Goal: Task Accomplishment & Management: Use online tool/utility

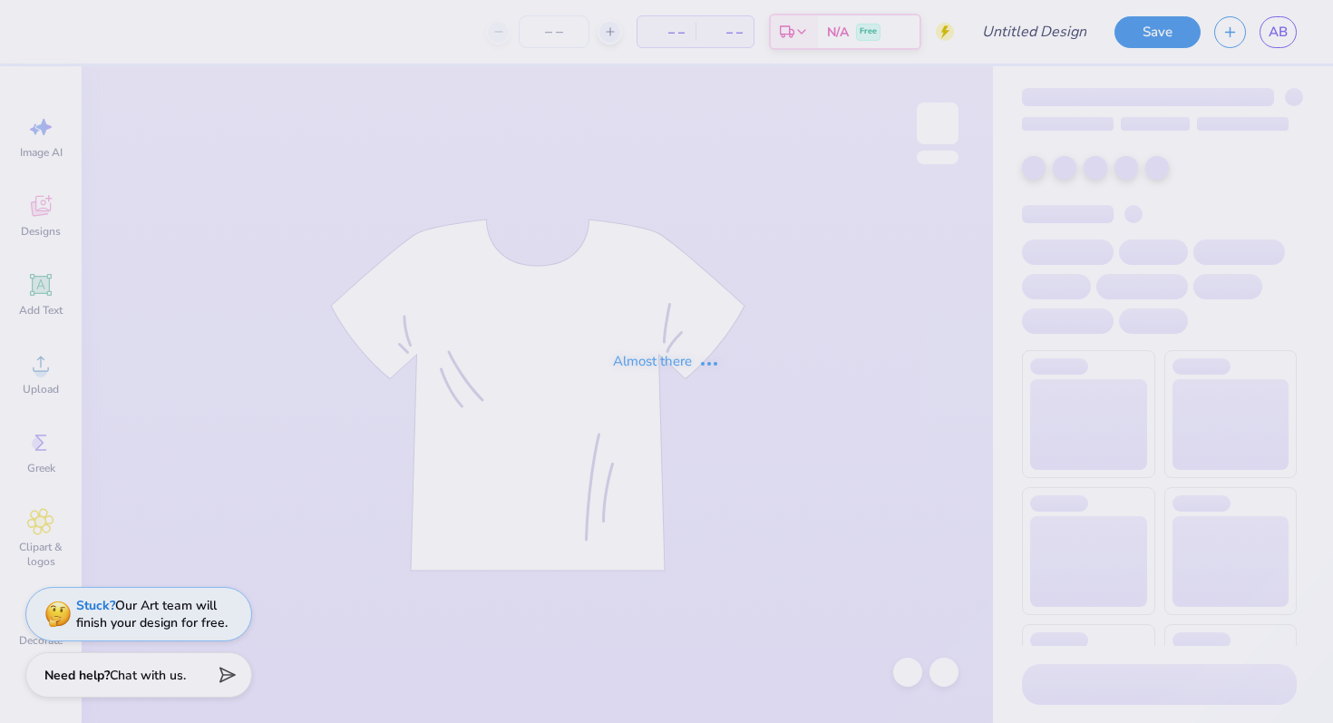
type input "sweats"
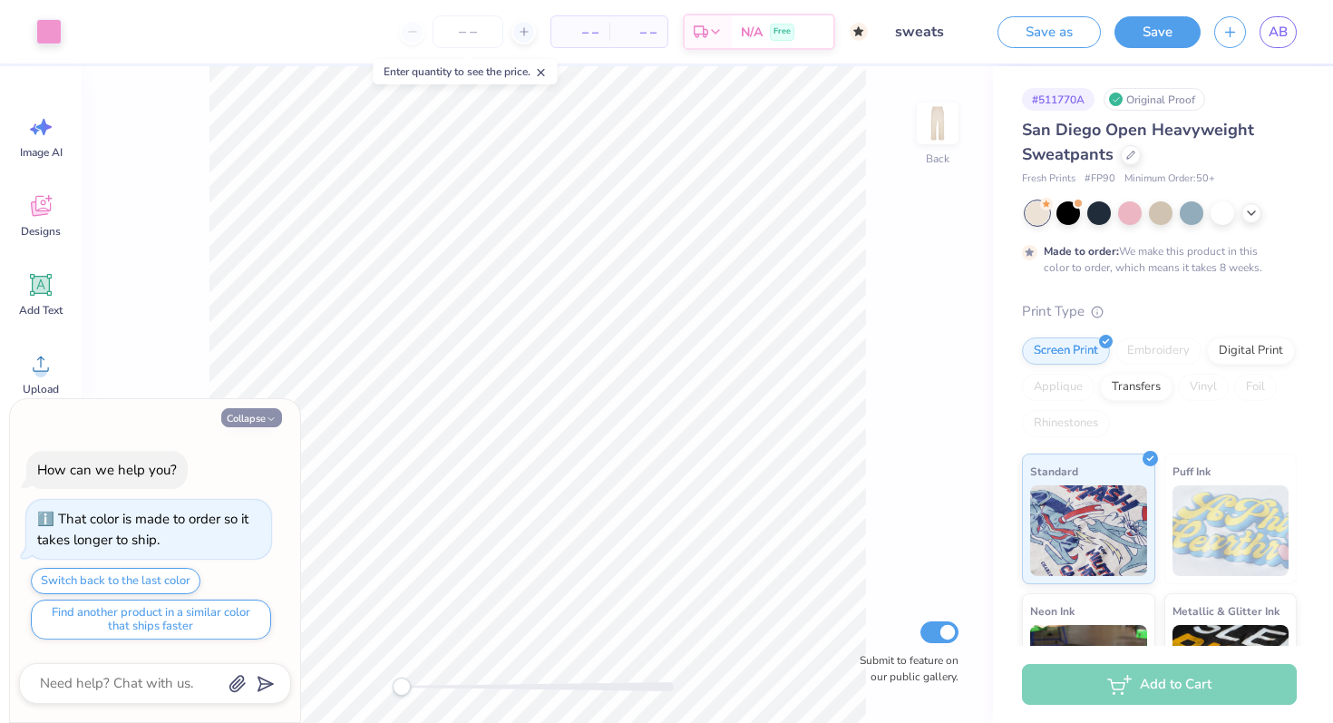
click at [264, 410] on button "Collapse" at bounding box center [251, 417] width 61 height 19
type textarea "x"
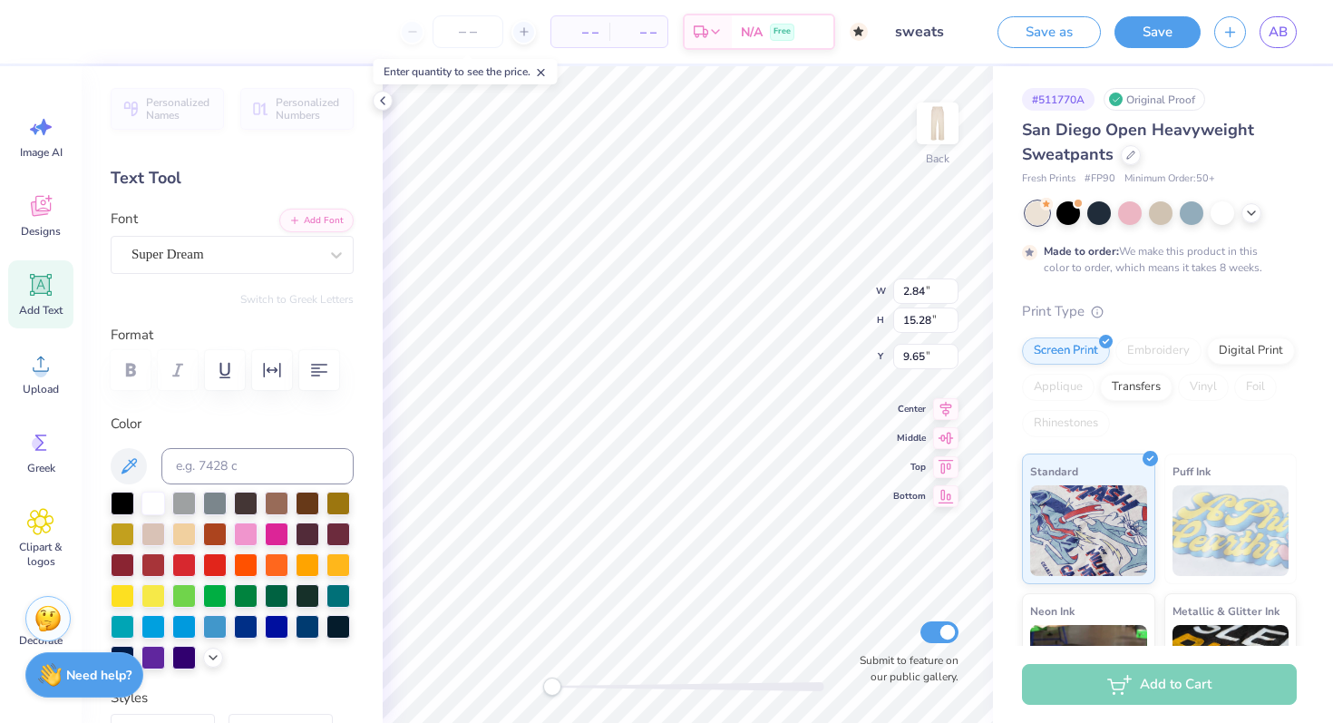
type textarea "Lils."
type textarea "Princeton Lils."
type textarea "Lils."
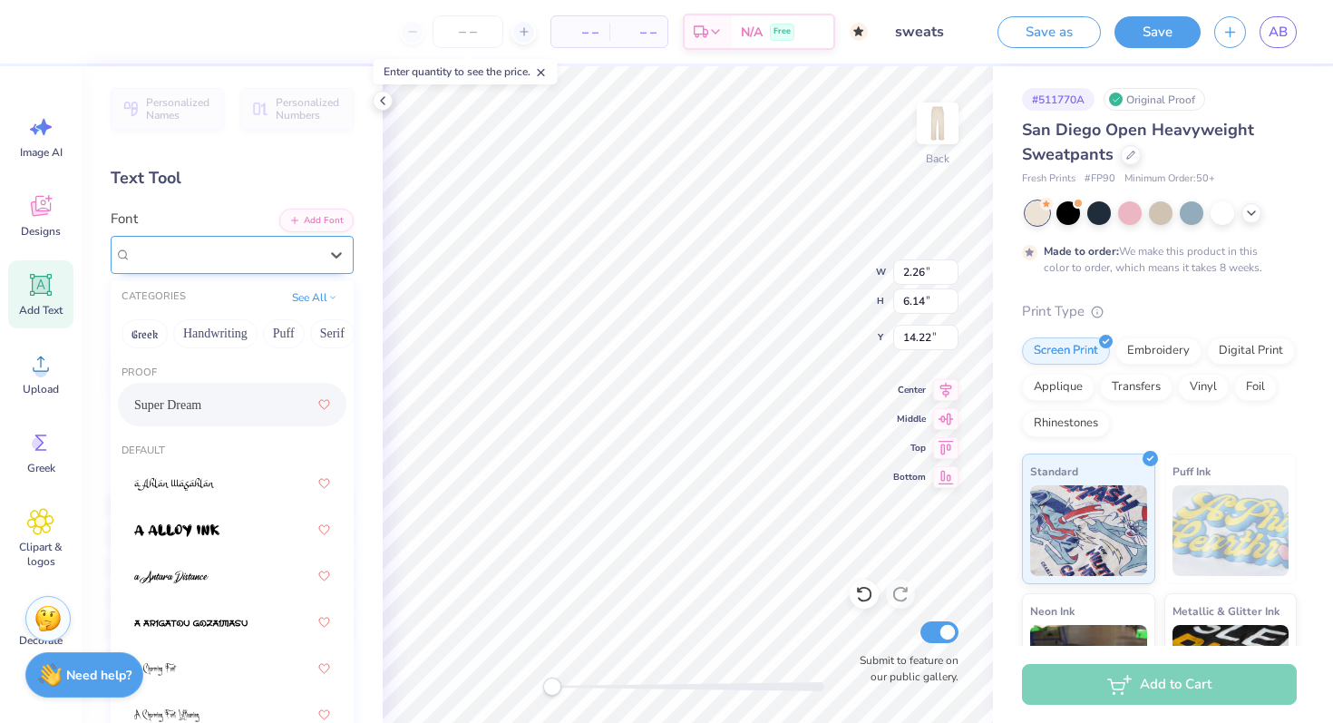
click at [272, 251] on div "Super Dream" at bounding box center [225, 254] width 190 height 28
click at [222, 479] on div at bounding box center [232, 483] width 196 height 33
click at [249, 254] on div "a Ahlan Wasahlan" at bounding box center [225, 254] width 190 height 28
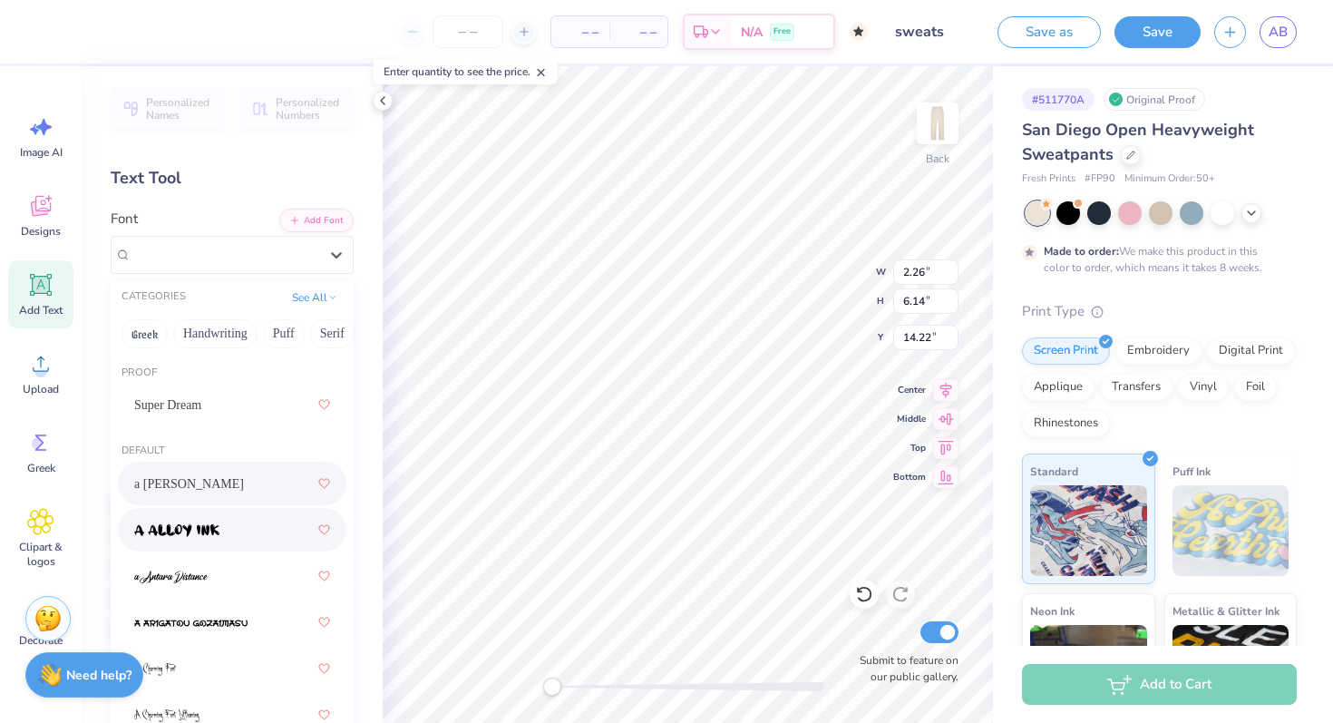
click at [199, 548] on div at bounding box center [232, 530] width 229 height 44
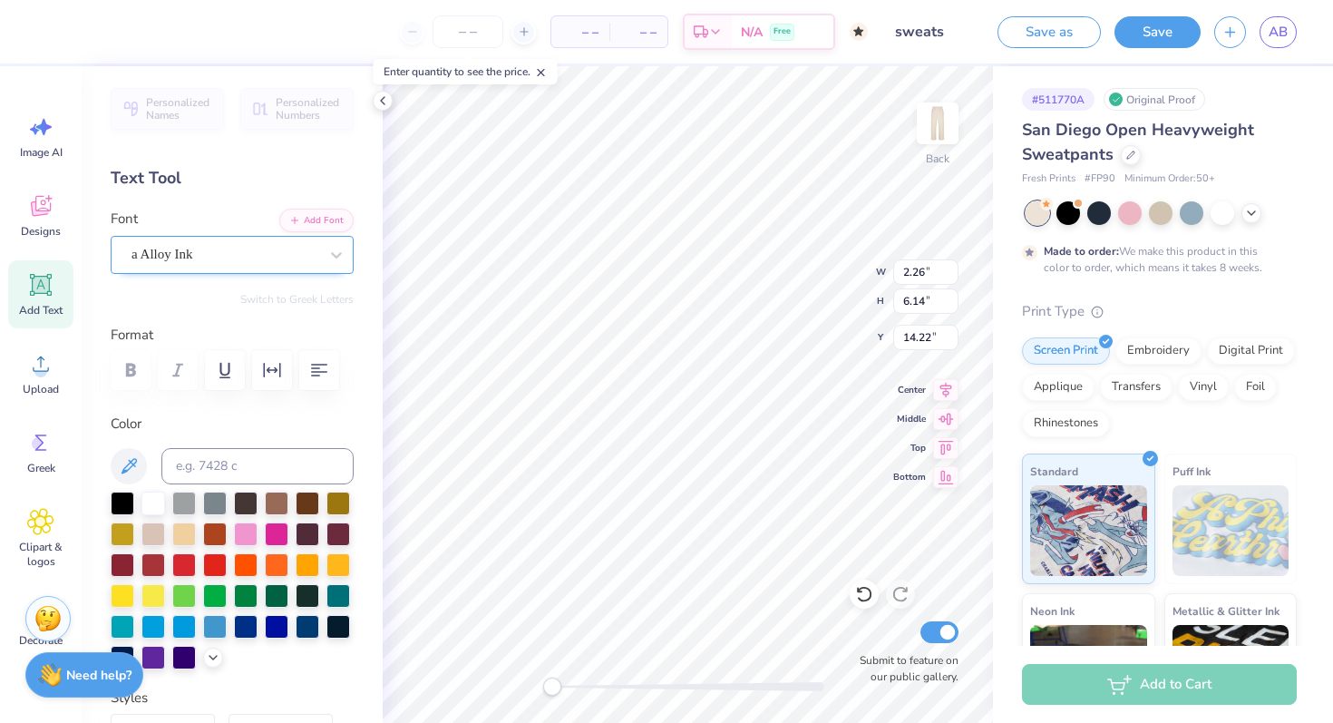
click at [253, 251] on div "a Alloy Ink" at bounding box center [225, 254] width 190 height 28
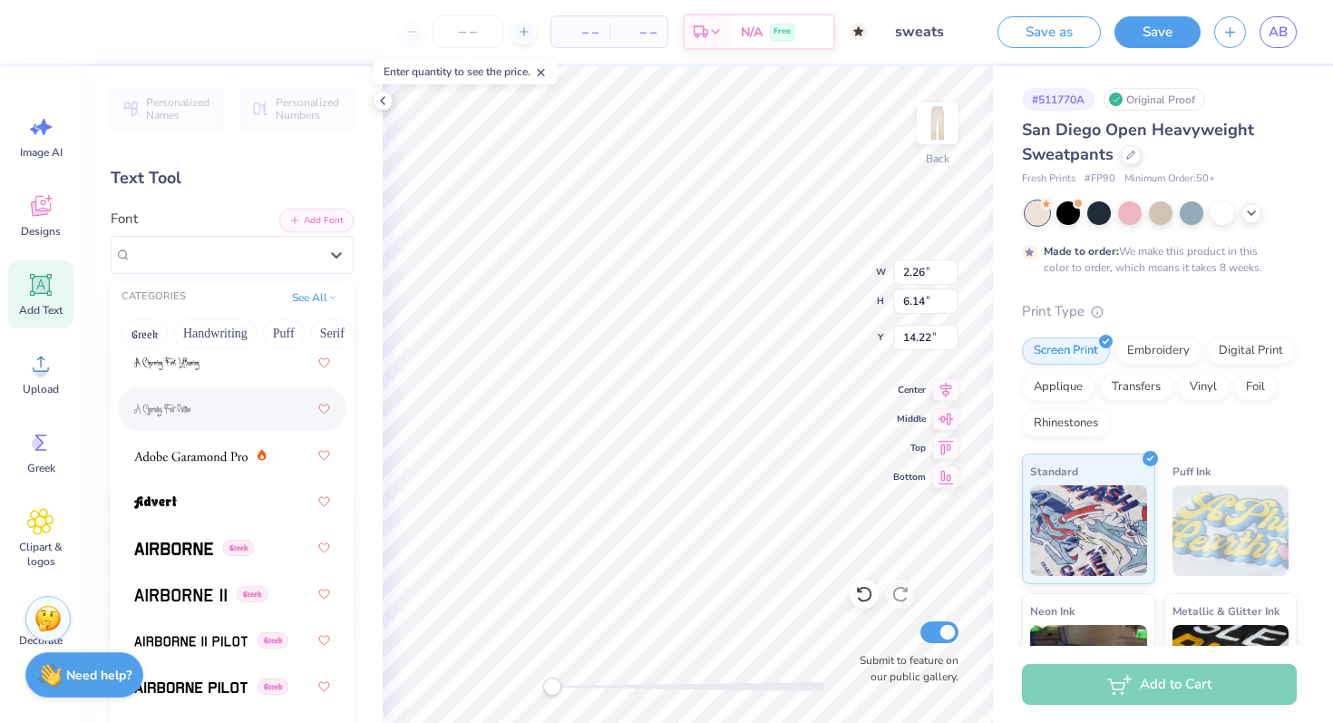
scroll to position [355, 0]
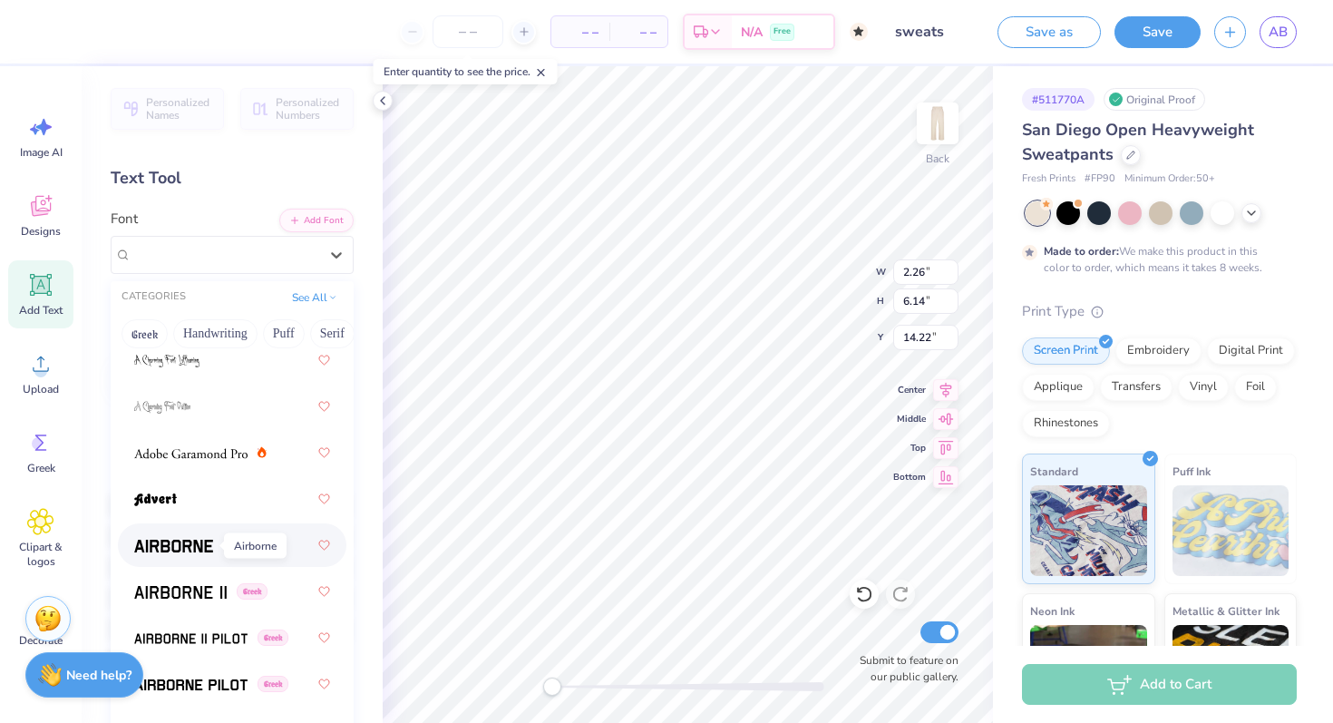
click at [178, 550] on img at bounding box center [173, 546] width 79 height 13
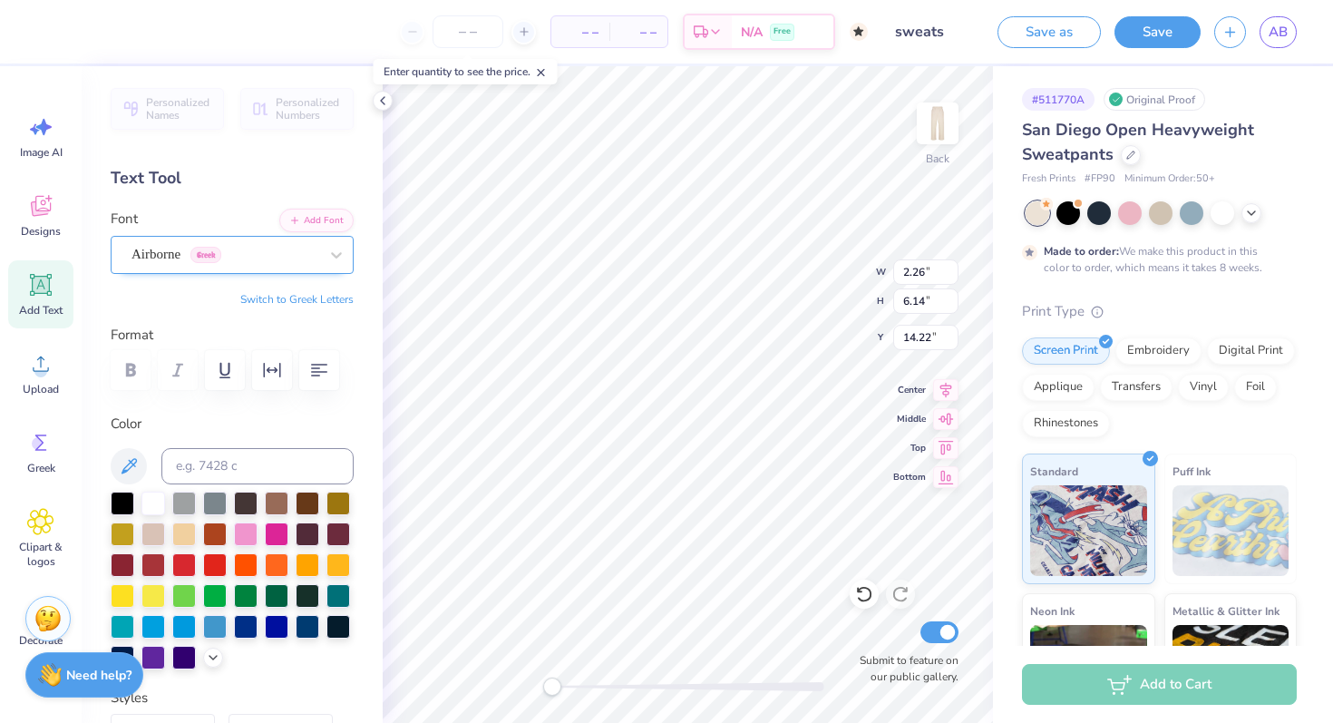
click at [262, 260] on div "Airborne Greek" at bounding box center [225, 254] width 190 height 28
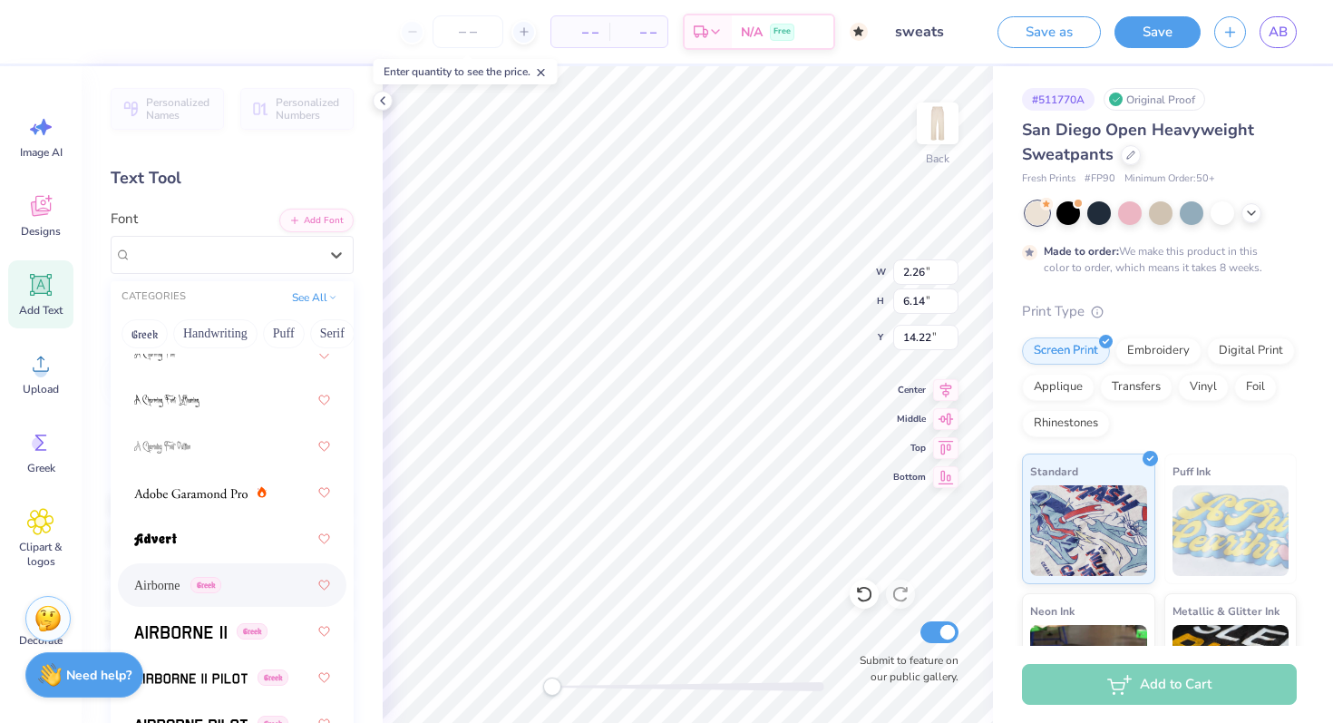
scroll to position [336, 0]
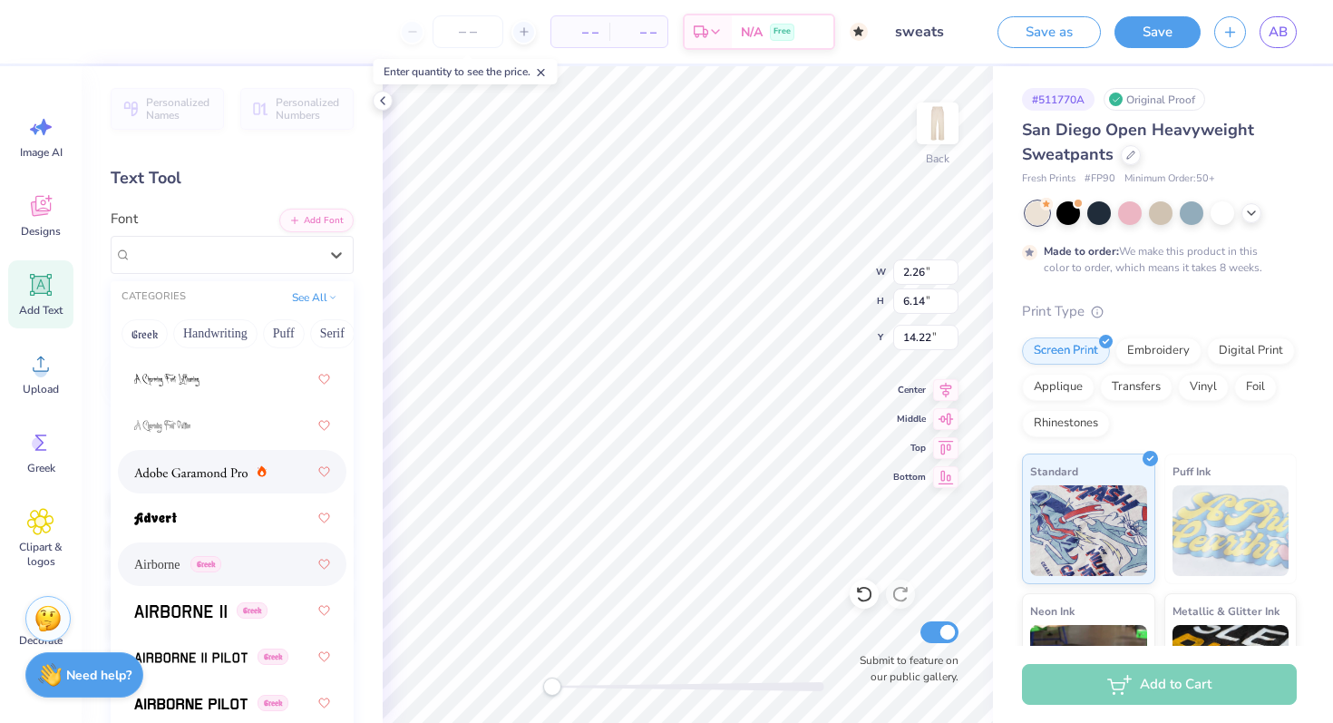
click at [234, 472] on img at bounding box center [190, 472] width 113 height 13
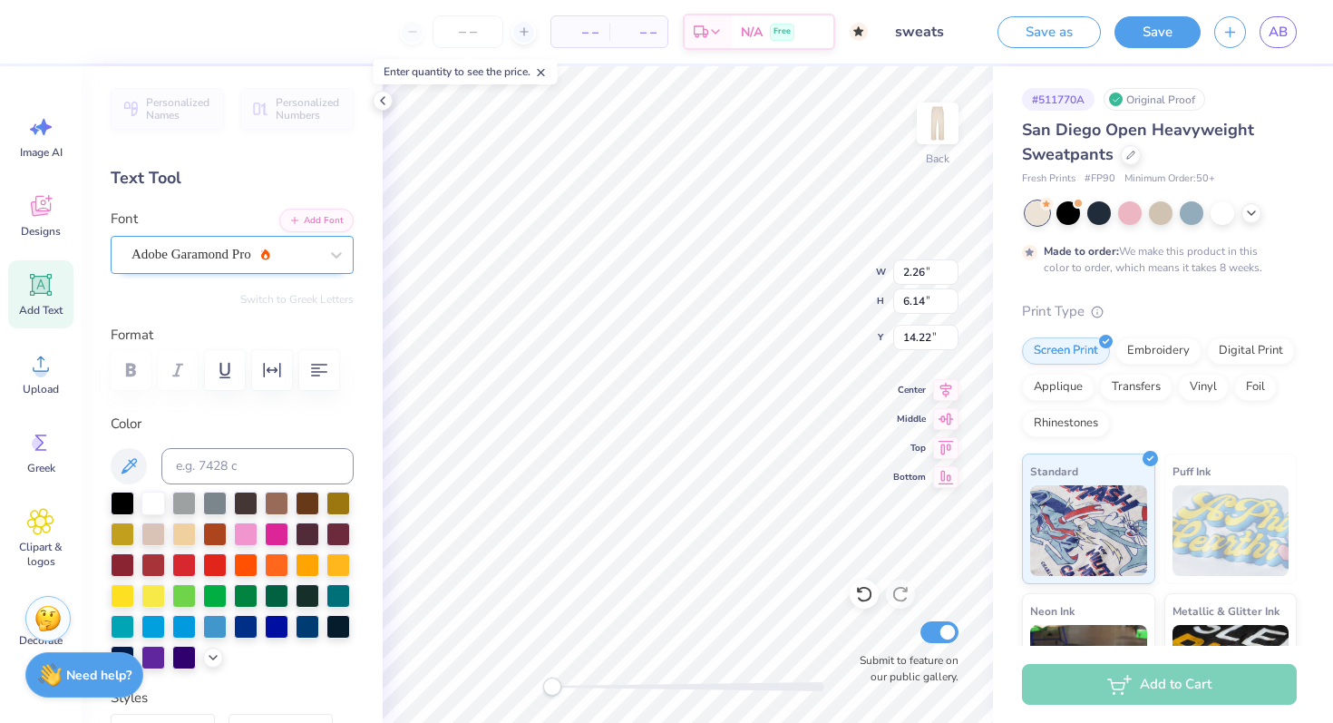
click at [275, 248] on div "Adobe Garamond Pro" at bounding box center [225, 254] width 190 height 28
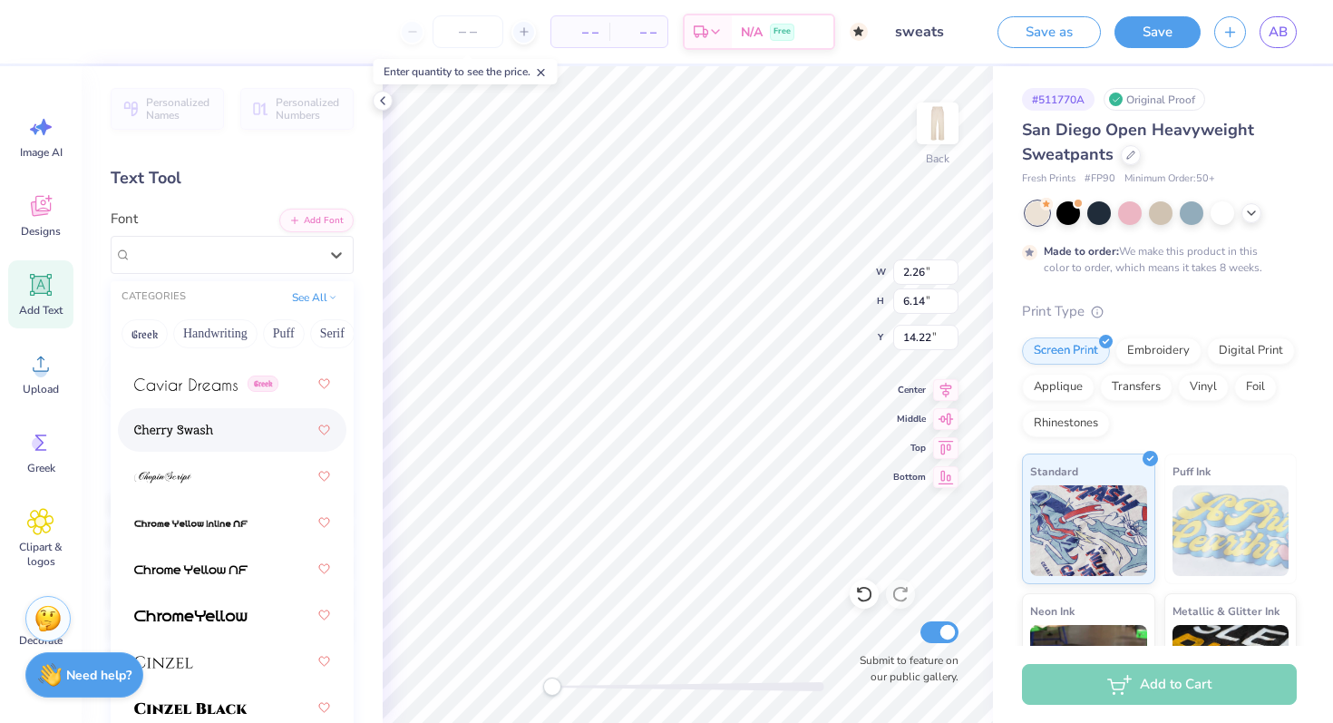
scroll to position [2884, 0]
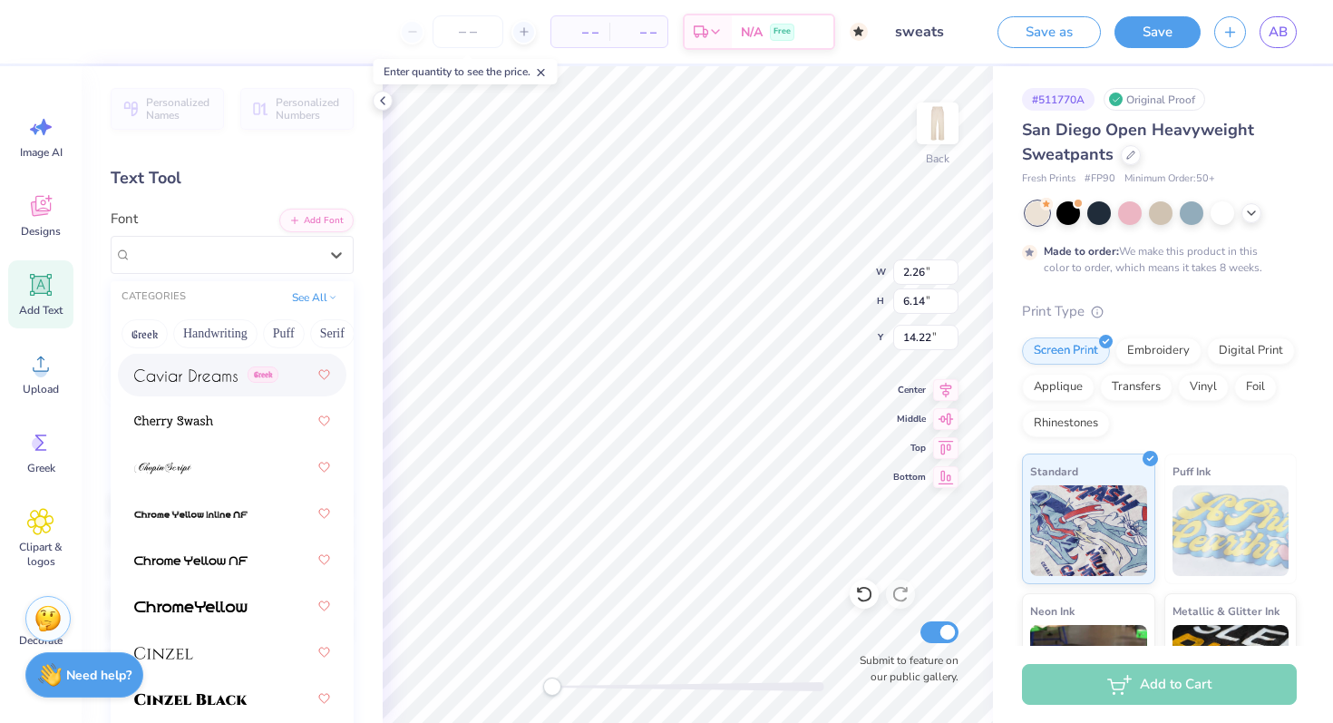
click at [213, 384] on span at bounding box center [185, 374] width 103 height 19
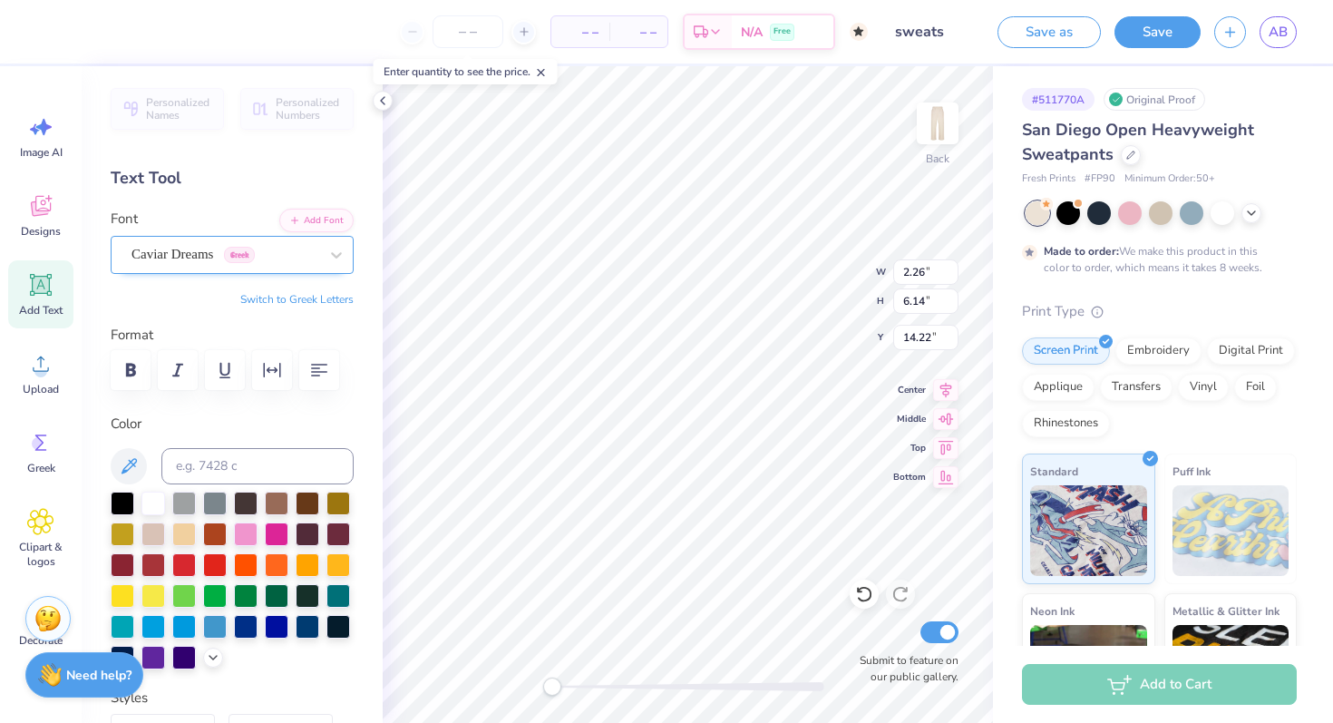
click at [296, 246] on div "Caviar Dreams Greek" at bounding box center [225, 254] width 190 height 28
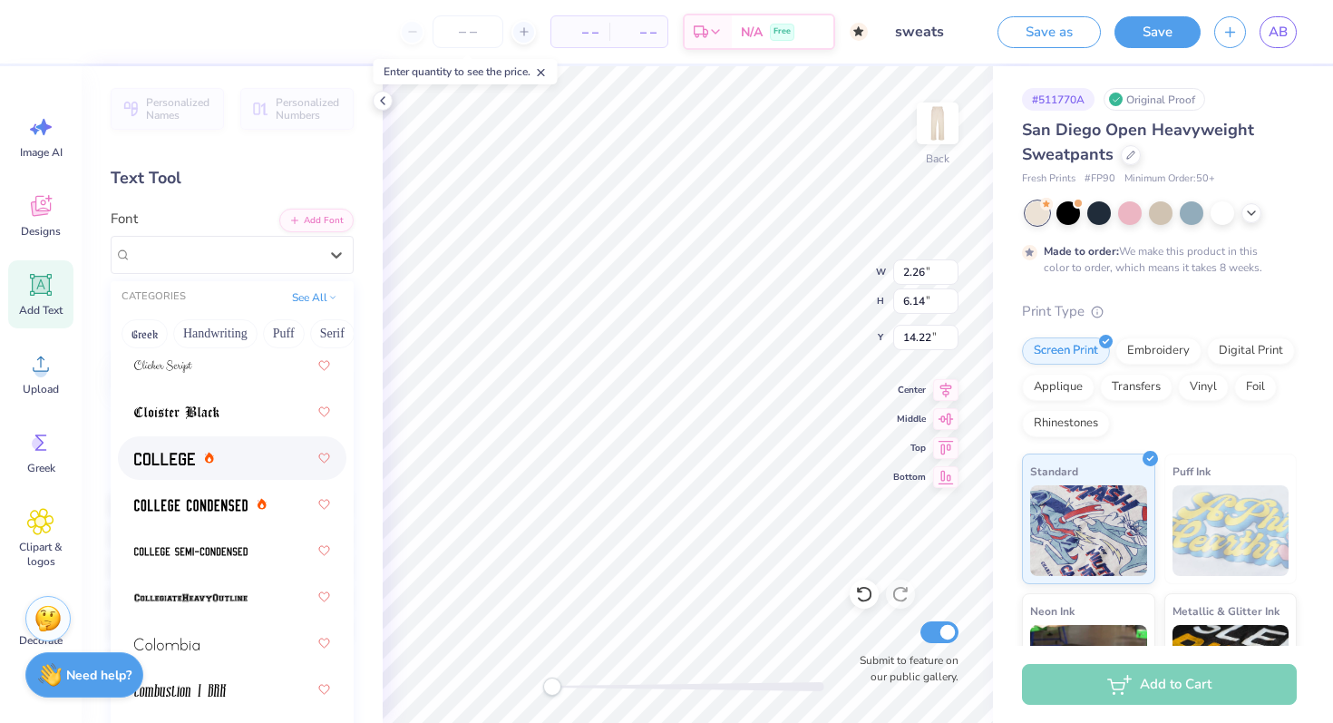
scroll to position [3361, 0]
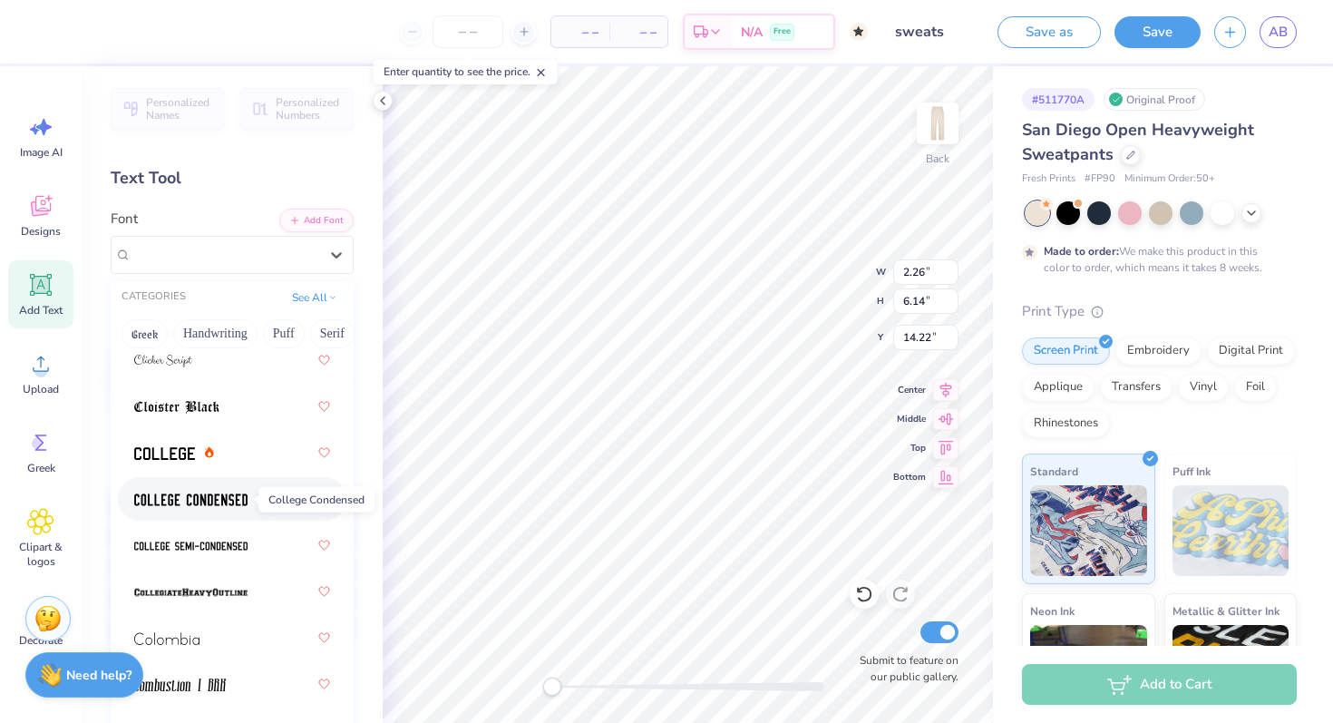
click at [245, 494] on img at bounding box center [190, 499] width 113 height 13
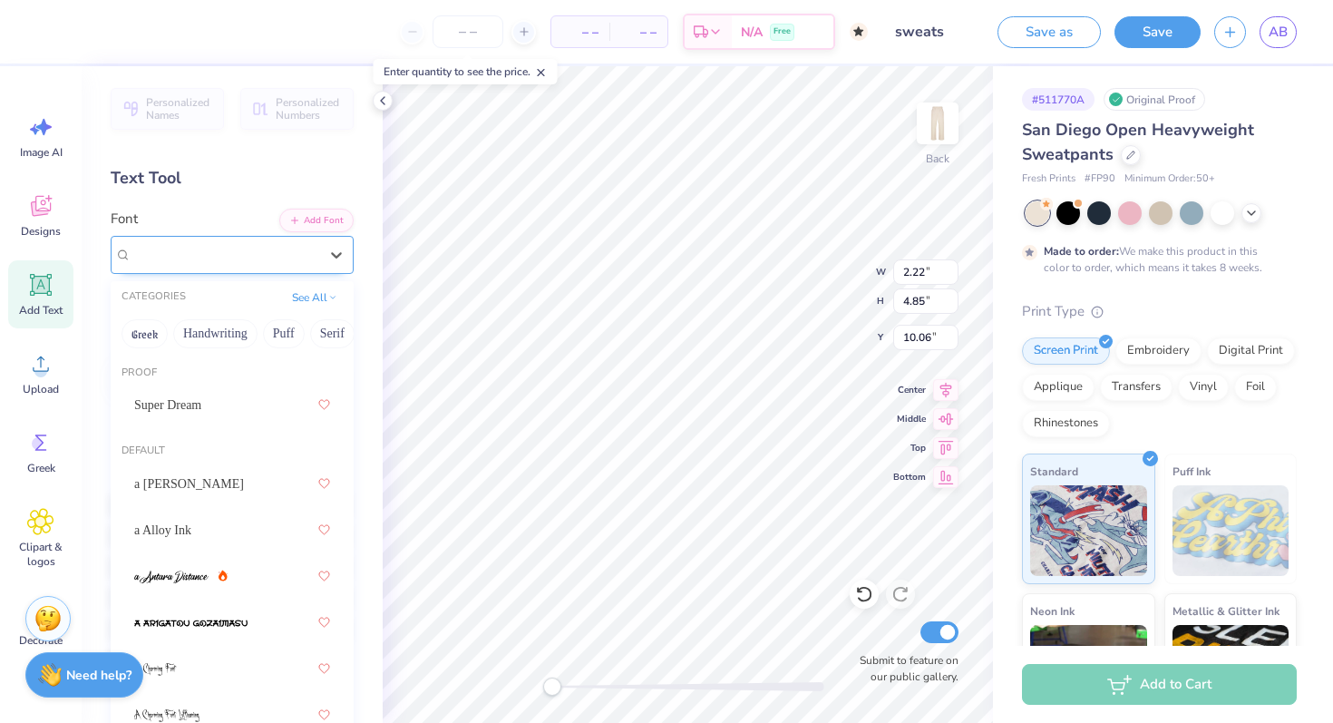
click at [296, 258] on div "College Condensed" at bounding box center [225, 254] width 190 height 28
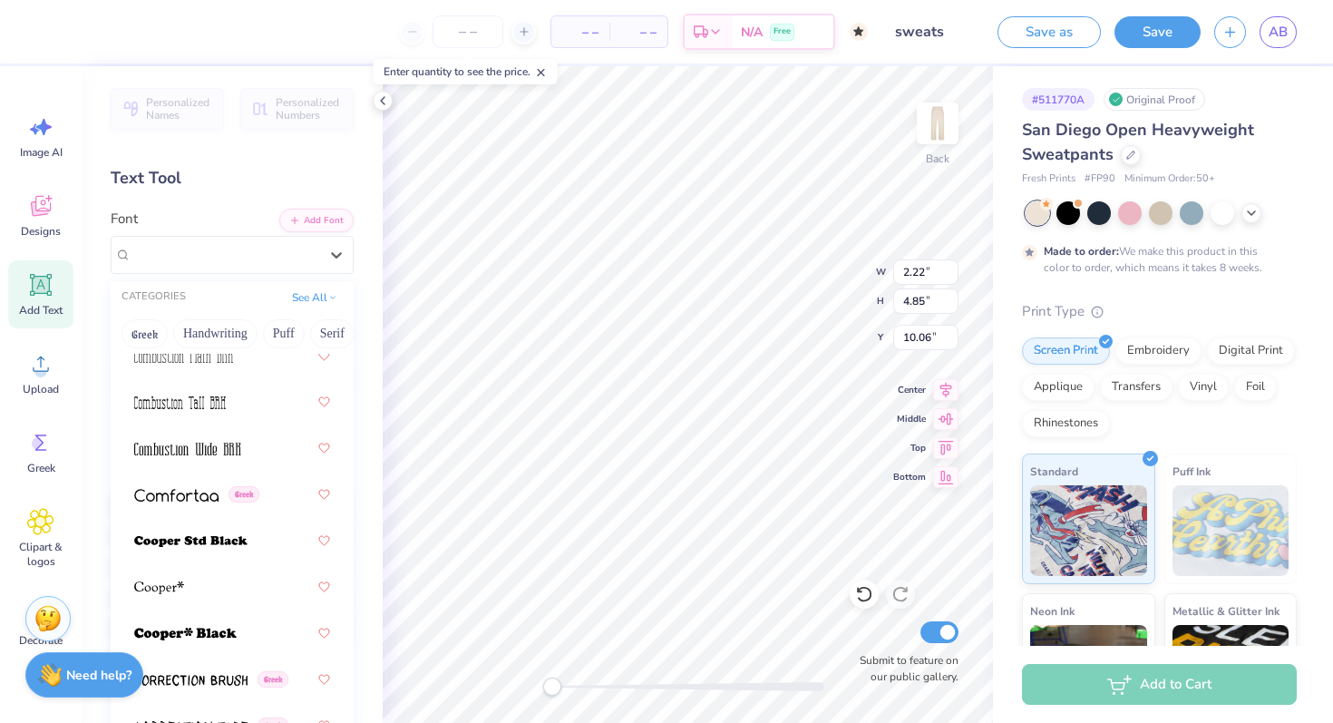
scroll to position [4245, 0]
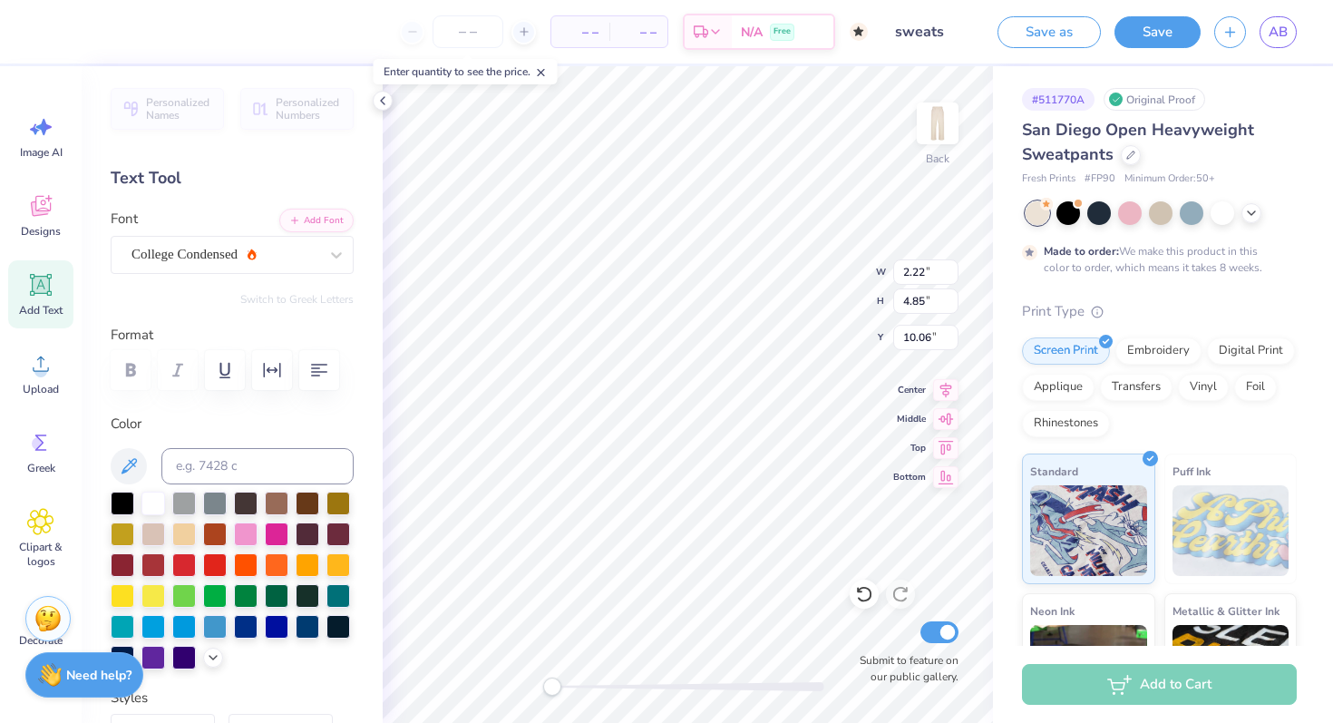
click at [131, 365] on div at bounding box center [232, 370] width 243 height 40
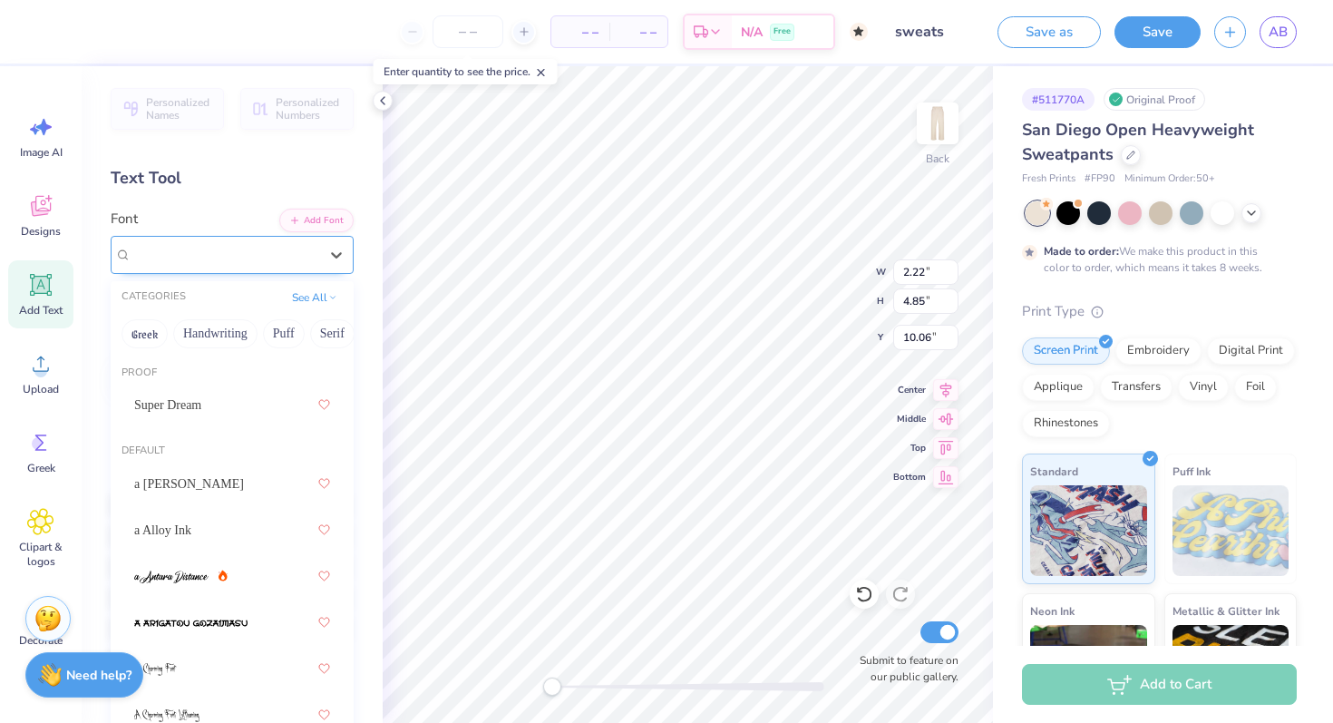
click at [260, 255] on div "College Condensed" at bounding box center [225, 254] width 190 height 28
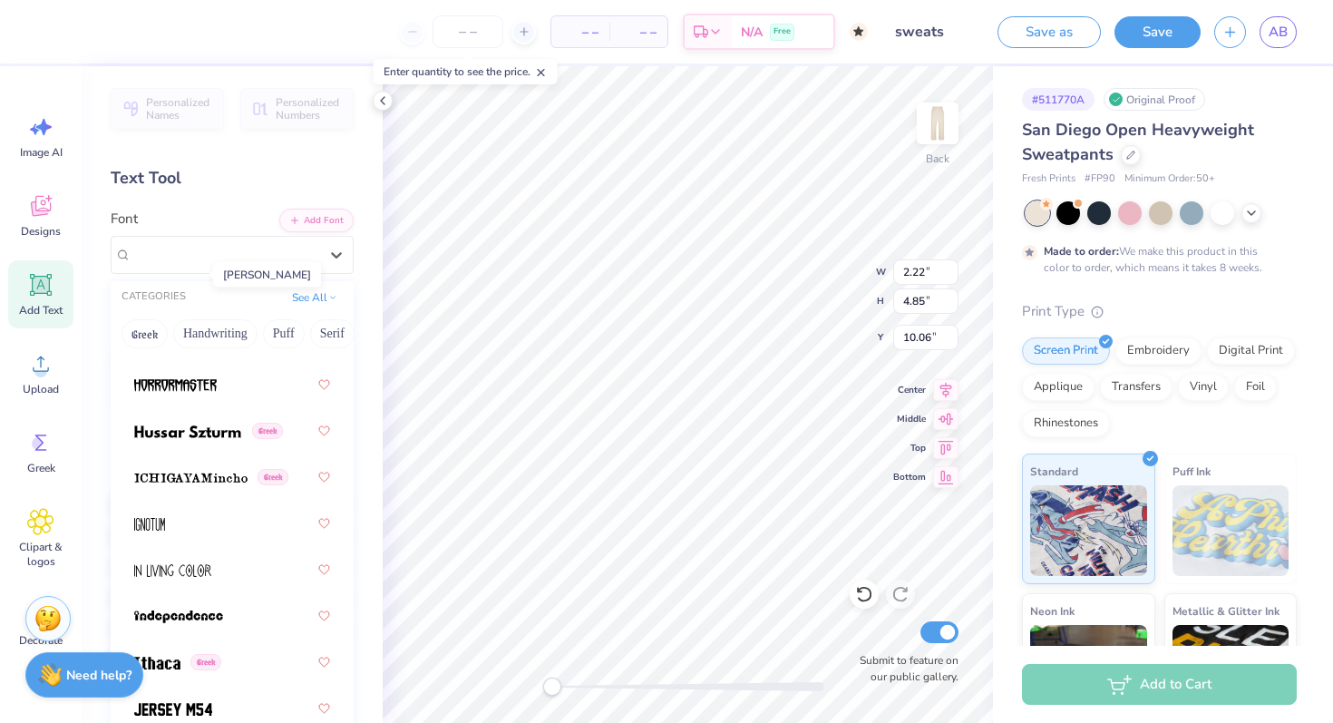
scroll to position [6849, 0]
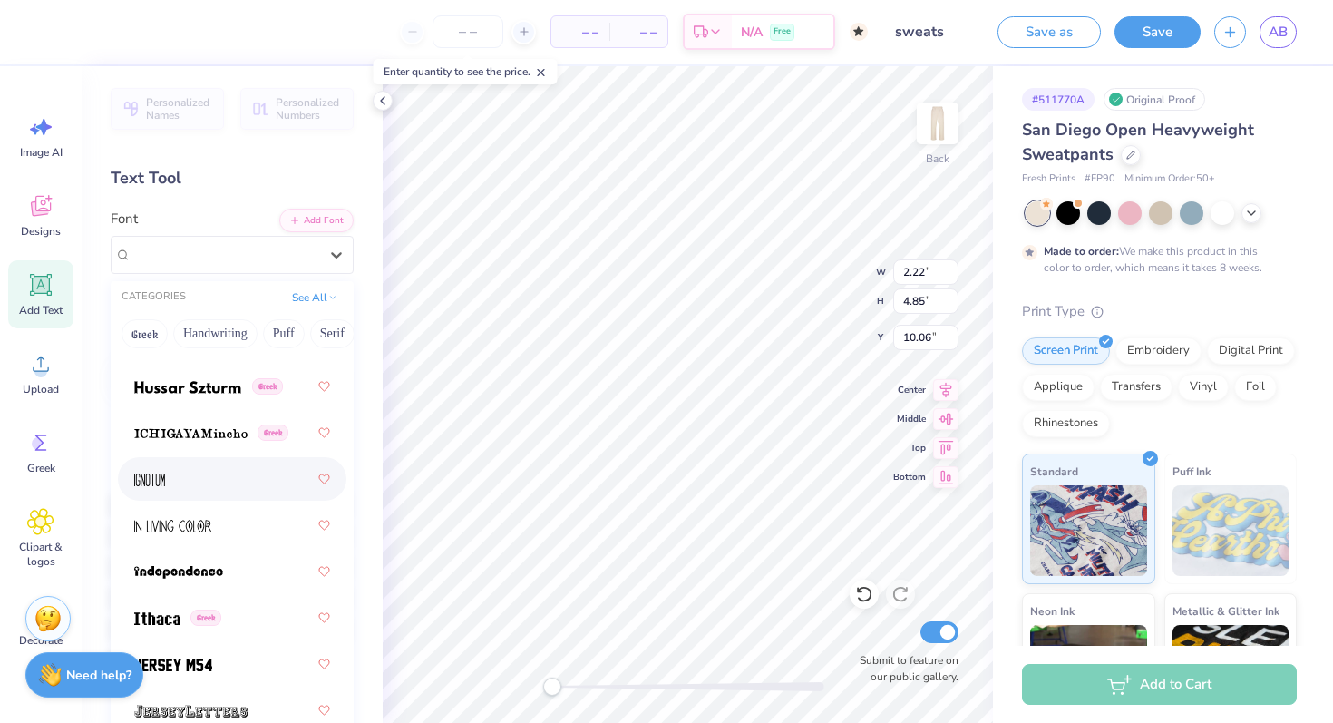
click at [170, 464] on div at bounding box center [232, 478] width 196 height 33
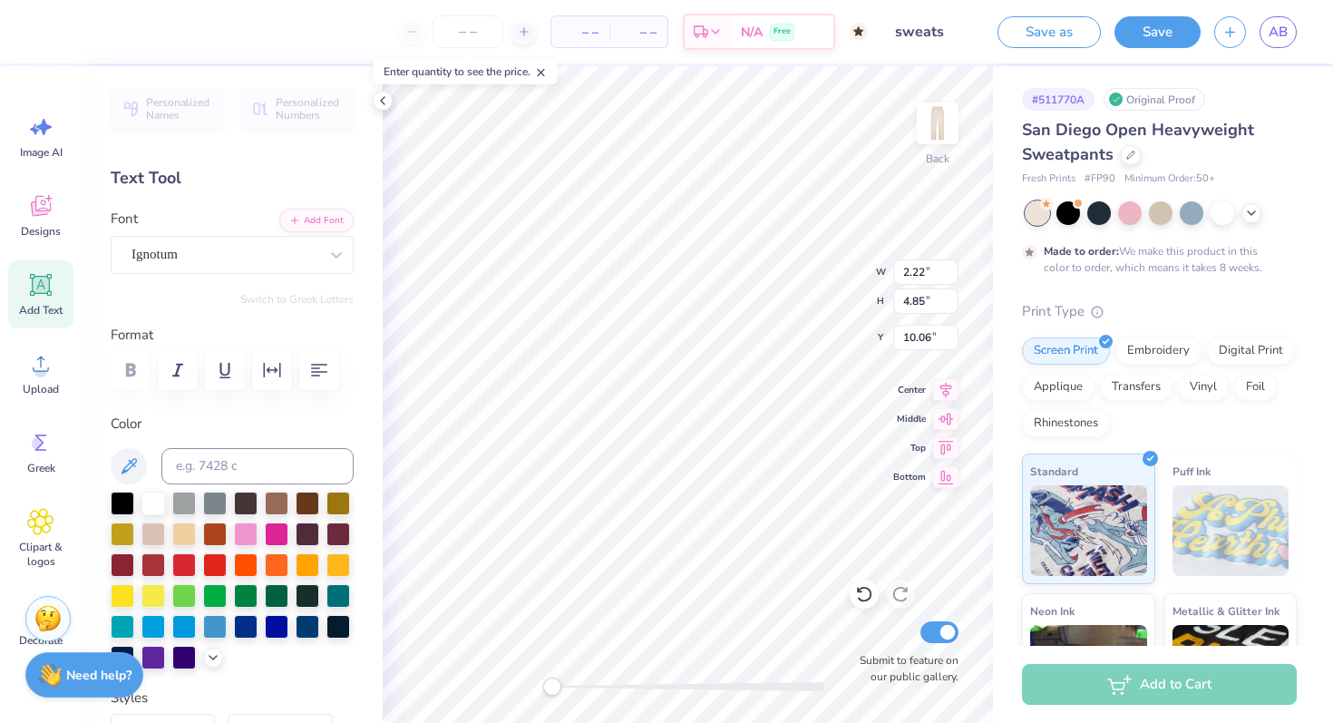
click at [124, 366] on div at bounding box center [232, 370] width 243 height 40
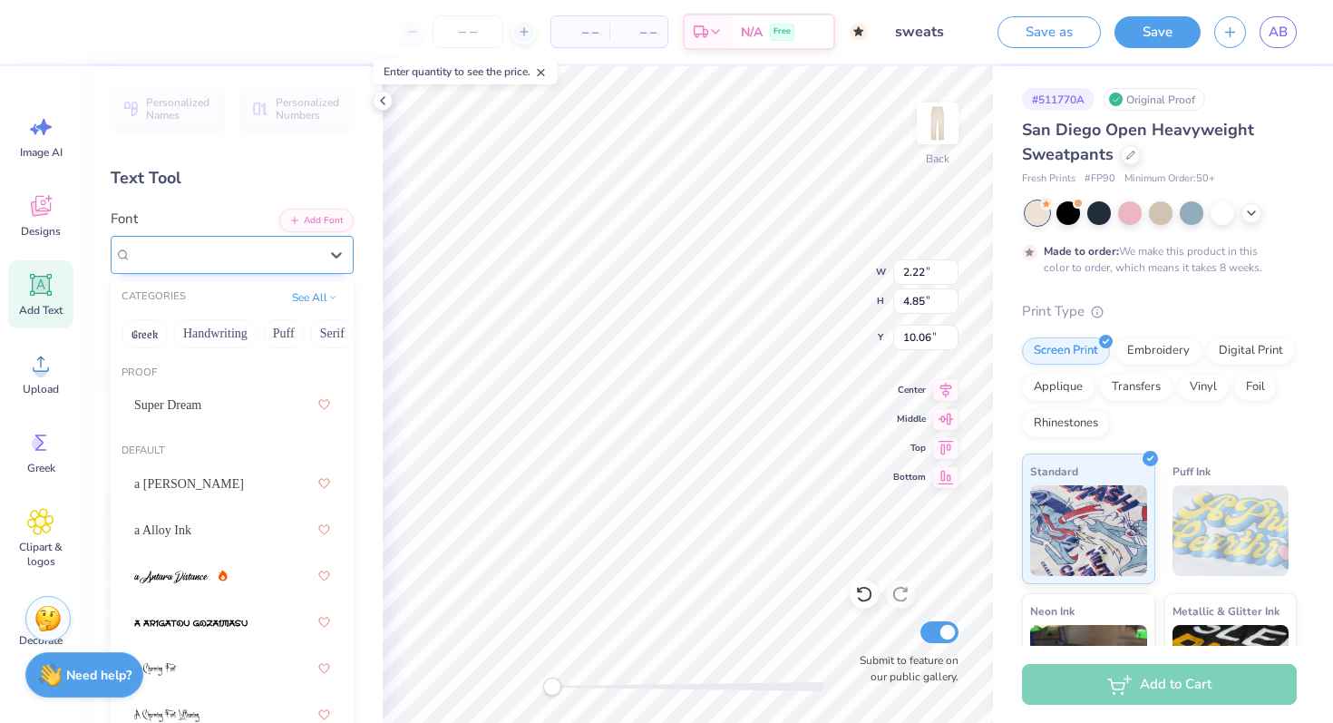
click at [215, 239] on div "Ignotum" at bounding box center [232, 255] width 243 height 38
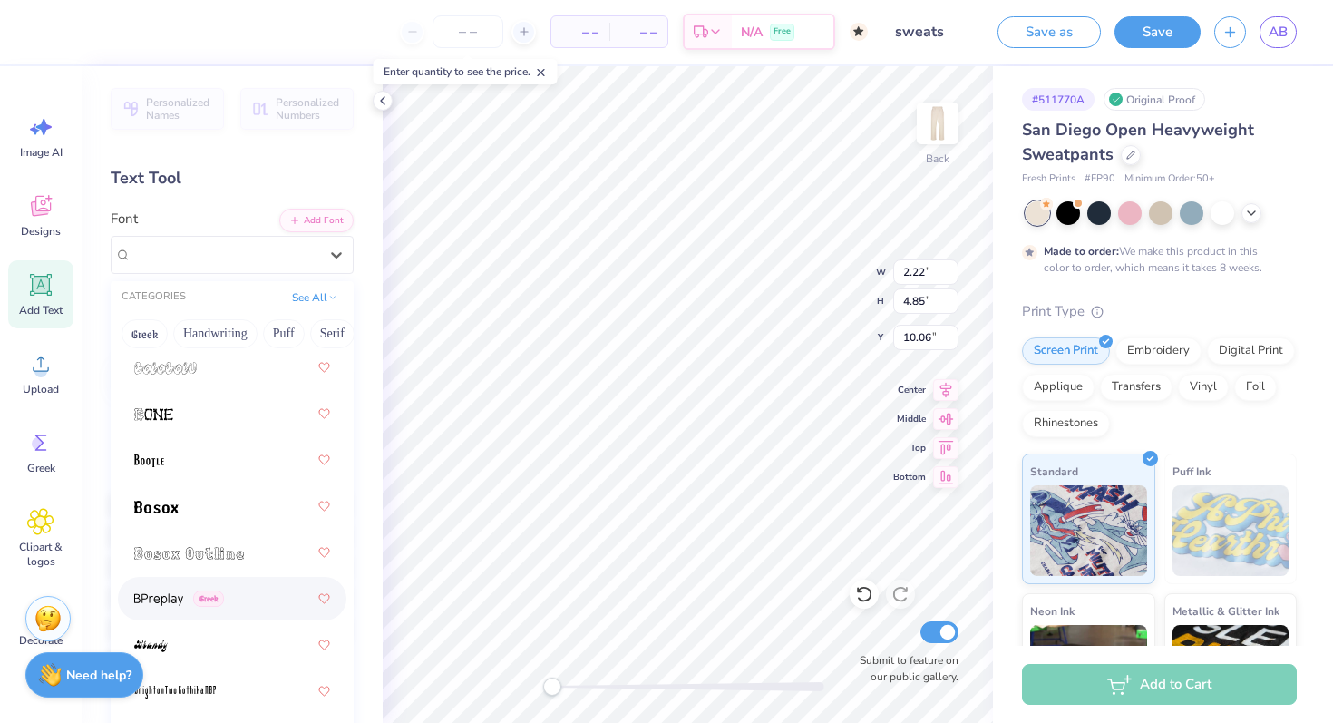
scroll to position [1679, 0]
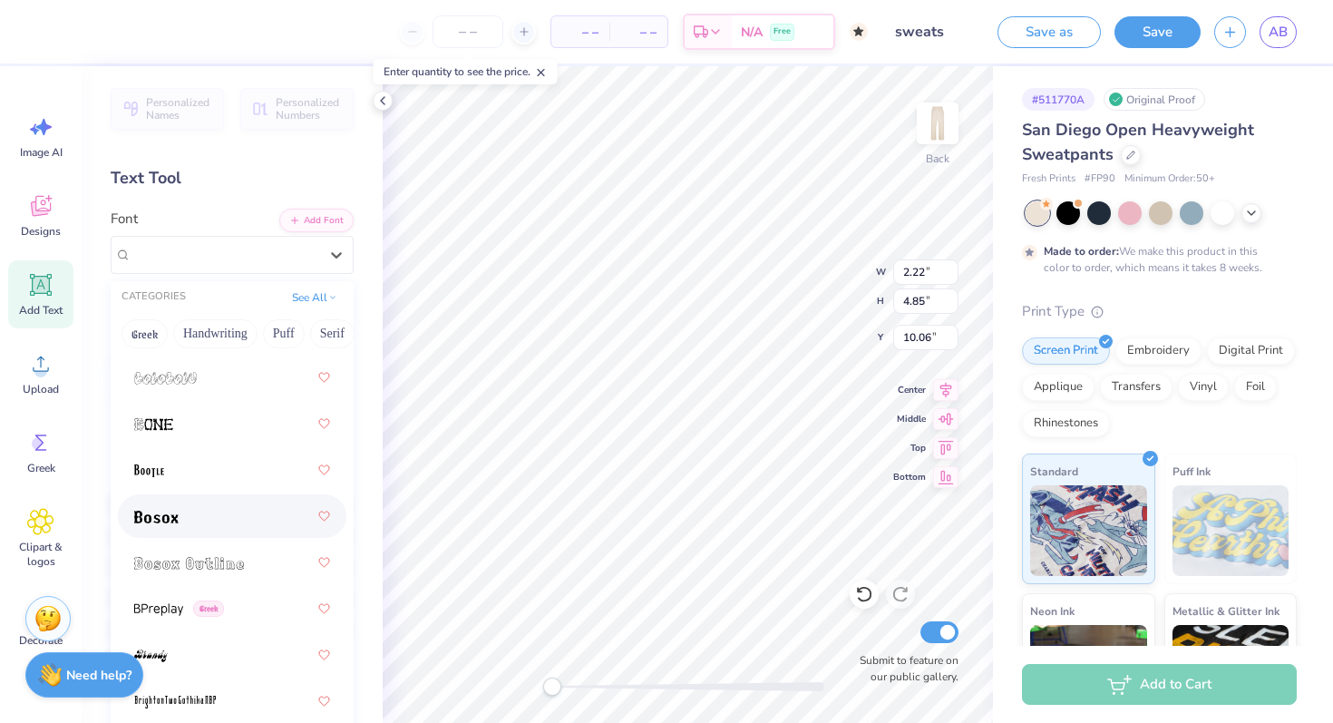
click at [195, 522] on div at bounding box center [232, 516] width 196 height 33
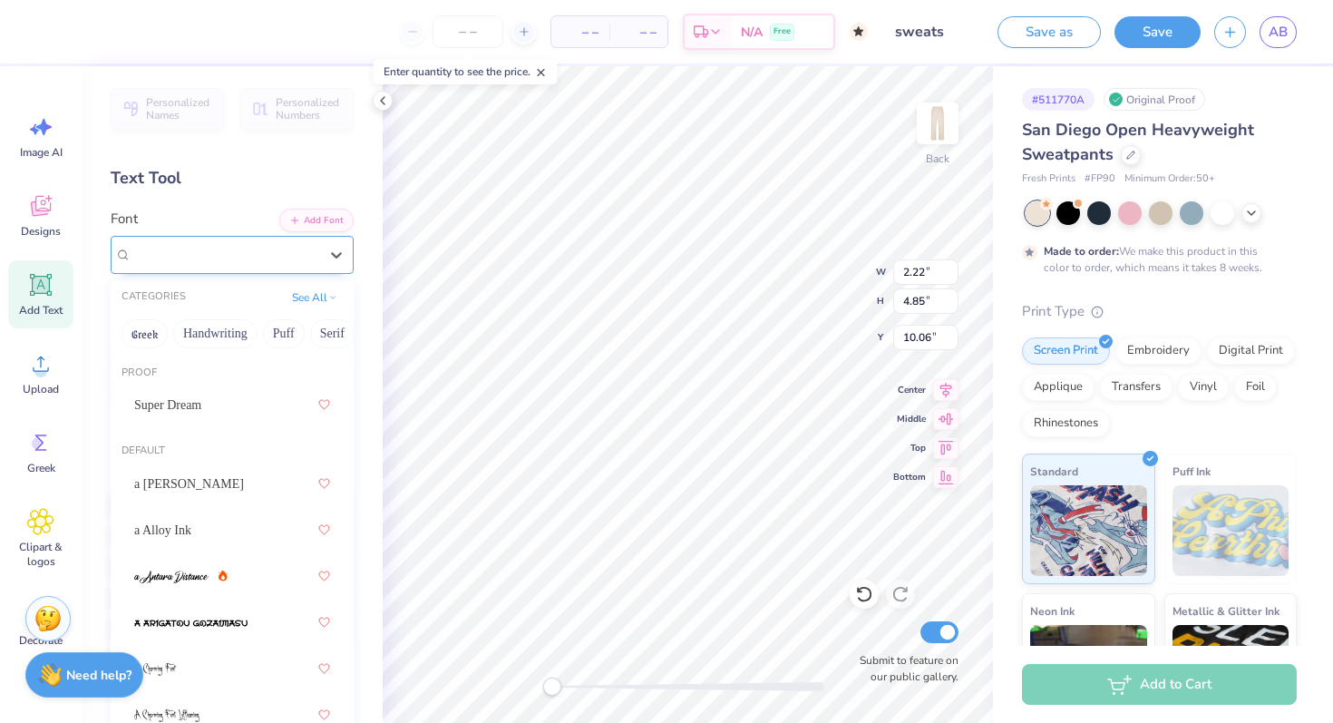
click at [281, 258] on div "Bosox" at bounding box center [225, 254] width 190 height 28
click at [242, 258] on div "Bosox" at bounding box center [225, 254] width 190 height 28
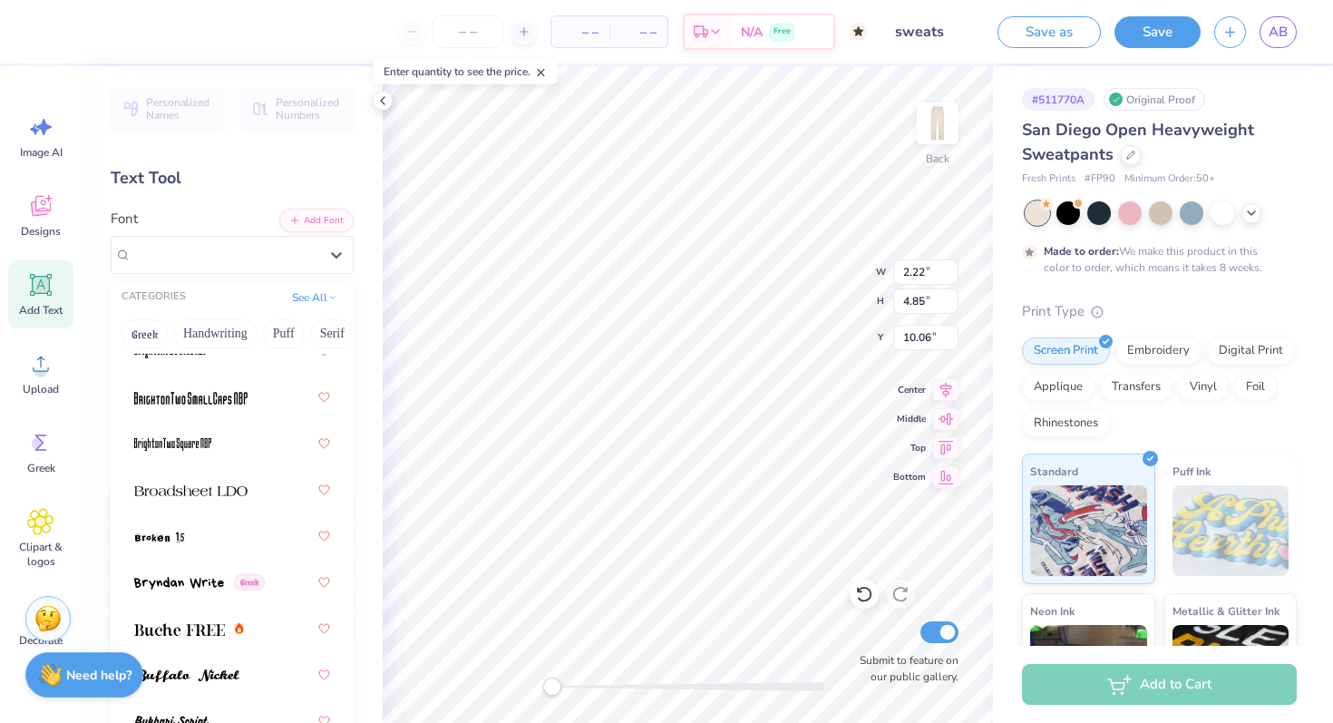
scroll to position [2168, 0]
click at [229, 399] on img at bounding box center [190, 397] width 113 height 13
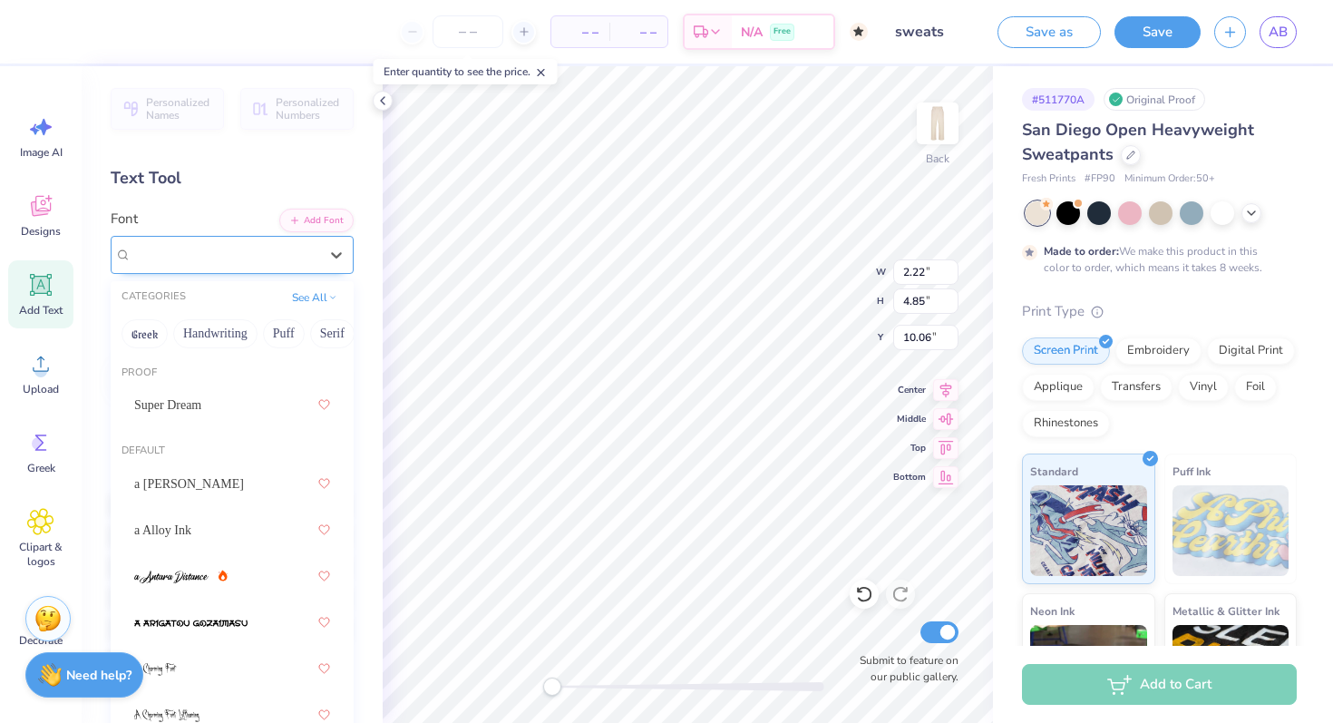
click at [263, 248] on div "BrightonTwo SmallCaps NBP Greek" at bounding box center [225, 254] width 190 height 28
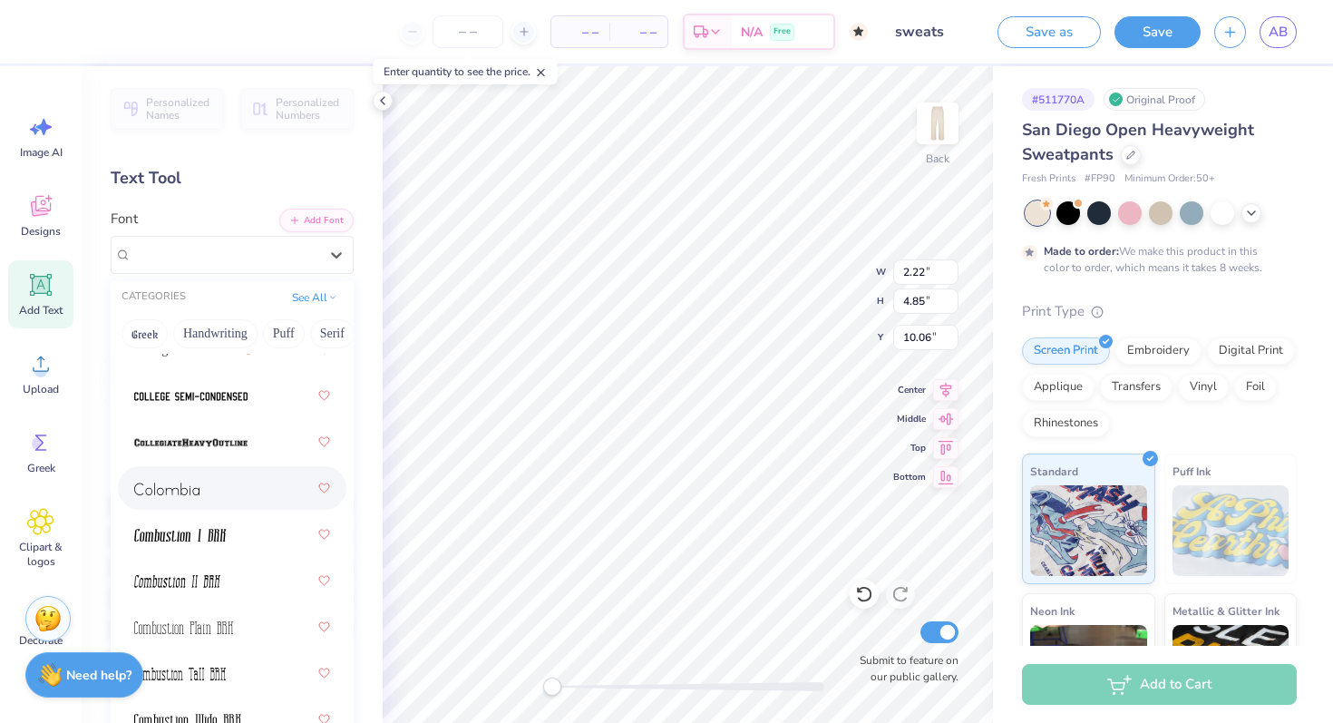
scroll to position [3460, 0]
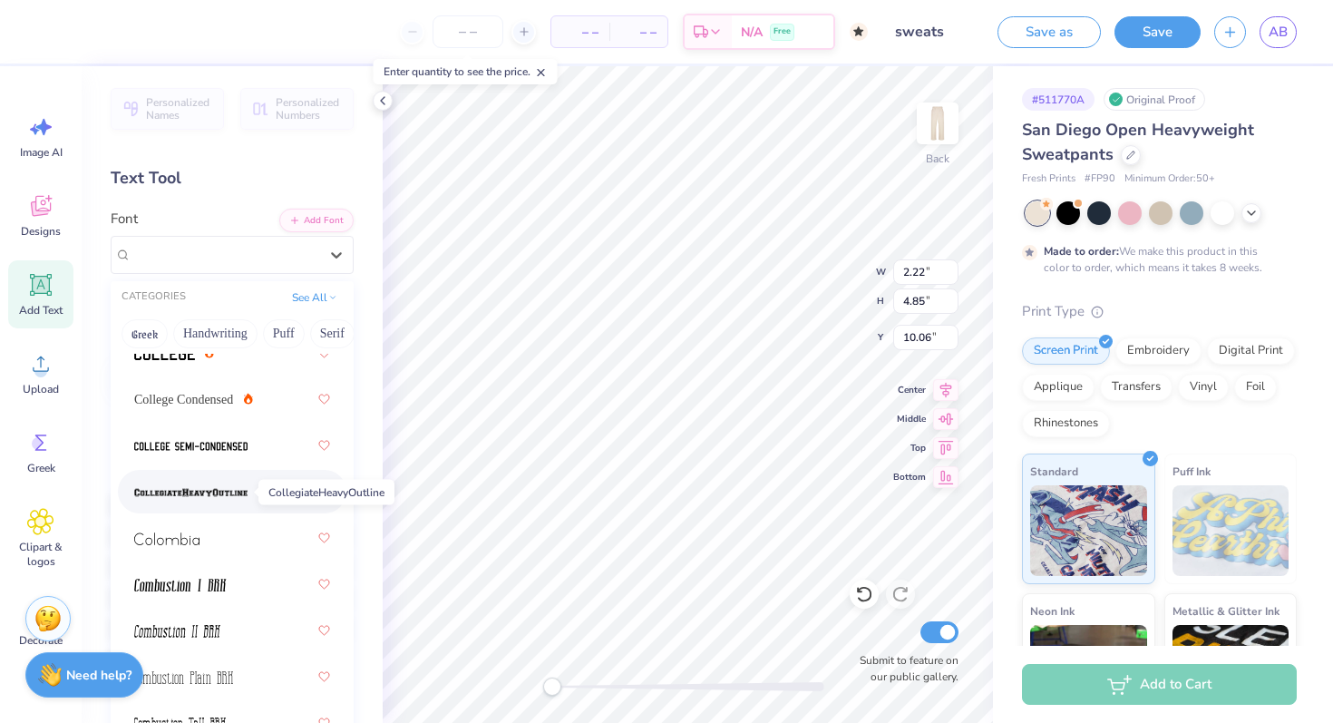
click at [228, 489] on img at bounding box center [190, 492] width 113 height 13
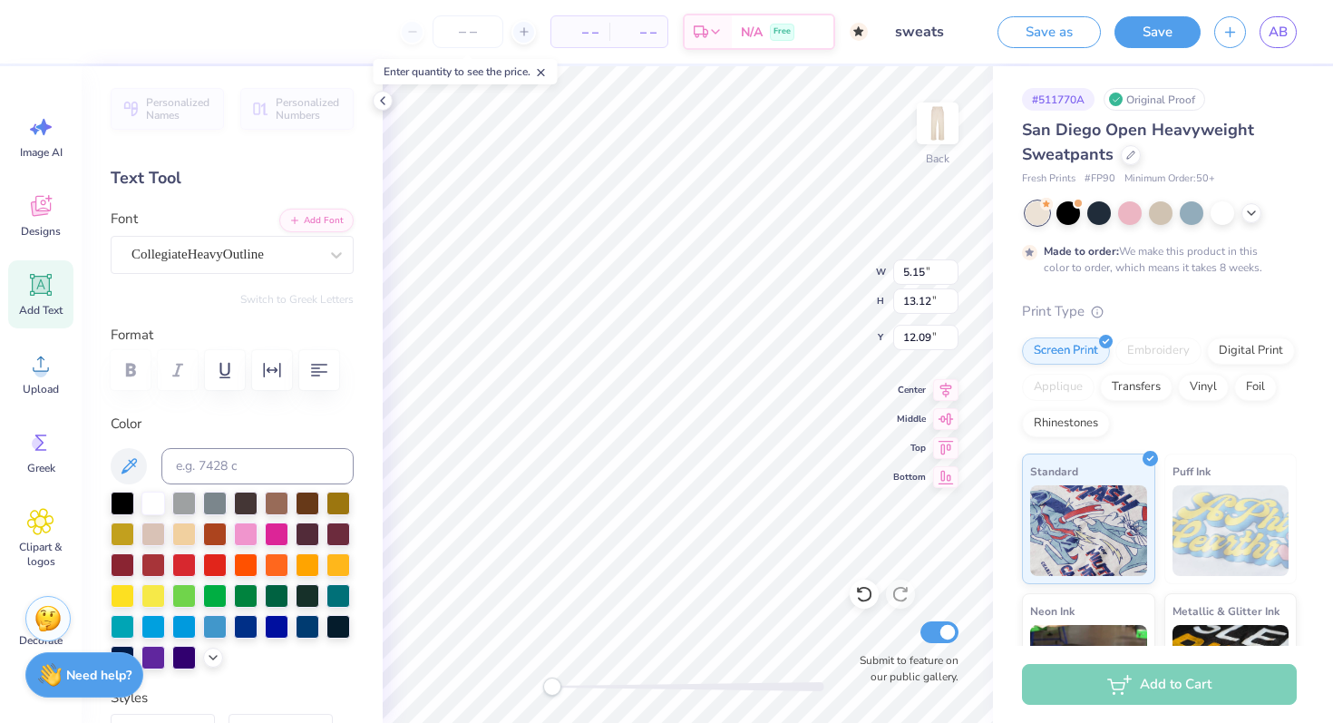
scroll to position [0, 2]
type textarea "Tigerlilies"
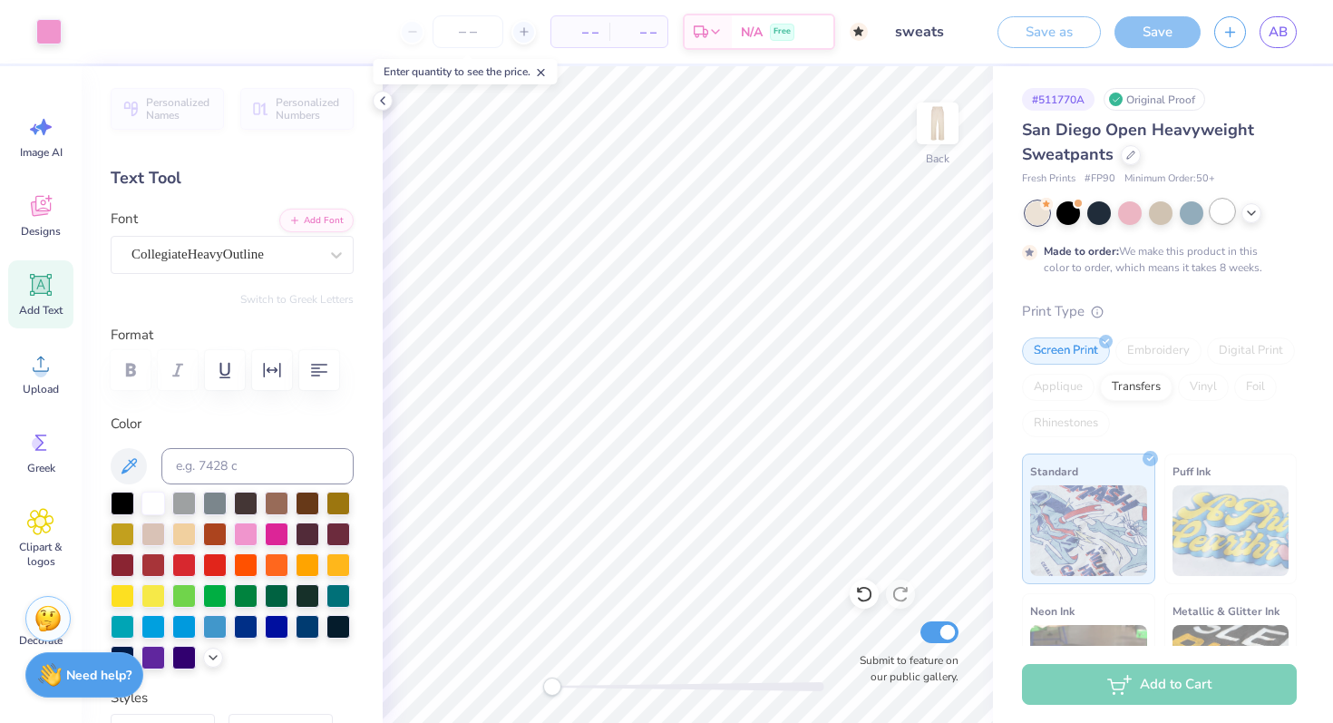
click at [1222, 209] on div at bounding box center [1223, 212] width 24 height 24
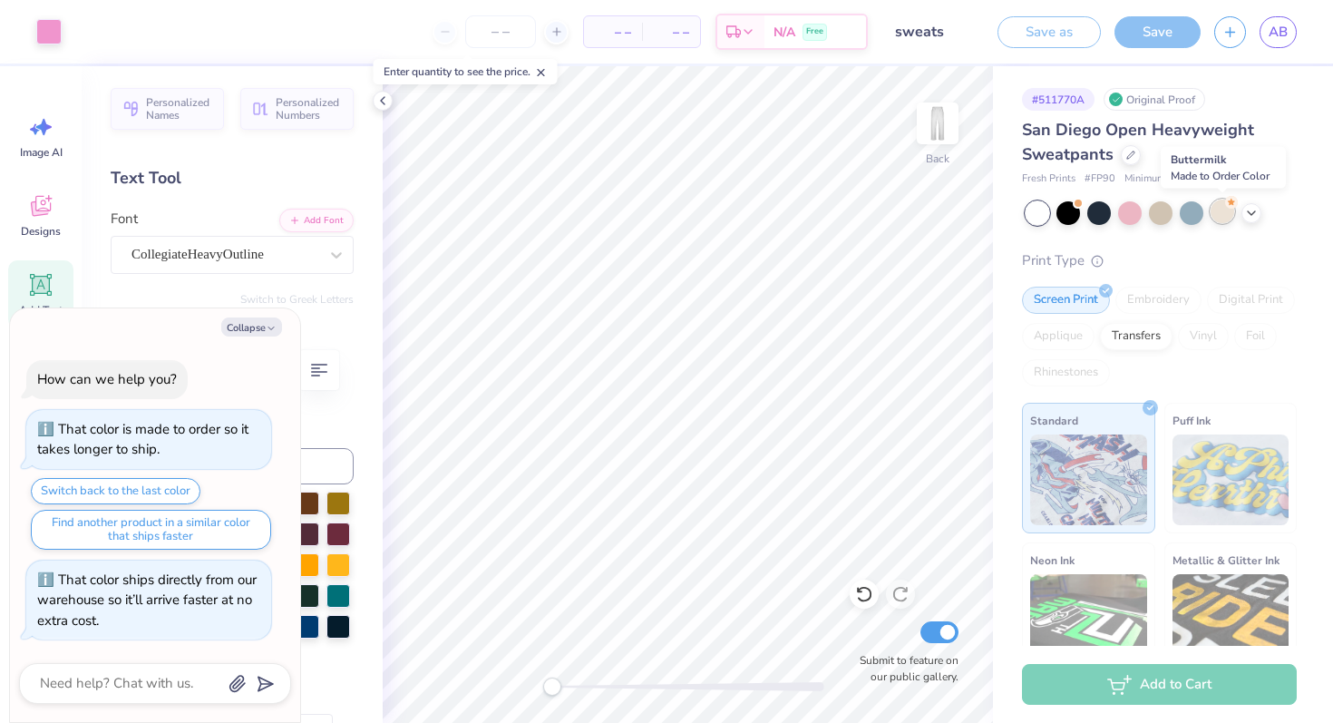
click at [1218, 213] on div at bounding box center [1223, 212] width 24 height 24
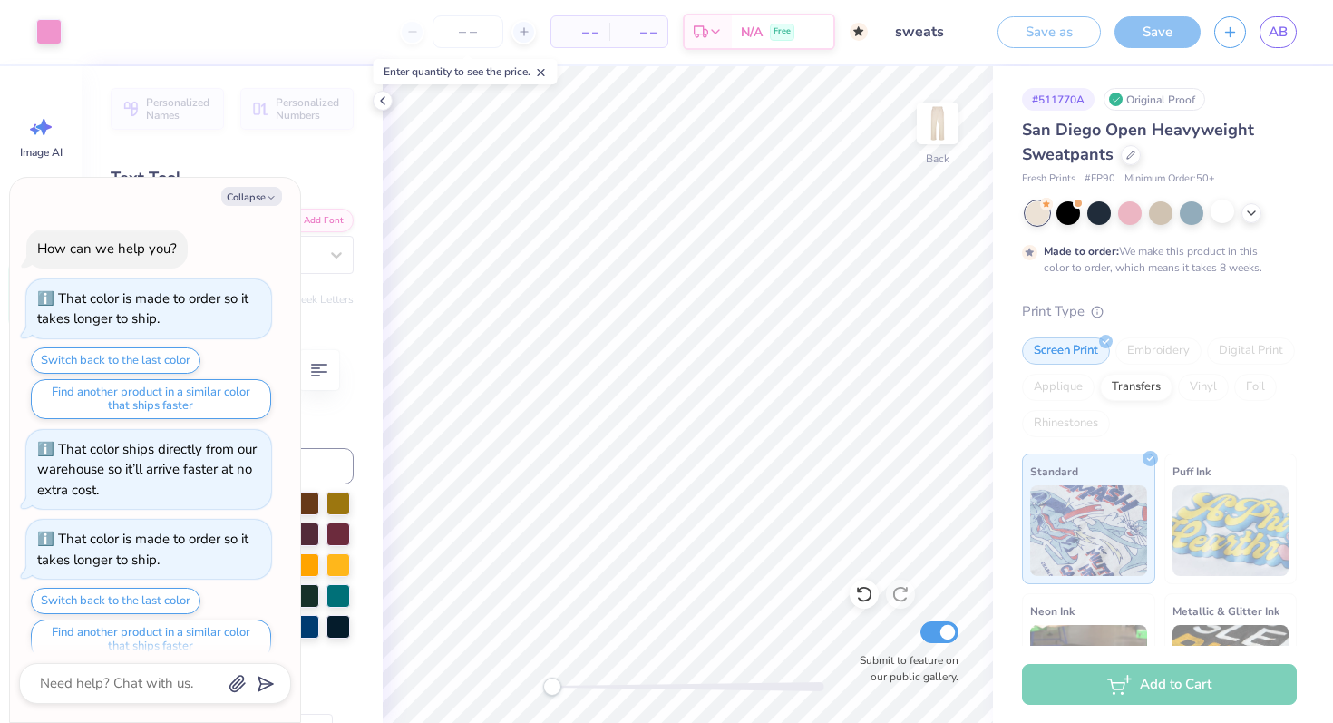
scroll to position [20, 0]
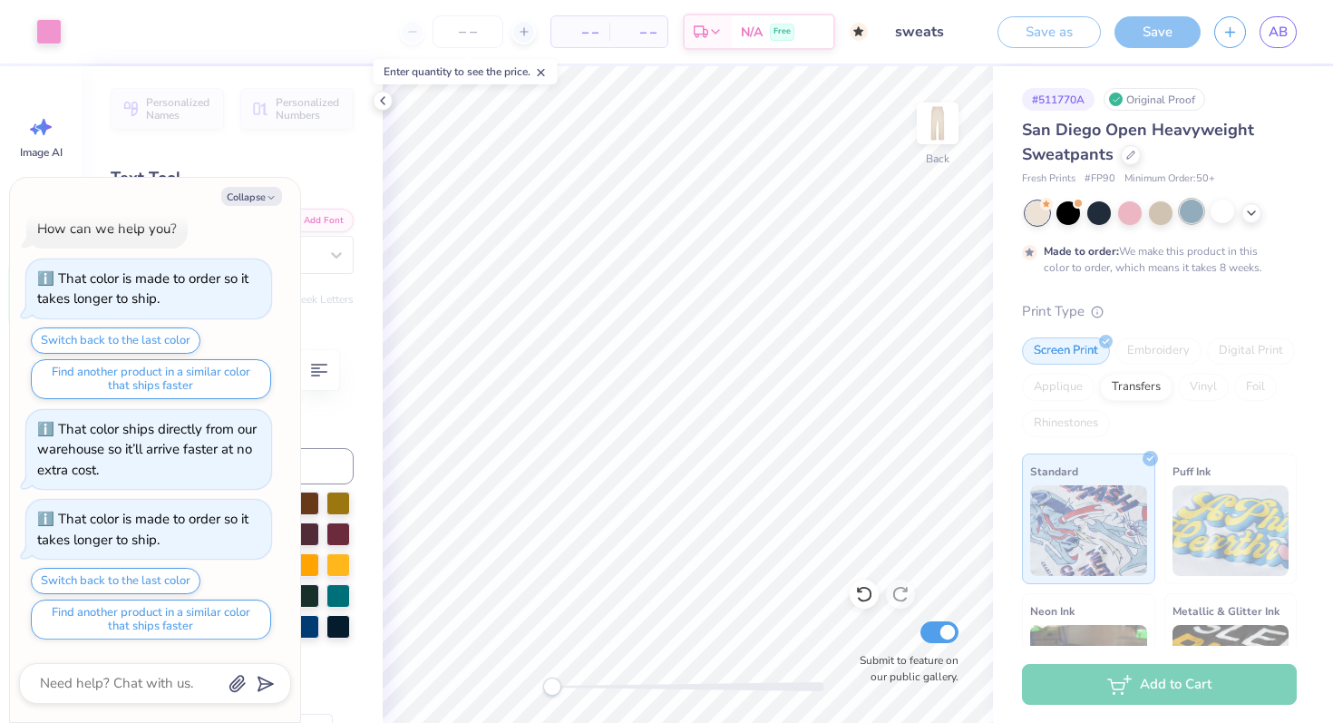
click at [1199, 209] on div at bounding box center [1192, 212] width 24 height 24
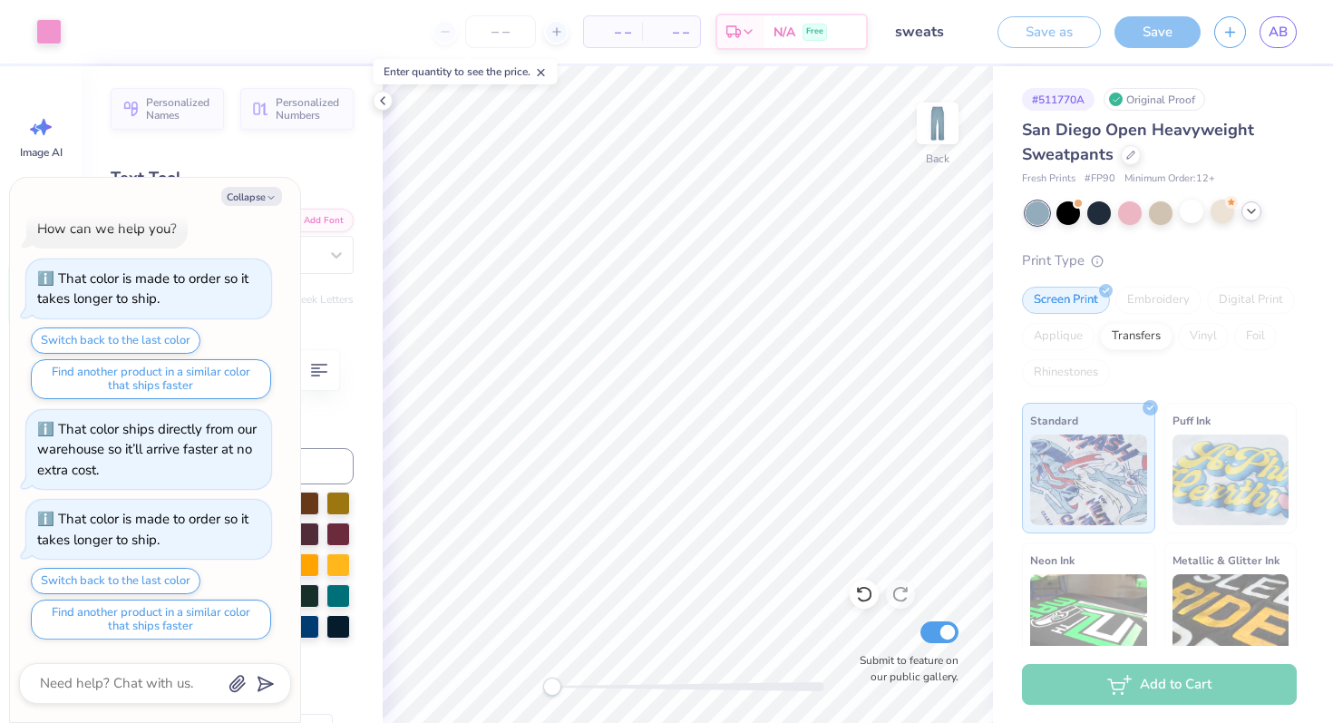
scroll to position [110, 0]
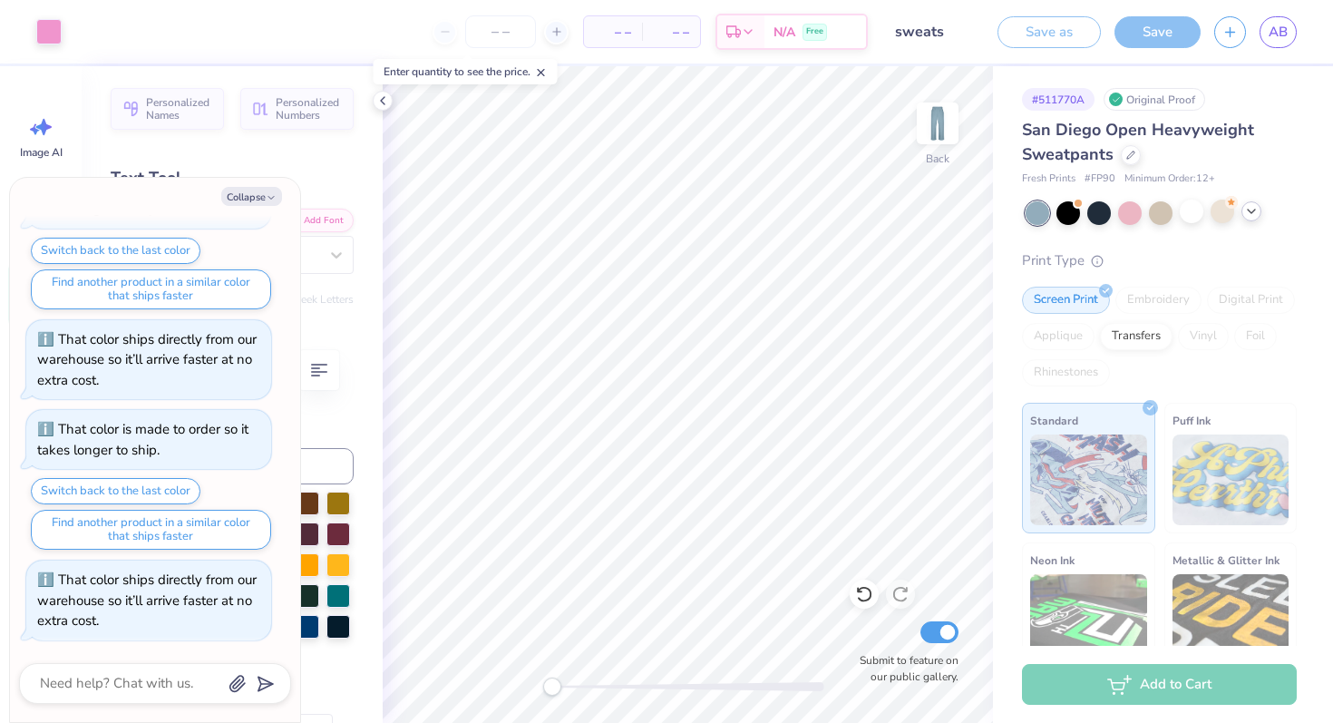
click at [1251, 213] on icon at bounding box center [1251, 211] width 15 height 15
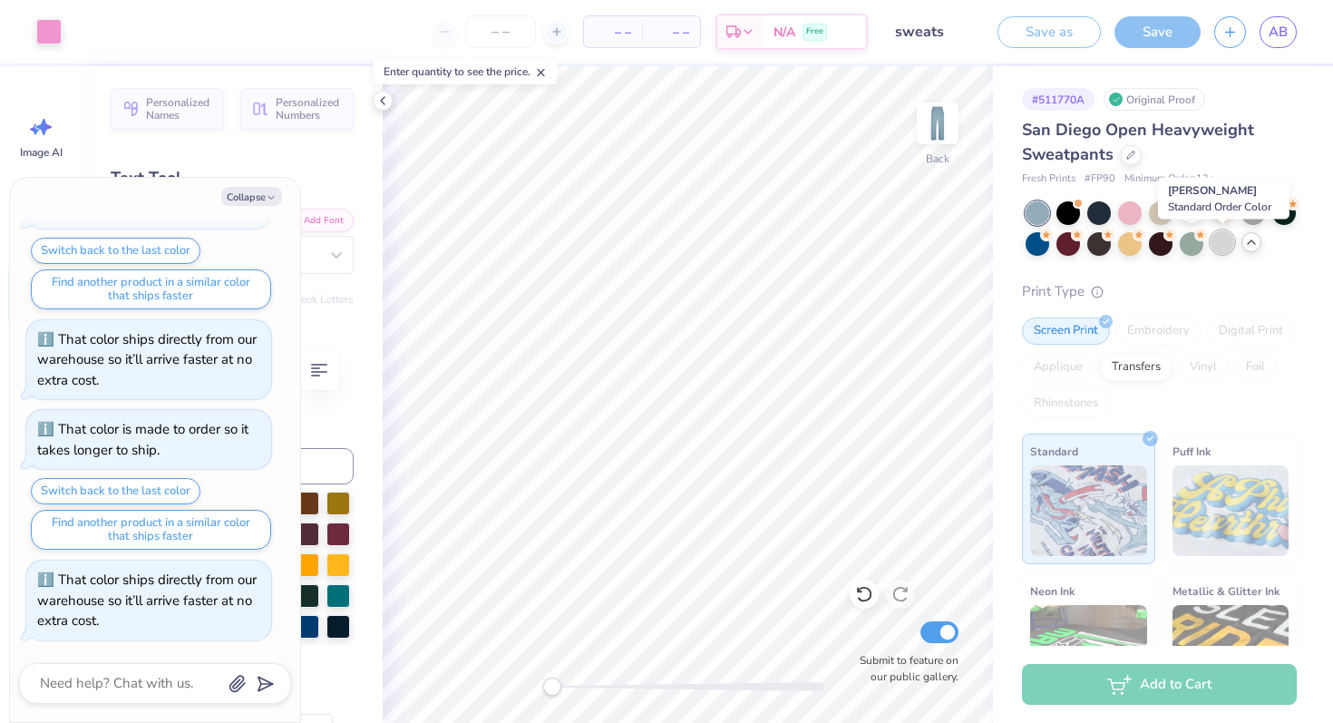
click at [1224, 238] on div at bounding box center [1223, 242] width 24 height 24
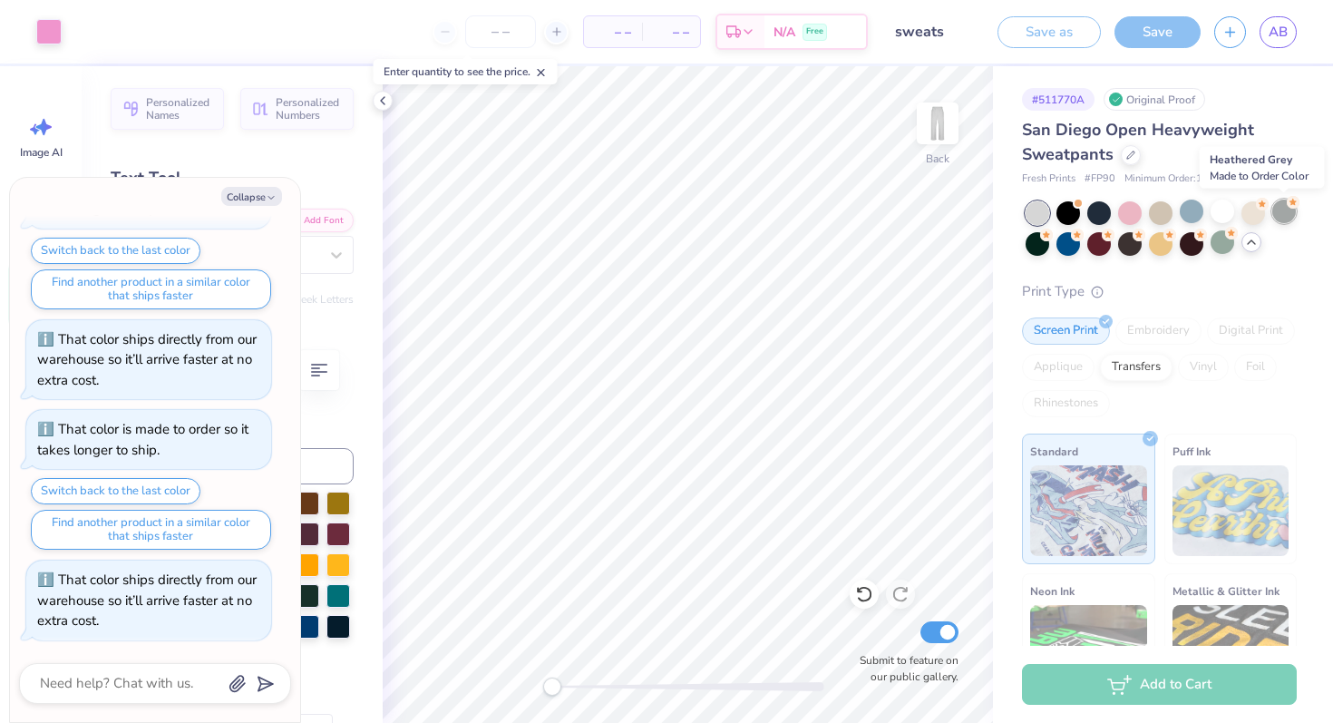
click at [1284, 212] on div at bounding box center [1284, 212] width 24 height 24
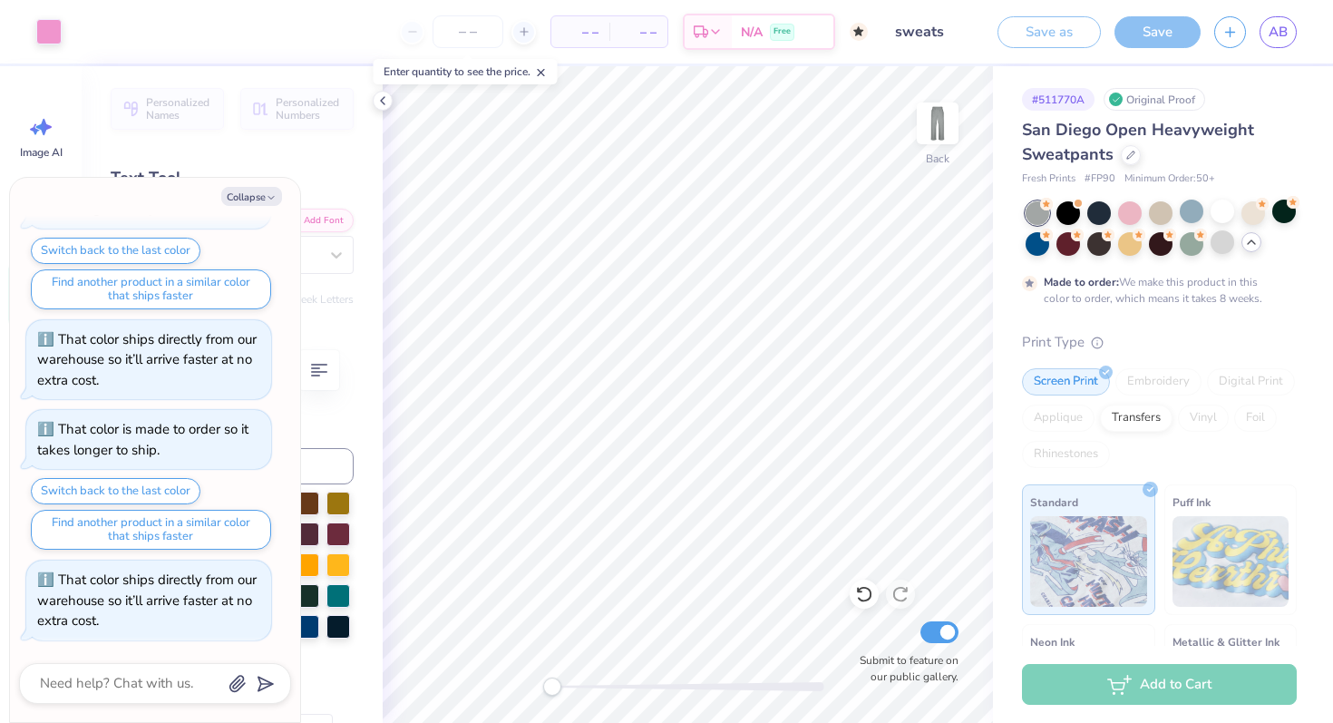
scroll to position [260, 0]
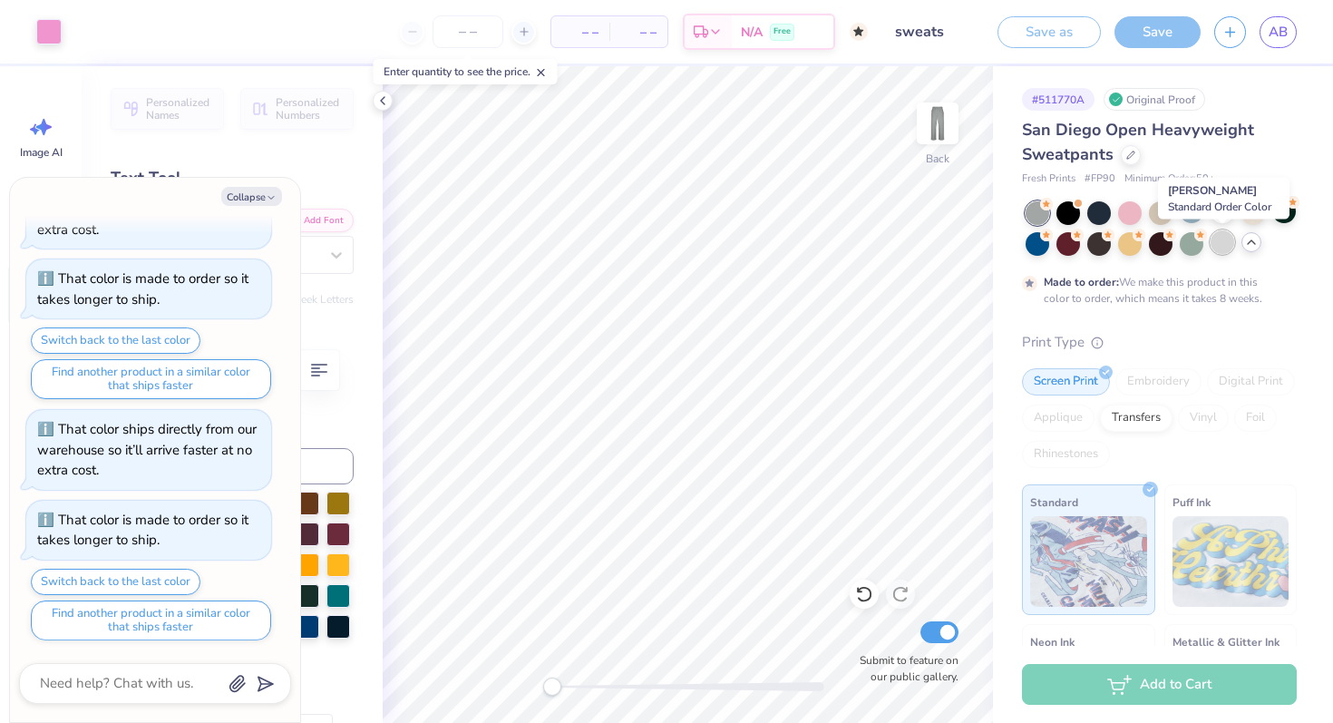
click at [1217, 243] on div at bounding box center [1223, 242] width 24 height 24
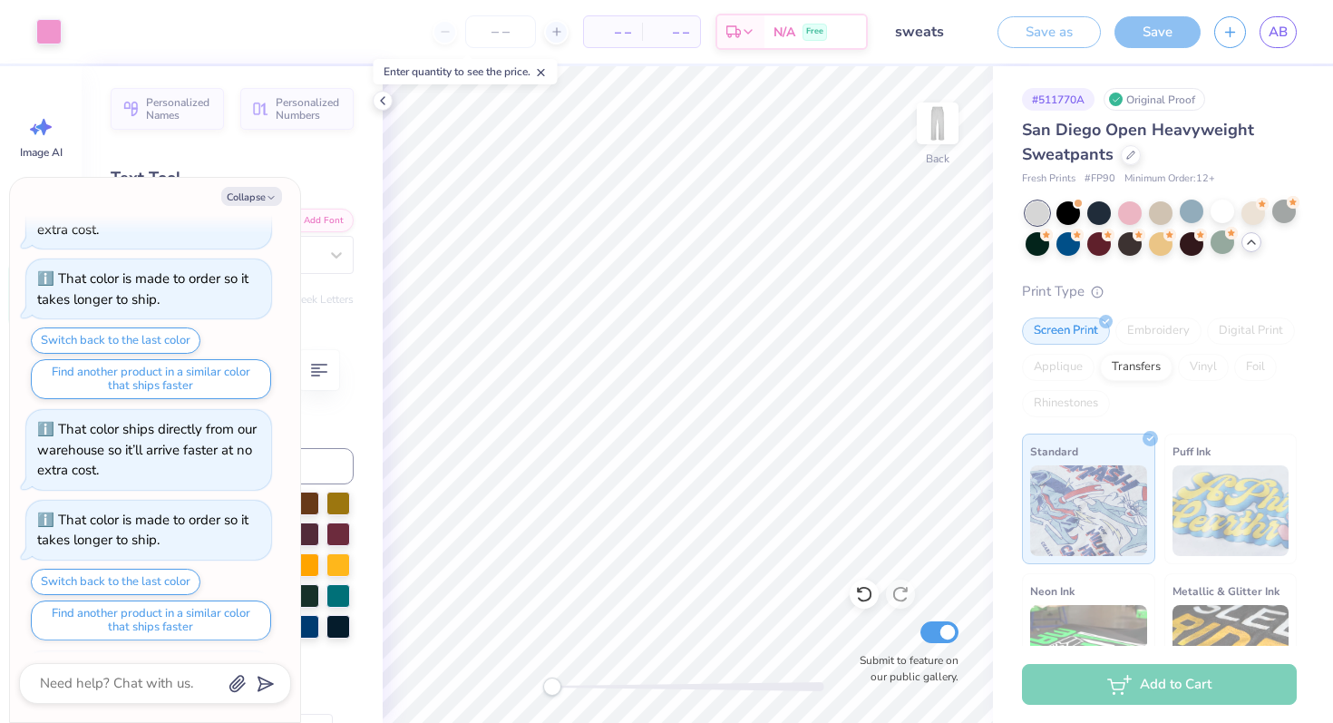
scroll to position [351, 0]
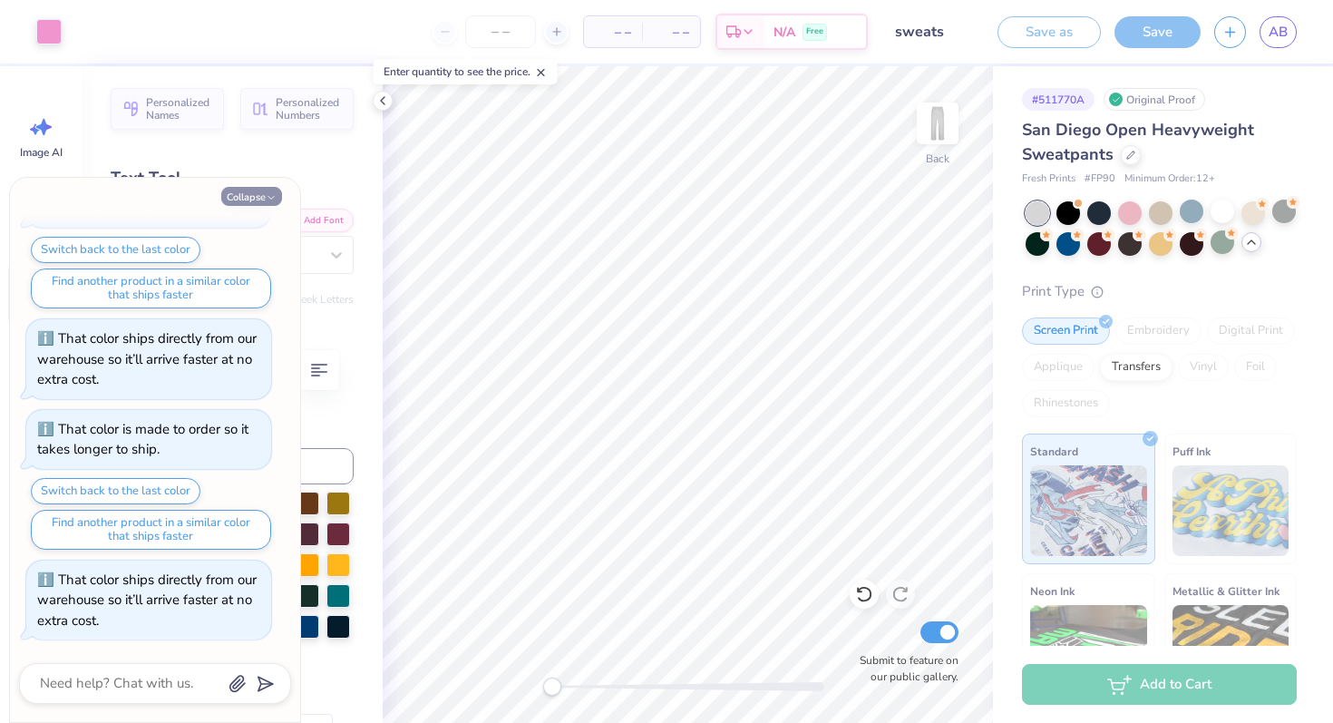
click at [249, 200] on button "Collapse" at bounding box center [251, 196] width 61 height 19
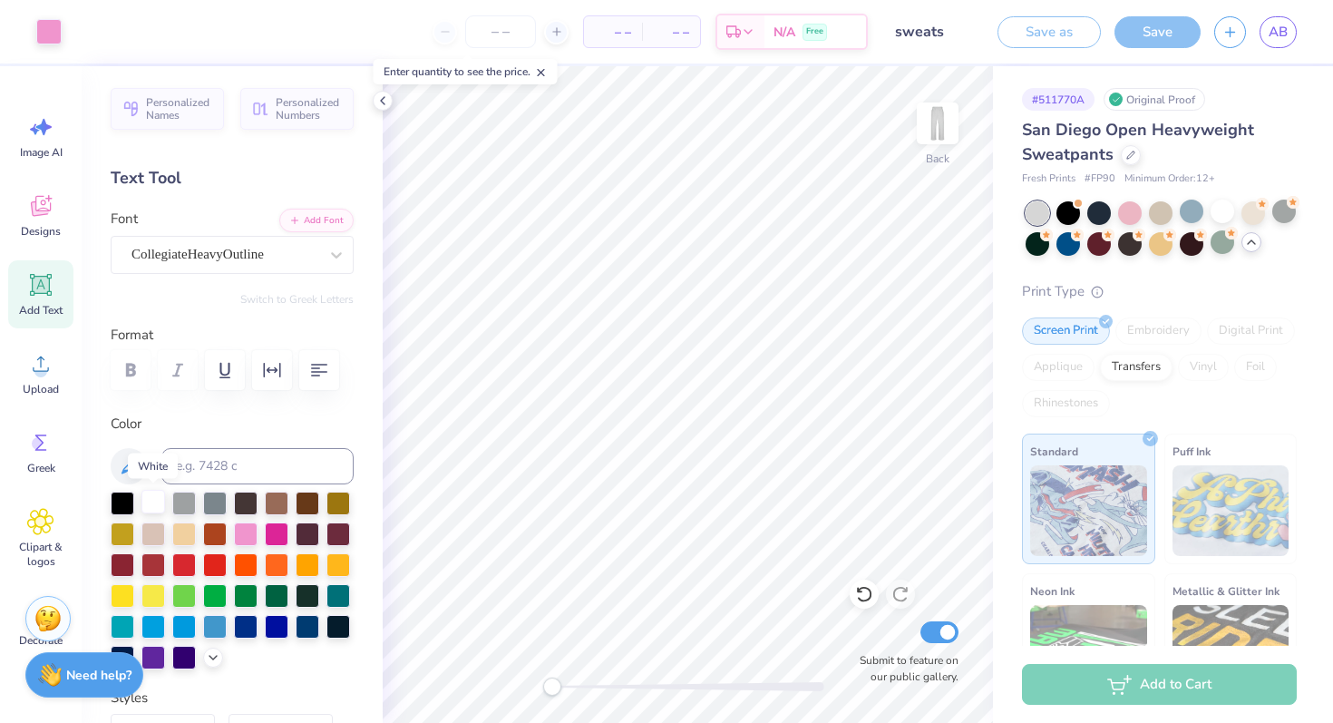
click at [145, 501] on div at bounding box center [153, 502] width 24 height 24
click at [1129, 211] on div at bounding box center [1130, 212] width 24 height 24
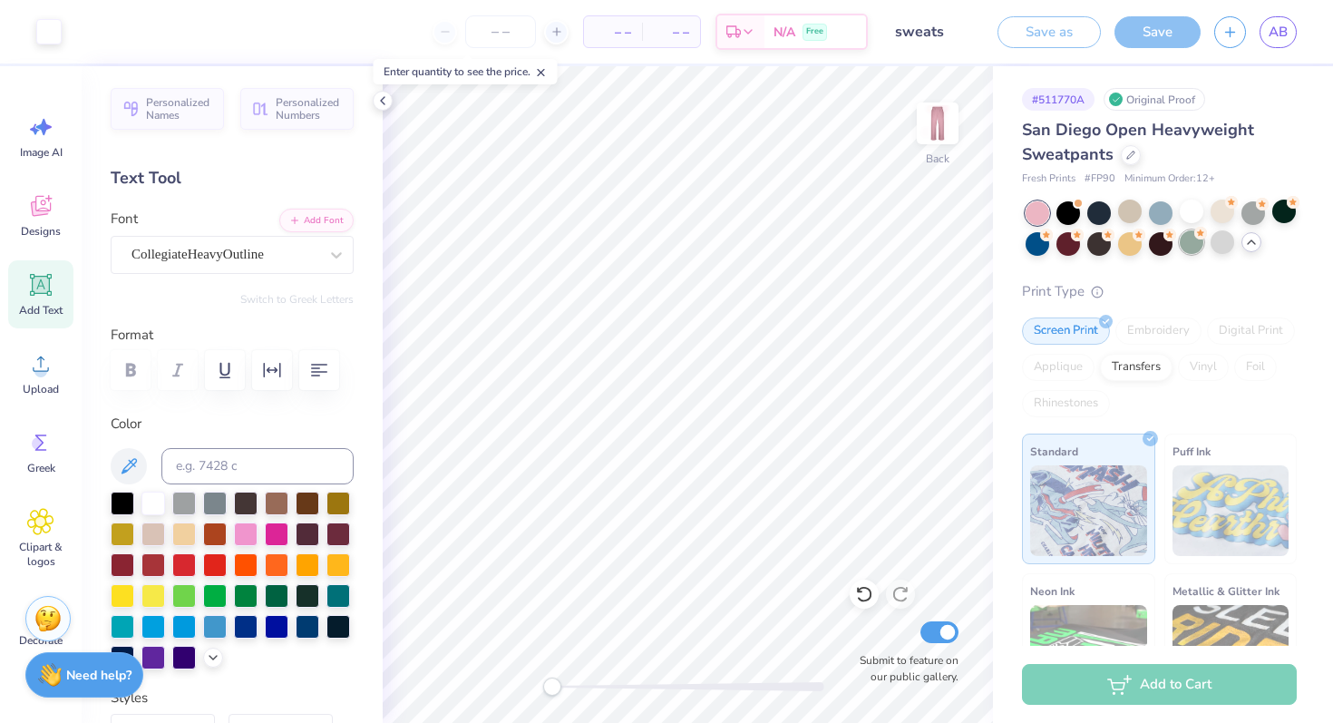
click at [1185, 247] on div at bounding box center [1192, 242] width 24 height 24
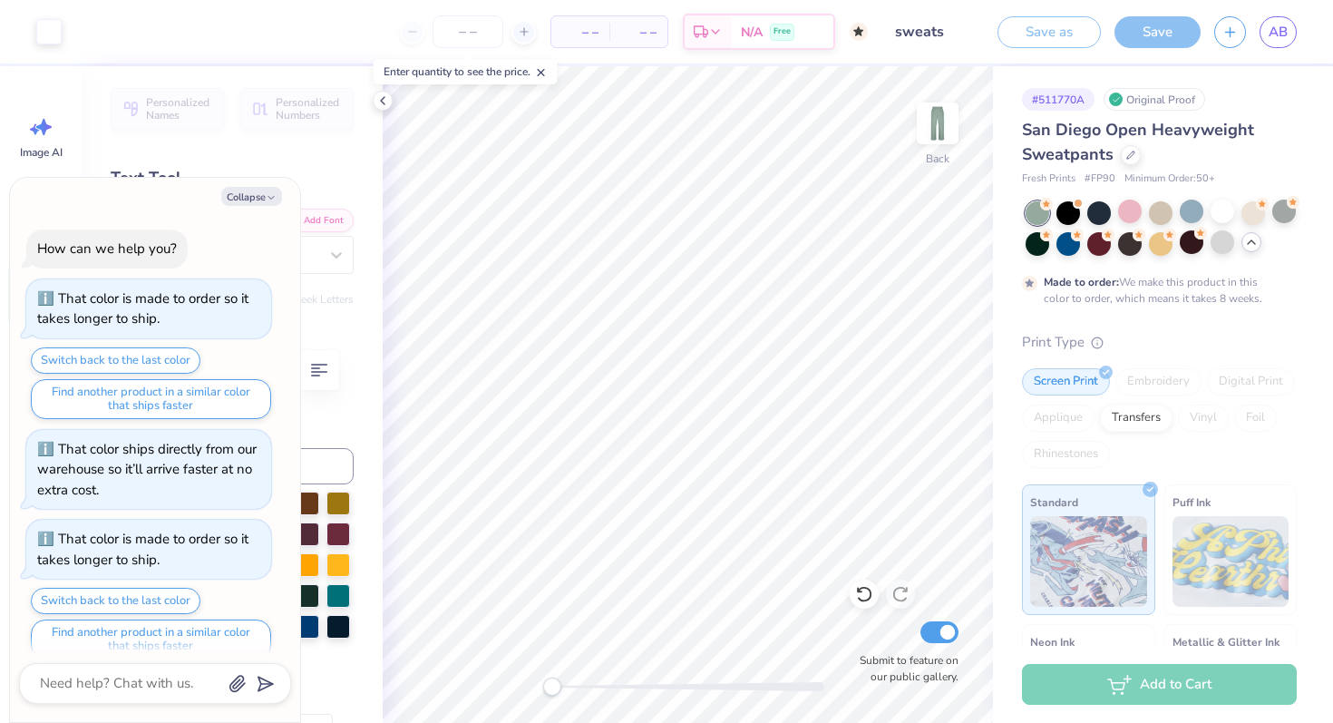
scroll to position [501, 0]
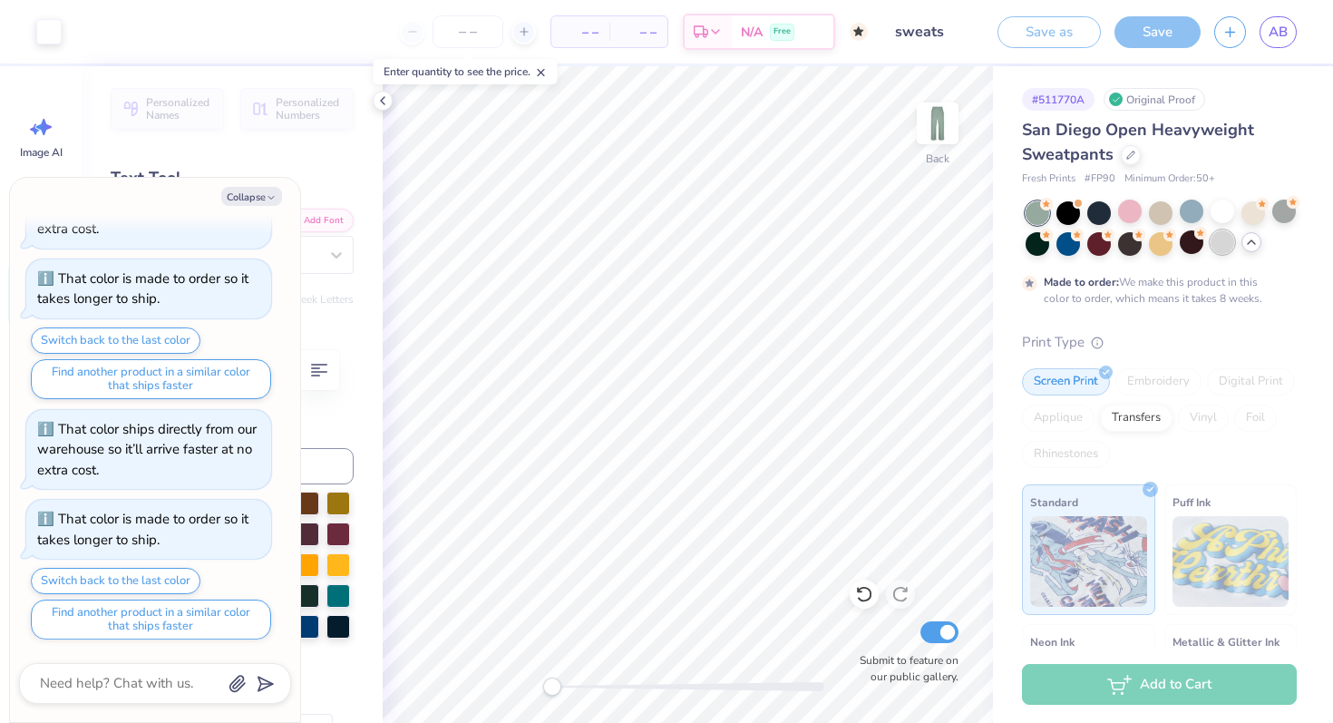
click at [1228, 238] on div at bounding box center [1223, 242] width 24 height 24
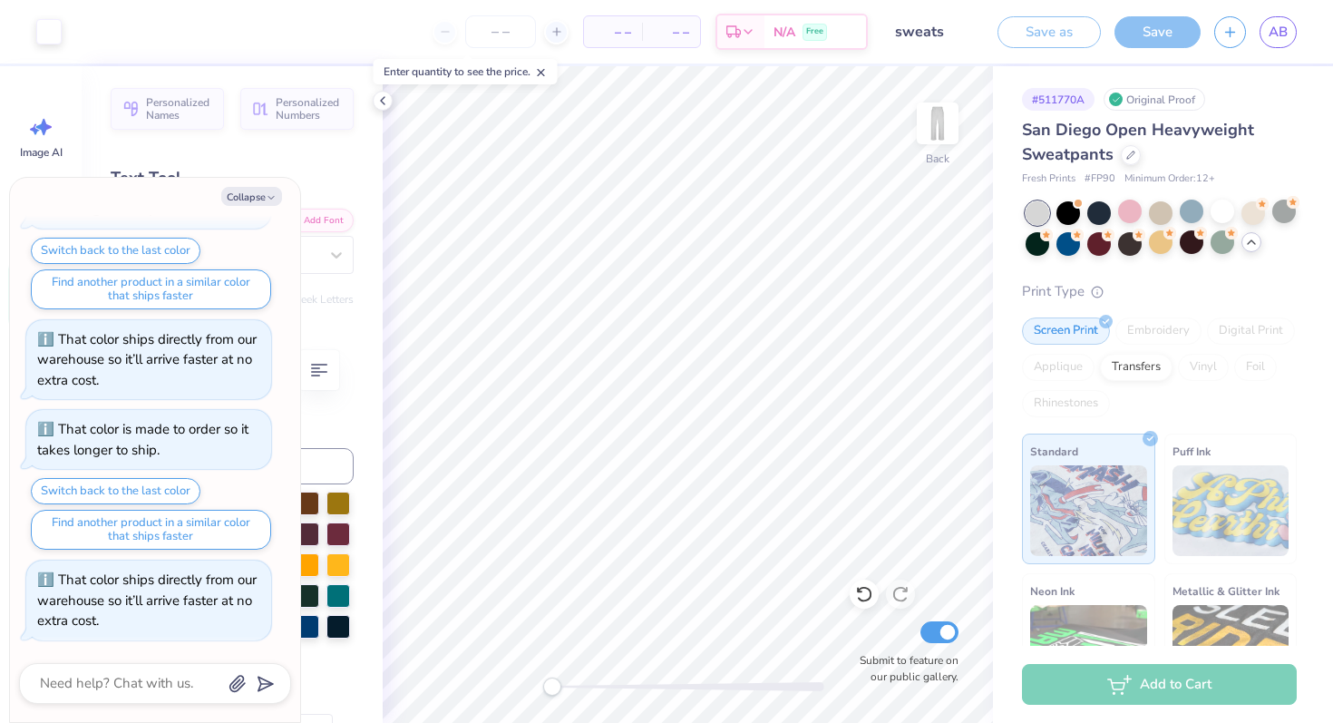
click at [1149, 251] on div at bounding box center [1161, 242] width 24 height 24
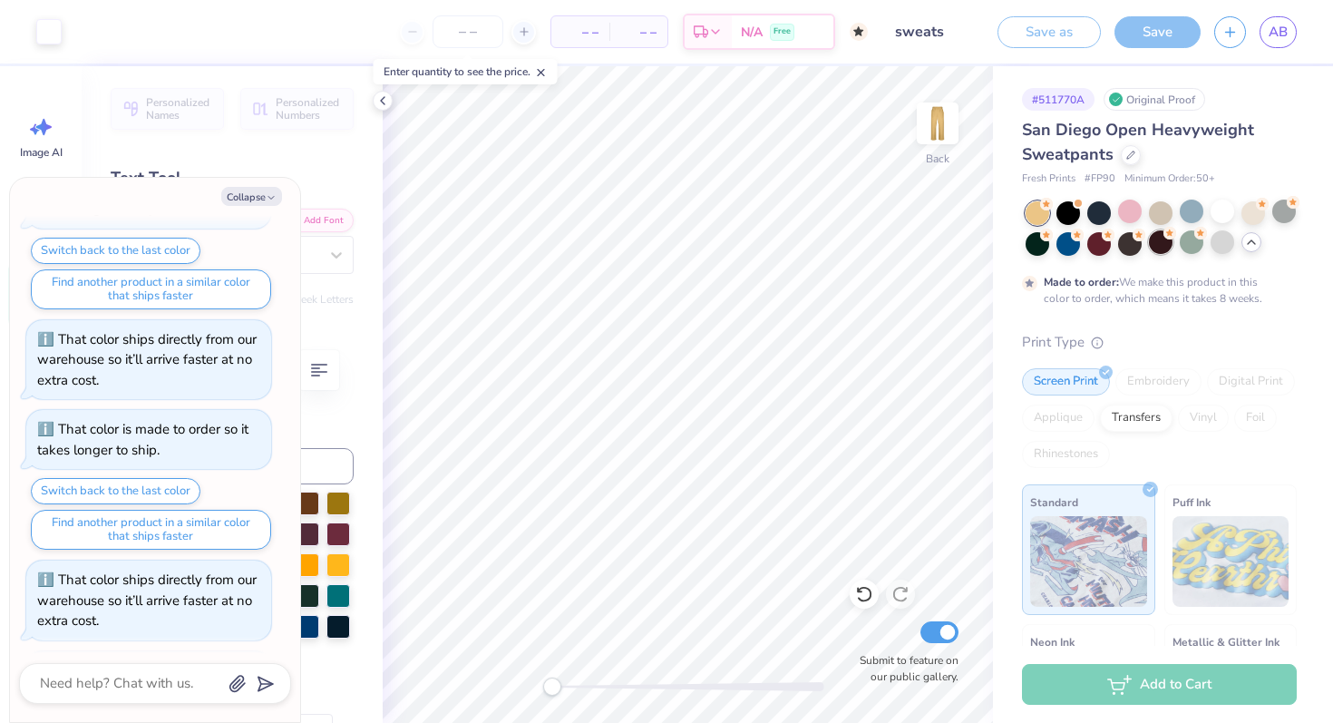
scroll to position [742, 0]
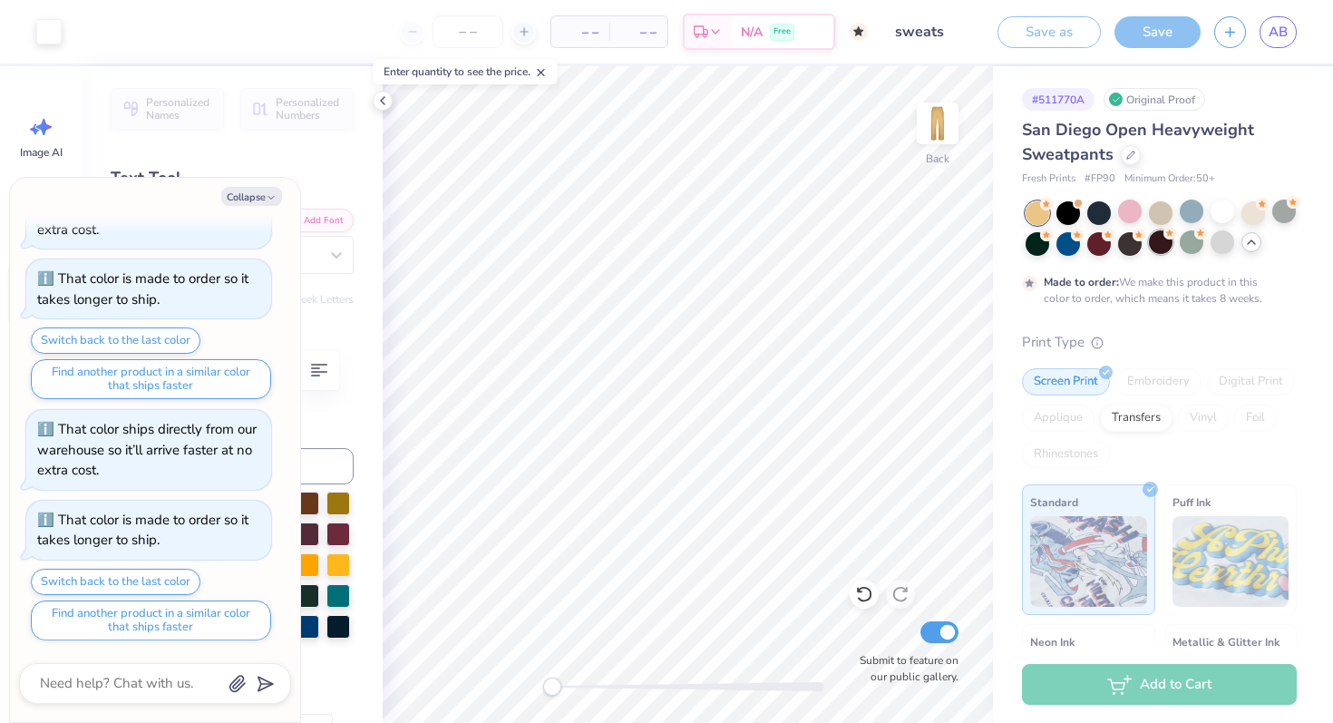
click at [1155, 248] on div at bounding box center [1161, 242] width 24 height 24
click at [1244, 210] on div at bounding box center [1253, 212] width 24 height 24
click at [1200, 205] on div at bounding box center [1192, 212] width 24 height 24
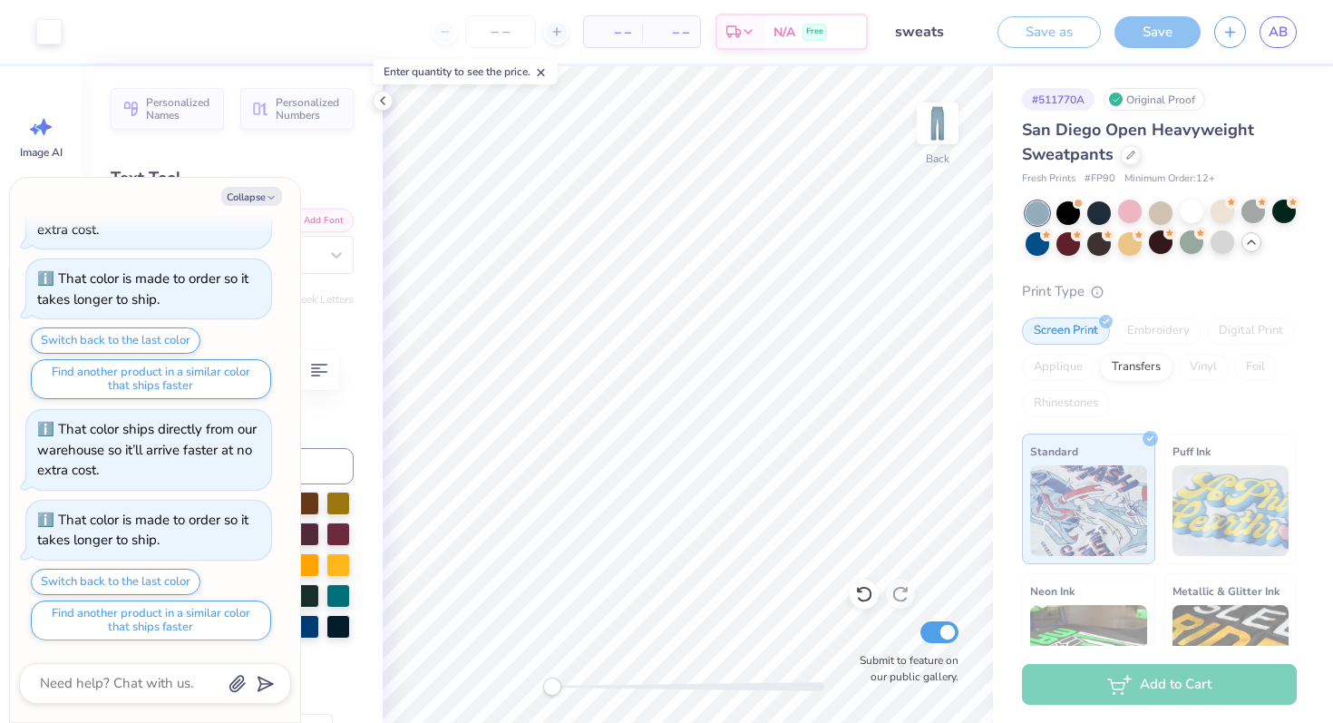
scroll to position [832, 0]
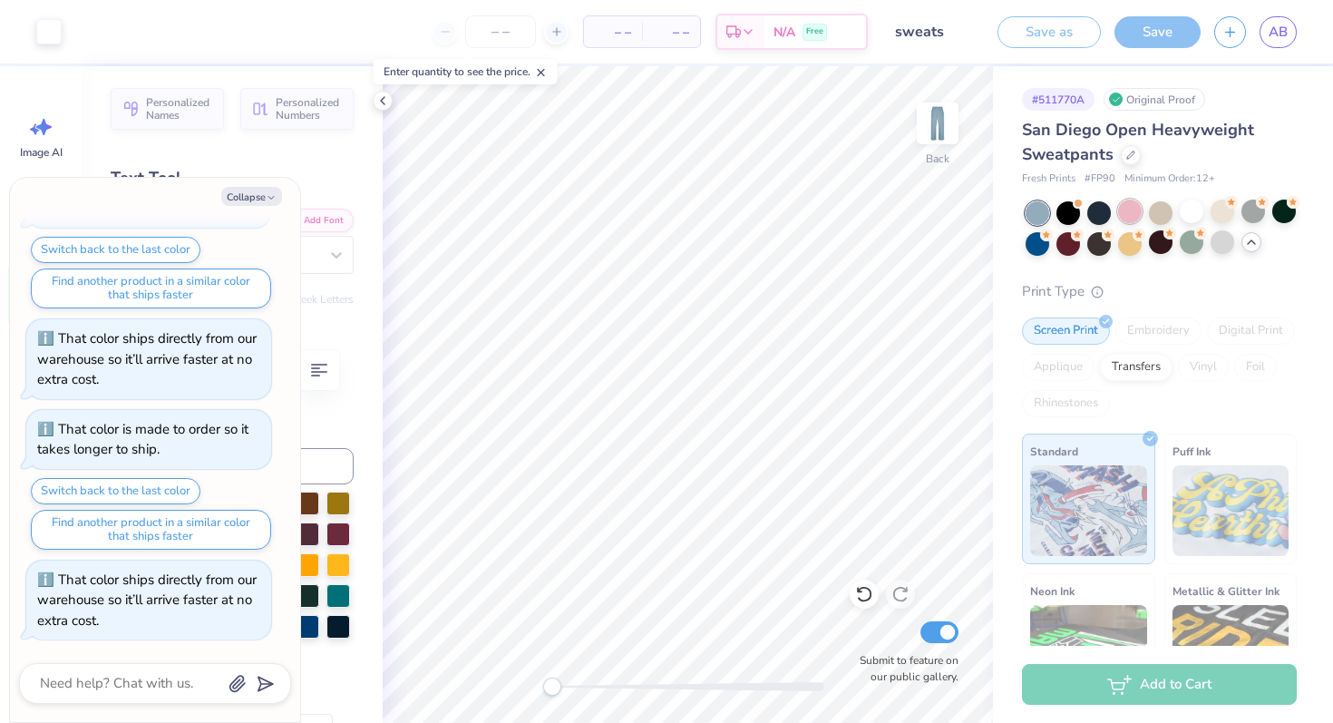
click at [1124, 207] on div at bounding box center [1130, 212] width 24 height 24
click at [1229, 242] on div at bounding box center [1223, 242] width 24 height 24
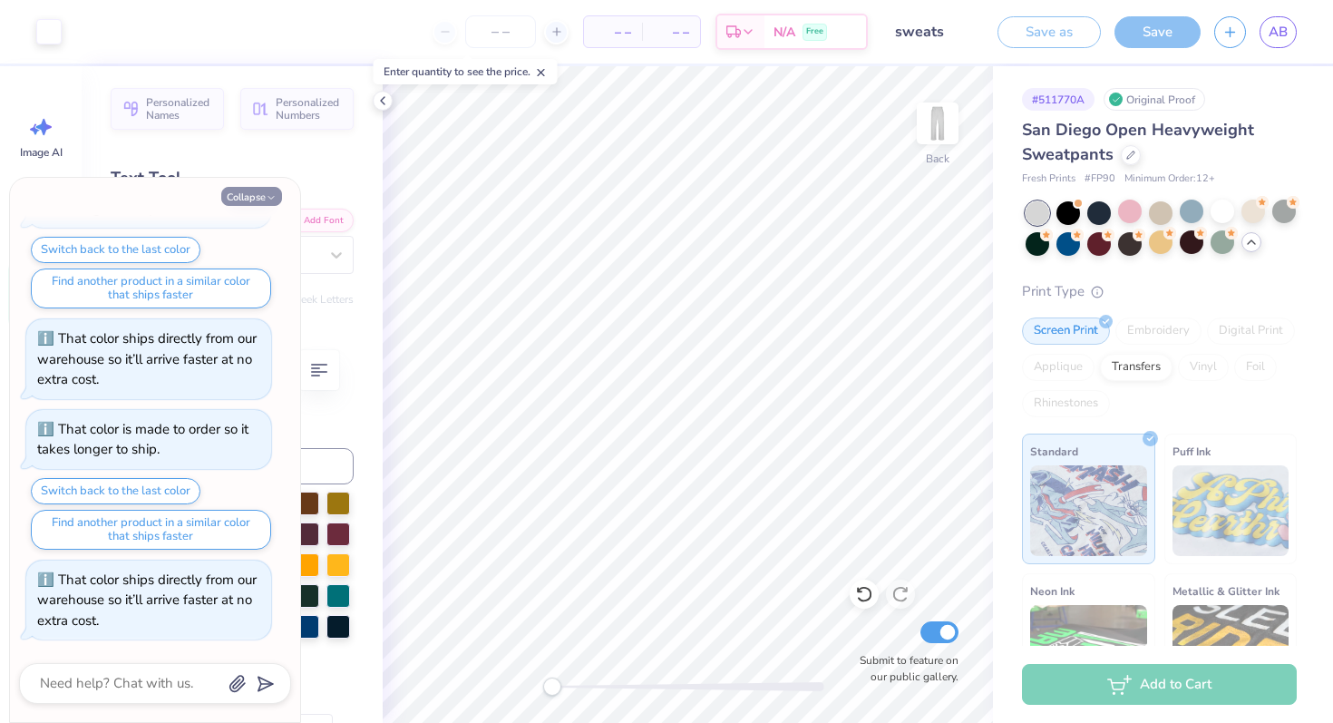
click at [242, 198] on button "Collapse" at bounding box center [251, 196] width 61 height 19
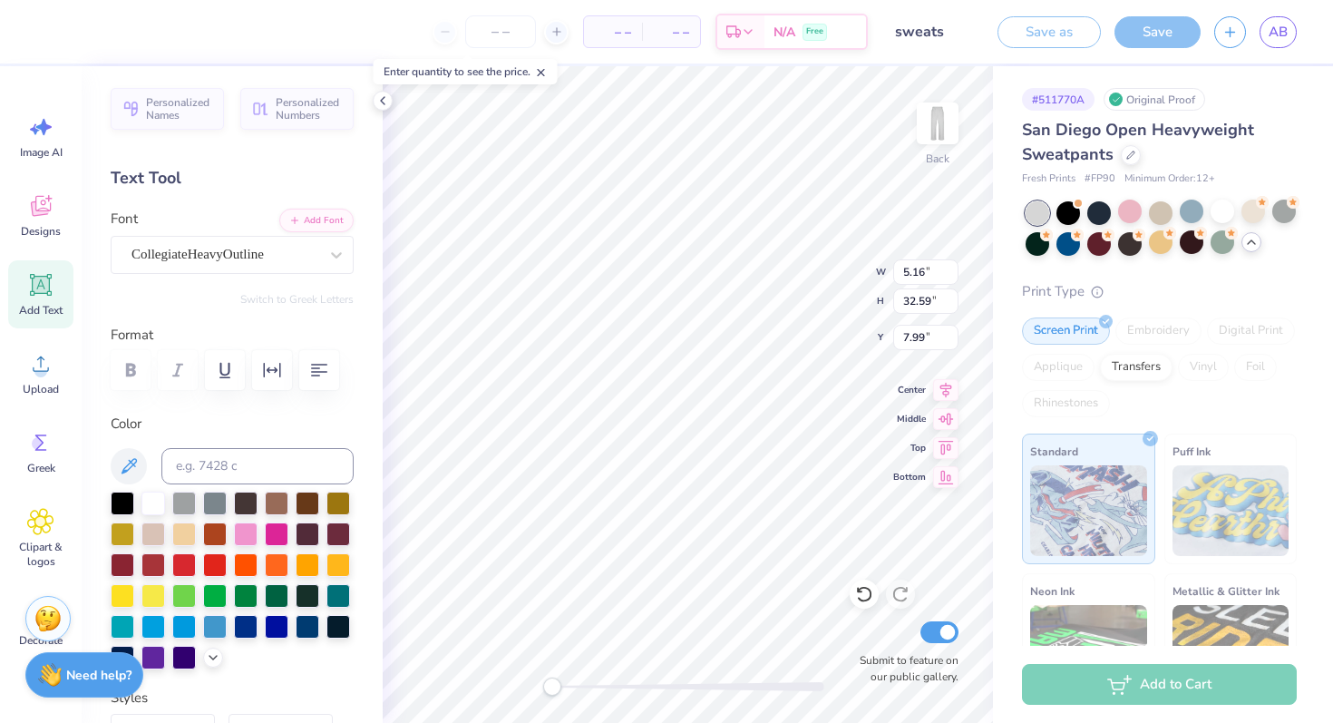
type textarea "x"
type input "8.00"
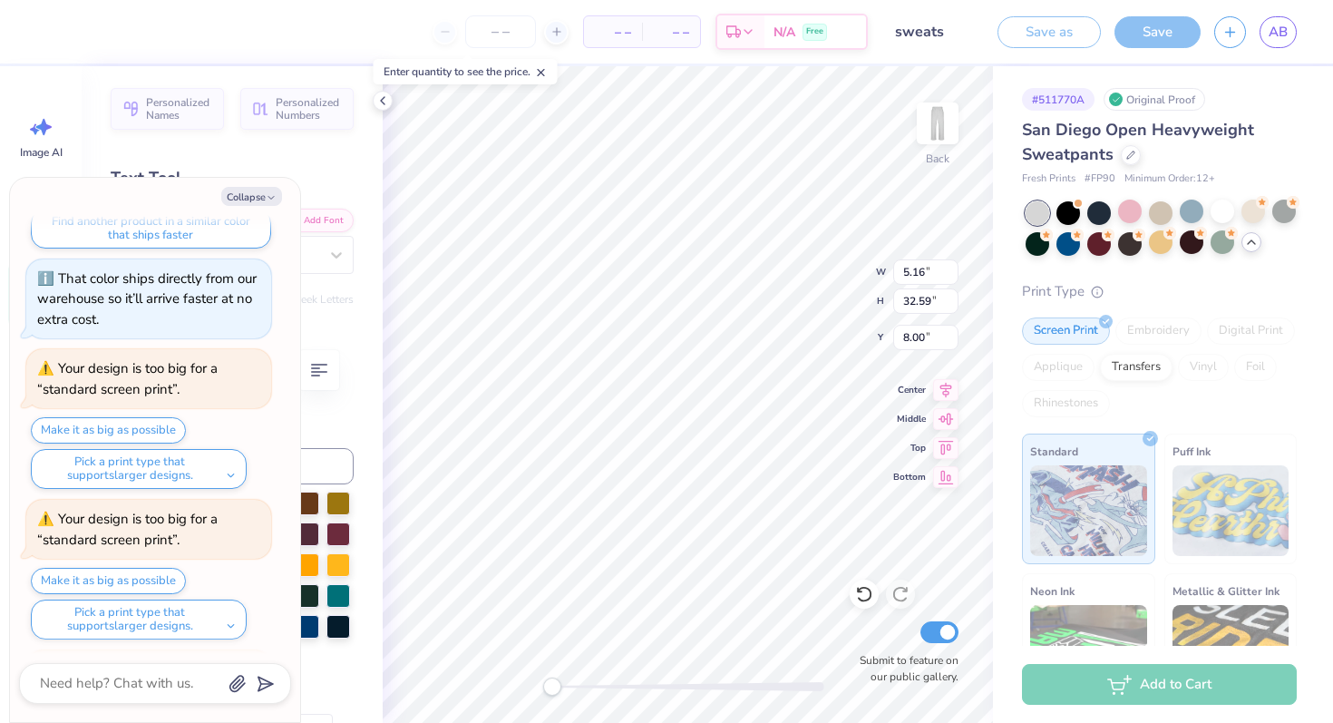
scroll to position [1284, 0]
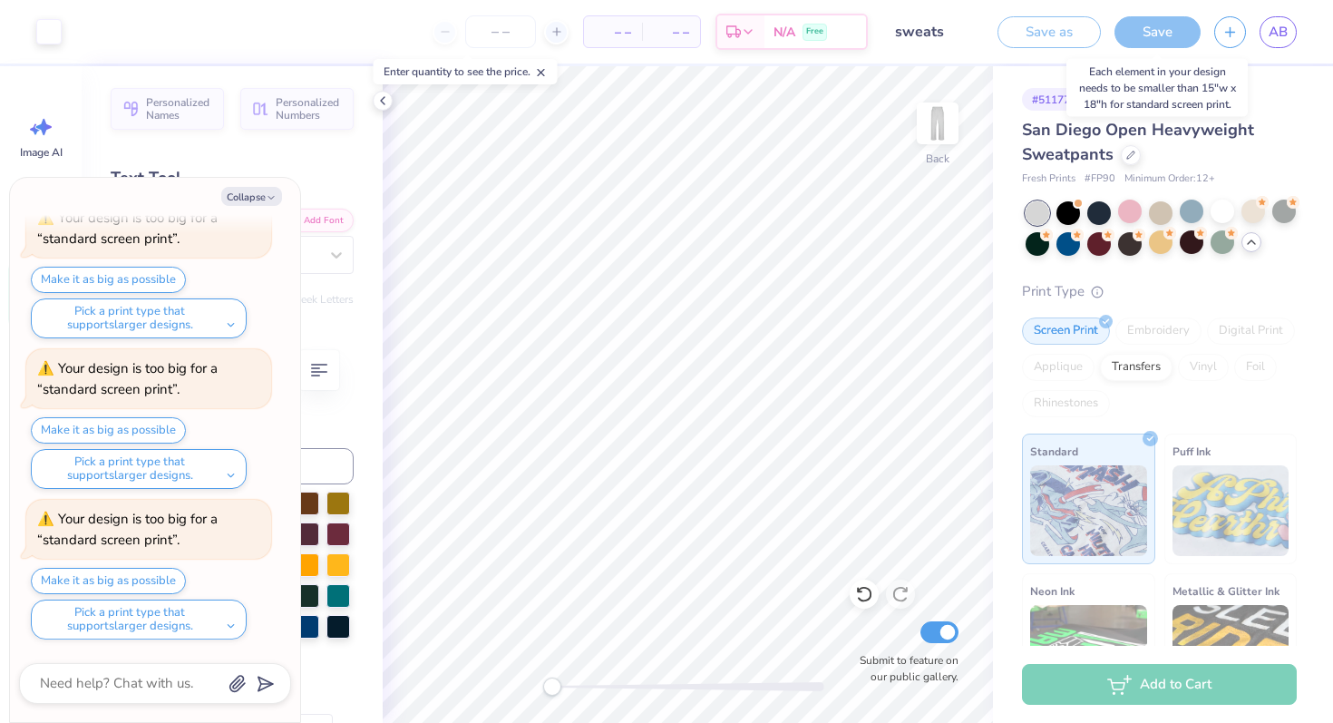
click at [1159, 38] on div "Save" at bounding box center [1157, 32] width 86 height 32
type textarea "x"
type input "8.02"
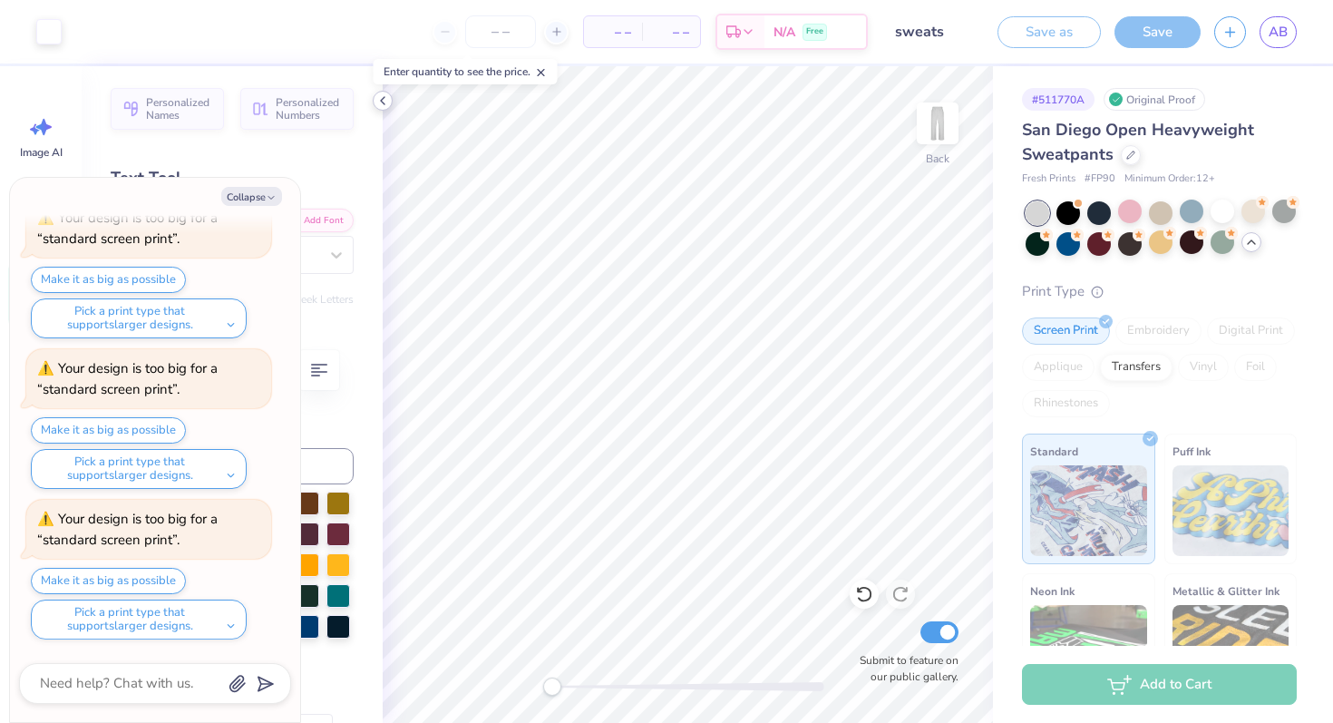
click at [378, 101] on icon at bounding box center [382, 100] width 15 height 15
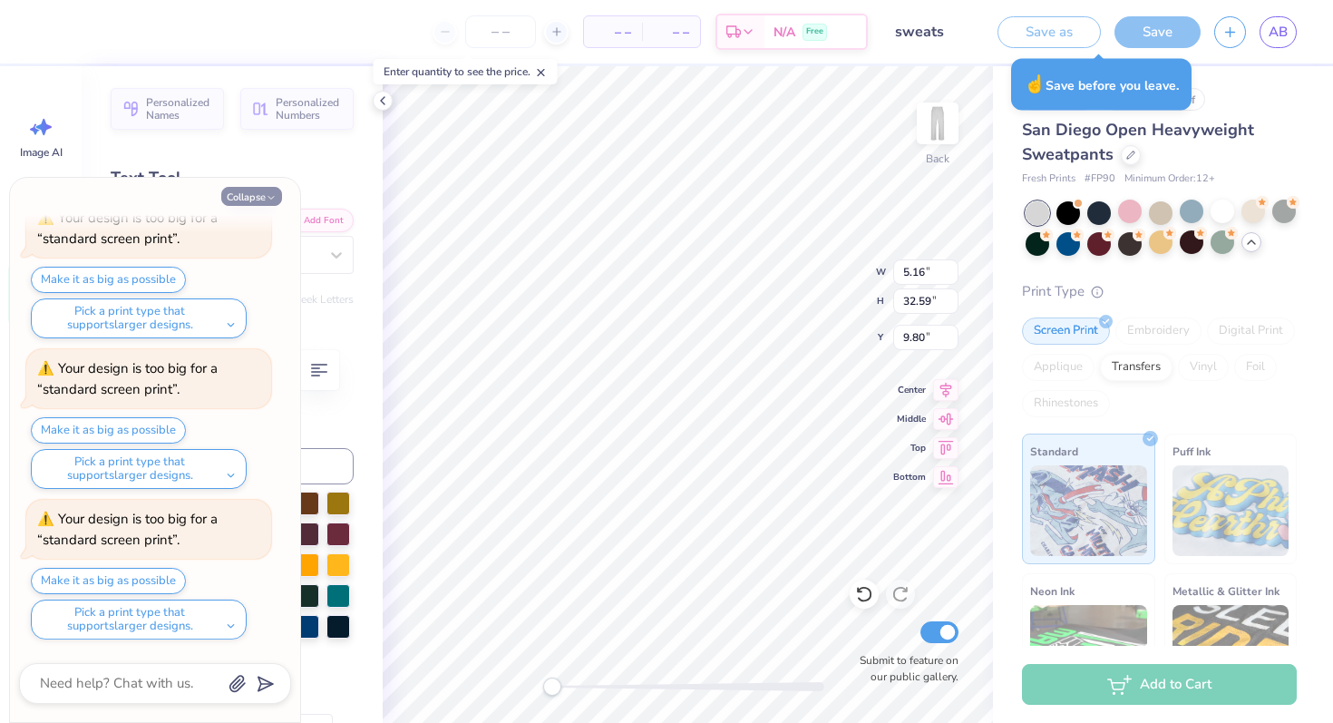
click at [258, 201] on button "Collapse" at bounding box center [251, 196] width 61 height 19
type textarea "x"
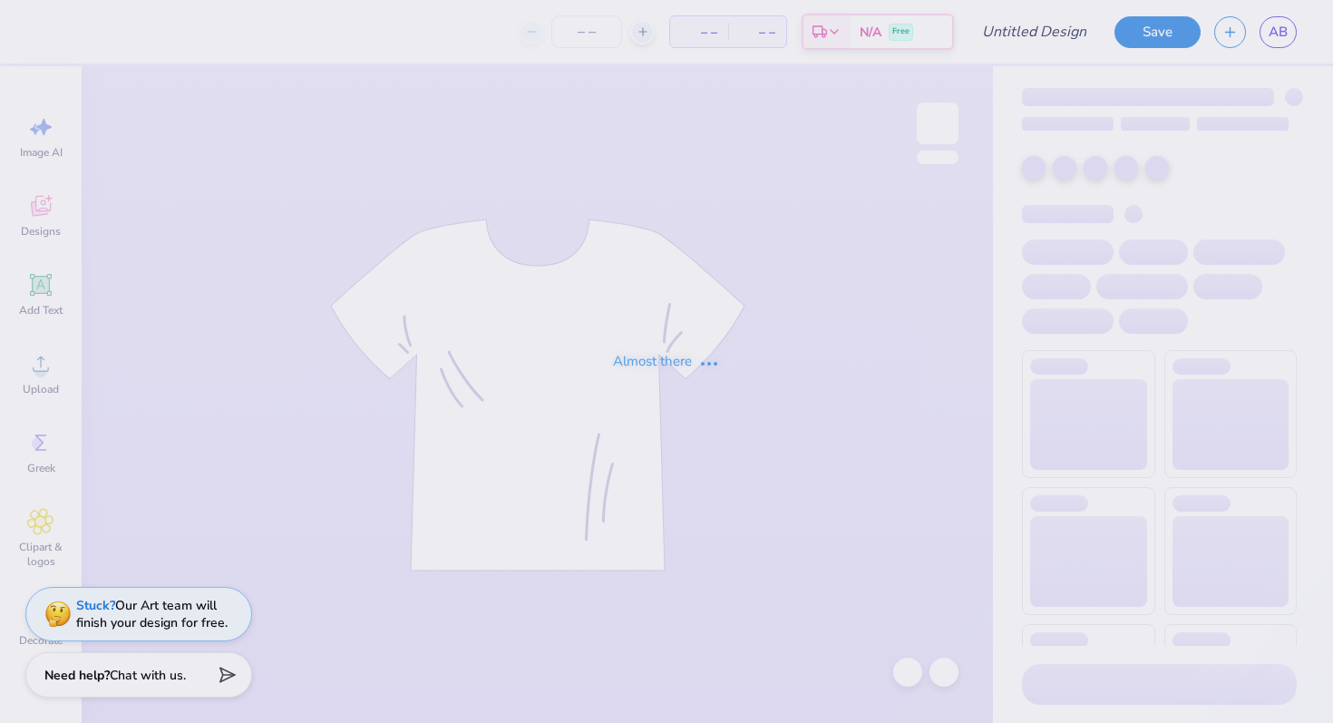
type input "mock"
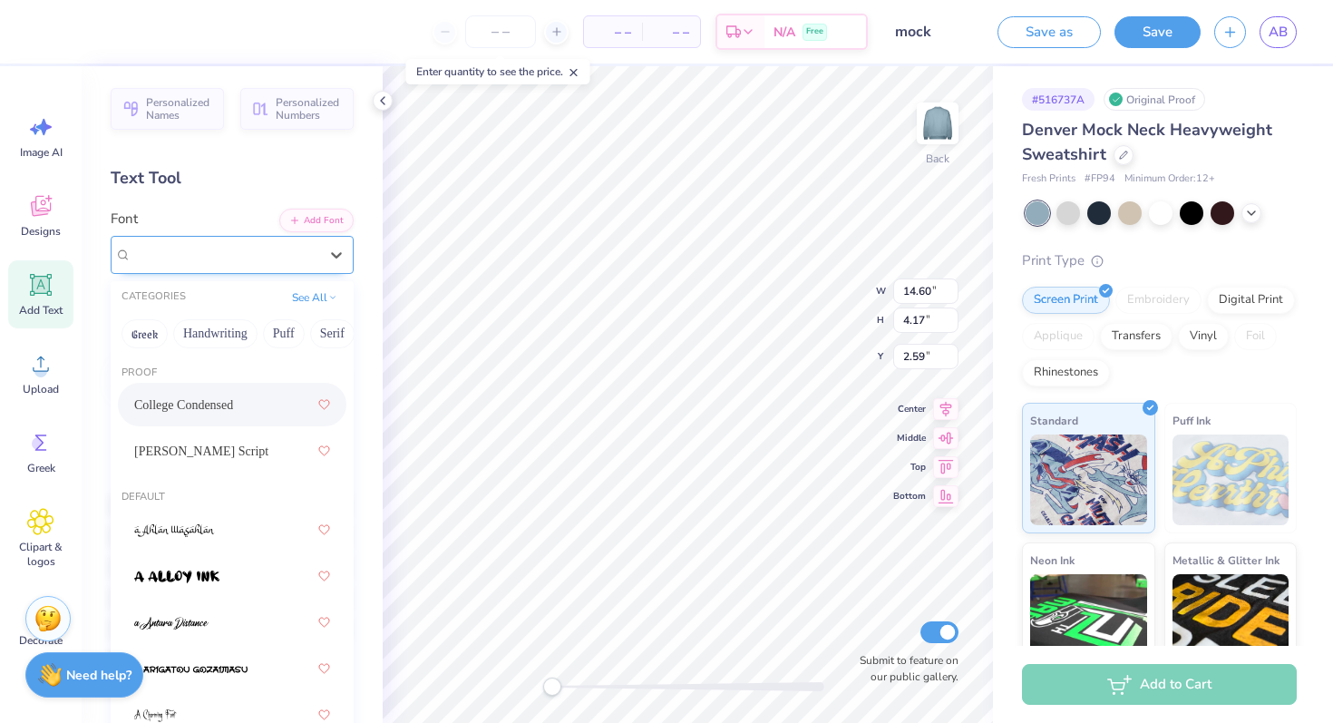
click at [297, 249] on div "College Condensed" at bounding box center [225, 254] width 190 height 28
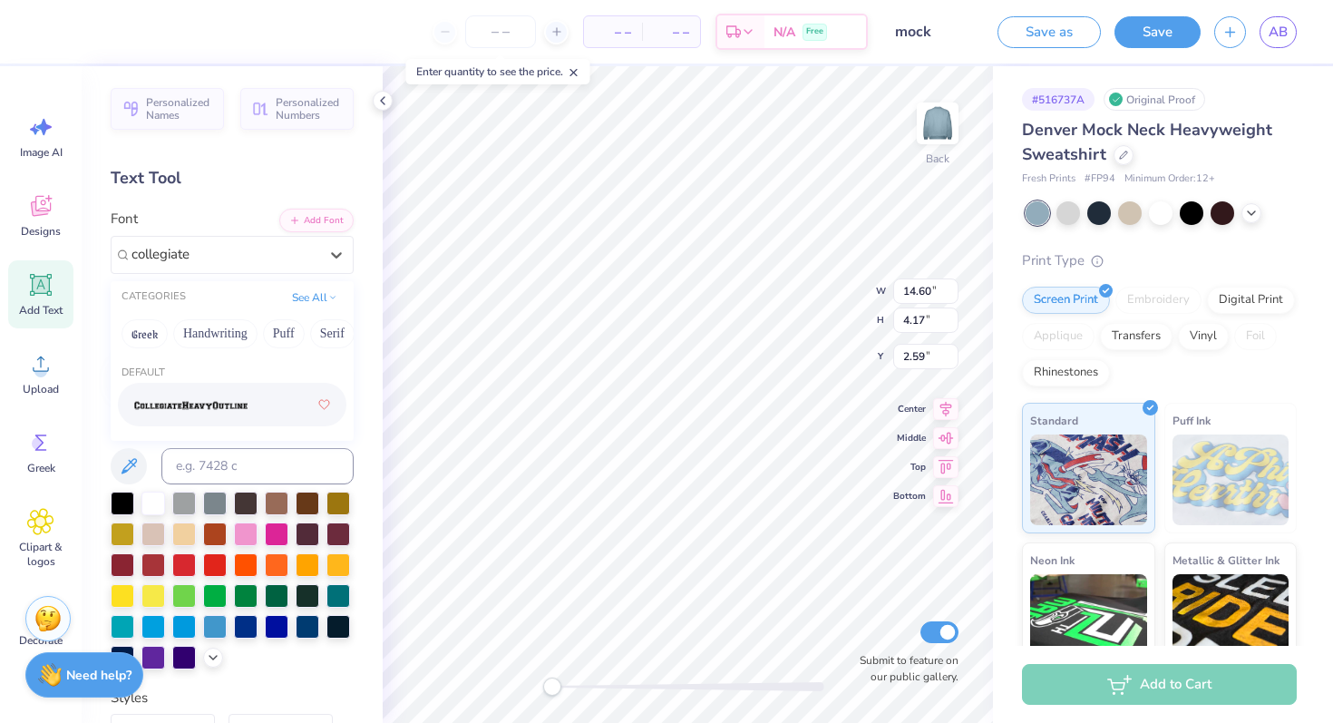
click at [242, 399] on img at bounding box center [190, 405] width 113 height 13
type input "collegiate"
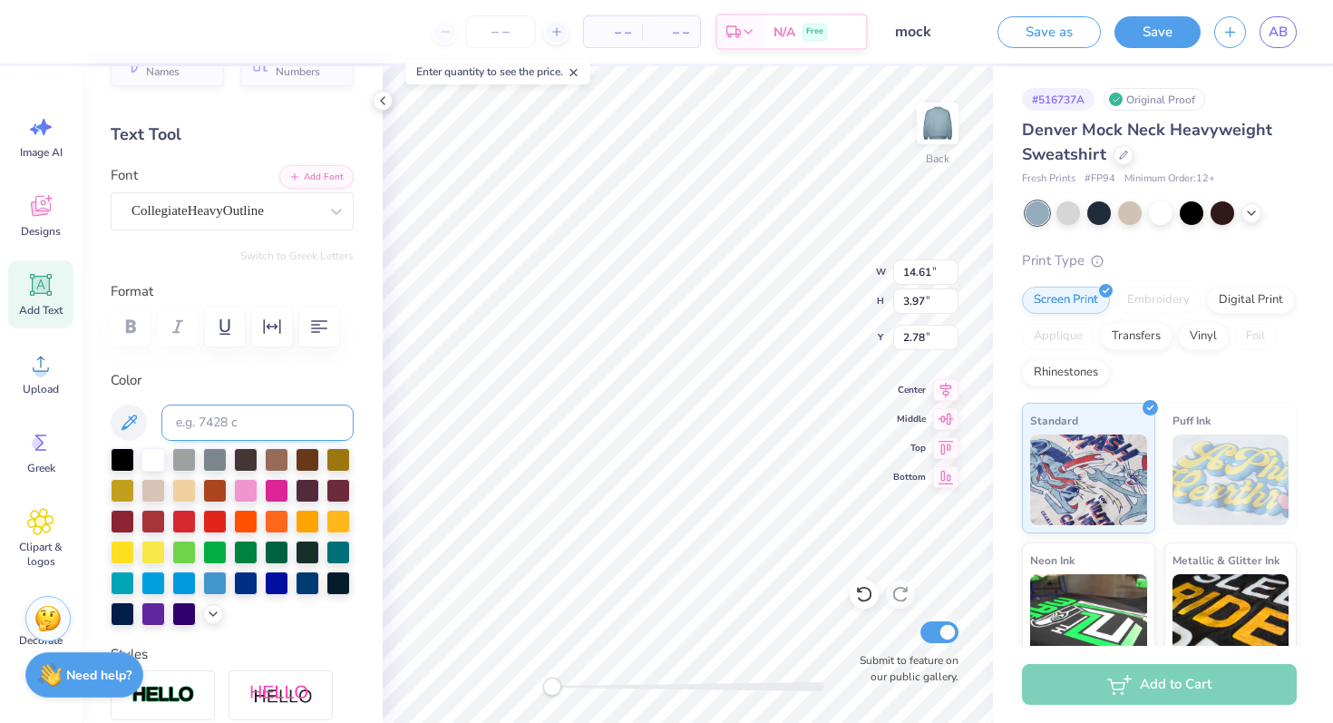
scroll to position [37, 0]
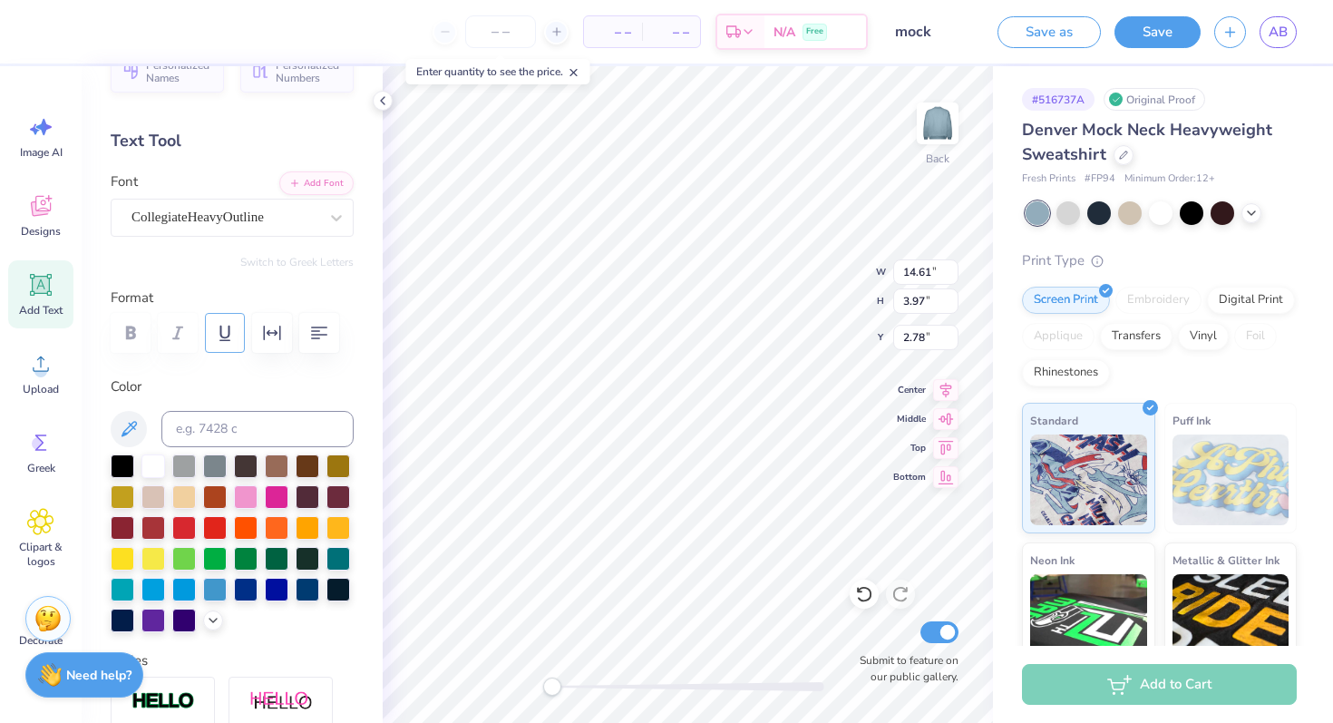
click at [225, 331] on icon "button" at bounding box center [225, 333] width 22 height 22
click at [220, 336] on icon "button" at bounding box center [225, 333] width 22 height 22
drag, startPoint x: 230, startPoint y: 332, endPoint x: 286, endPoint y: 332, distance: 55.3
click at [230, 332] on icon "button" at bounding box center [225, 333] width 22 height 22
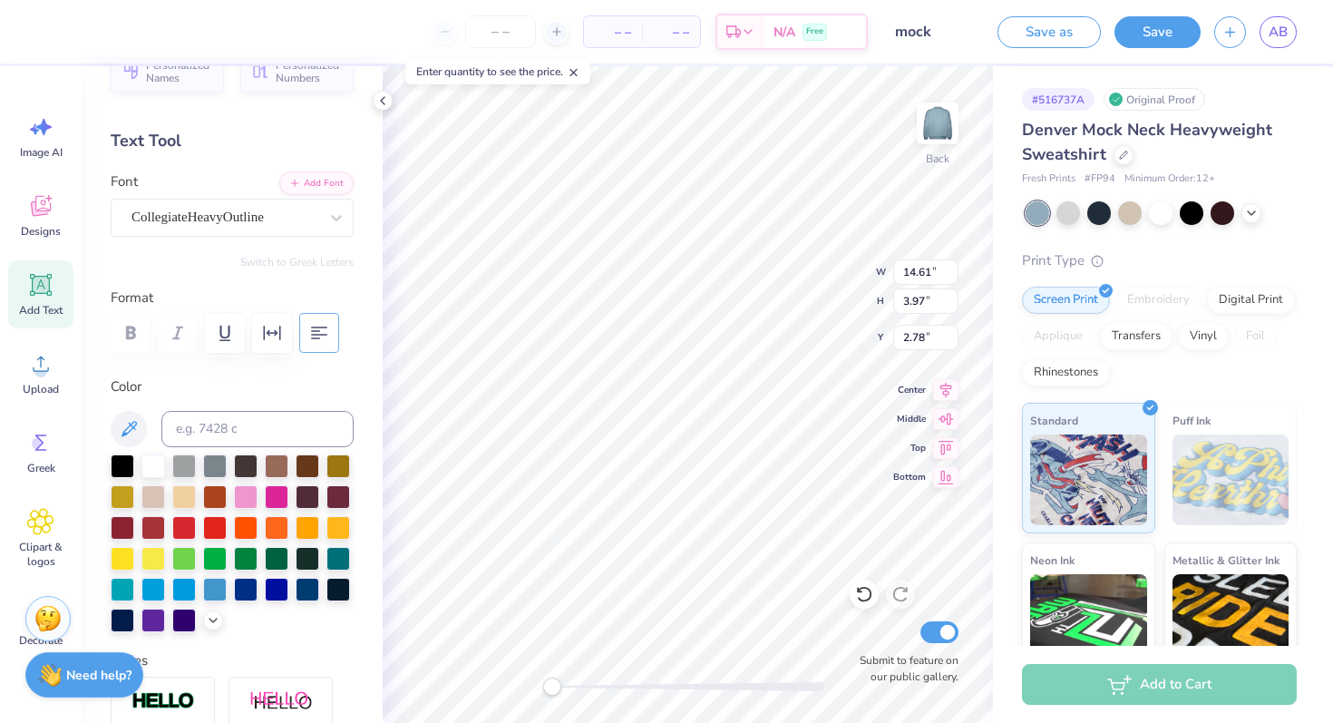
click at [322, 333] on icon "button" at bounding box center [319, 333] width 22 height 22
click at [334, 333] on button "button" at bounding box center [319, 333] width 40 height 40
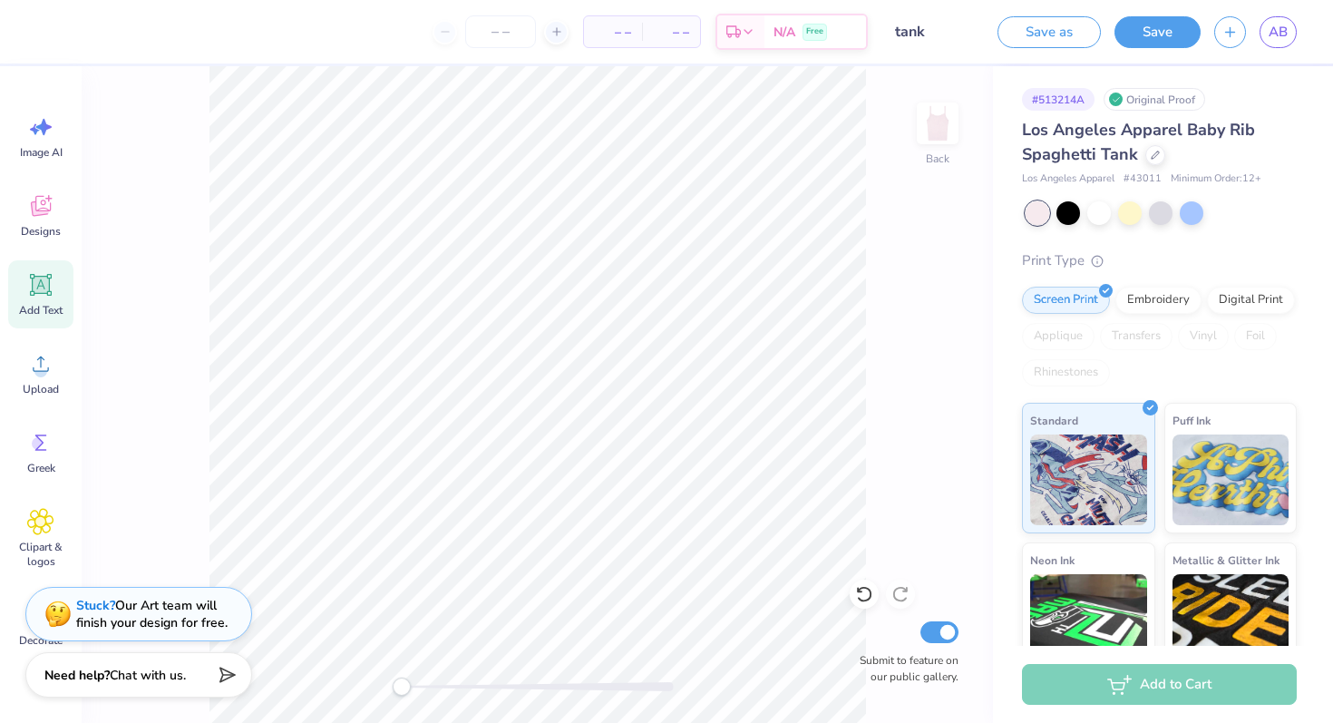
click at [40, 288] on icon at bounding box center [41, 285] width 17 height 17
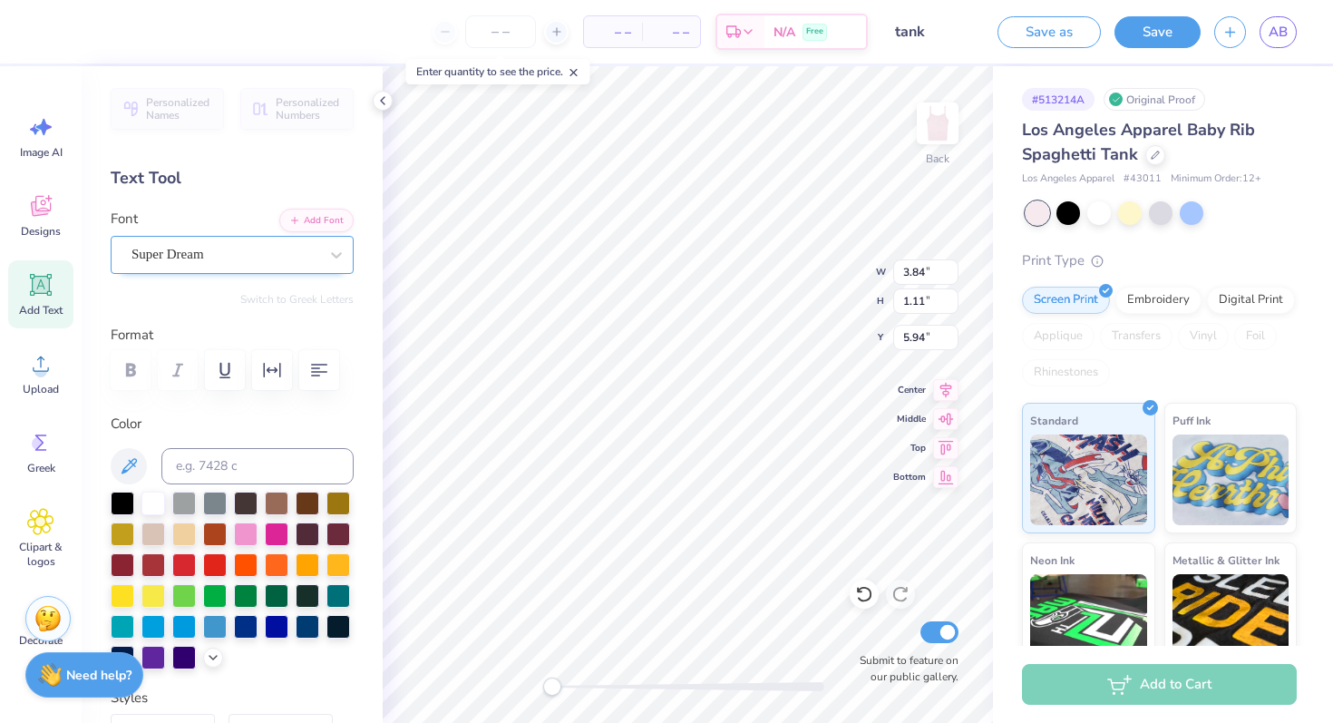
click at [185, 237] on div "Super Dream" at bounding box center [232, 255] width 243 height 38
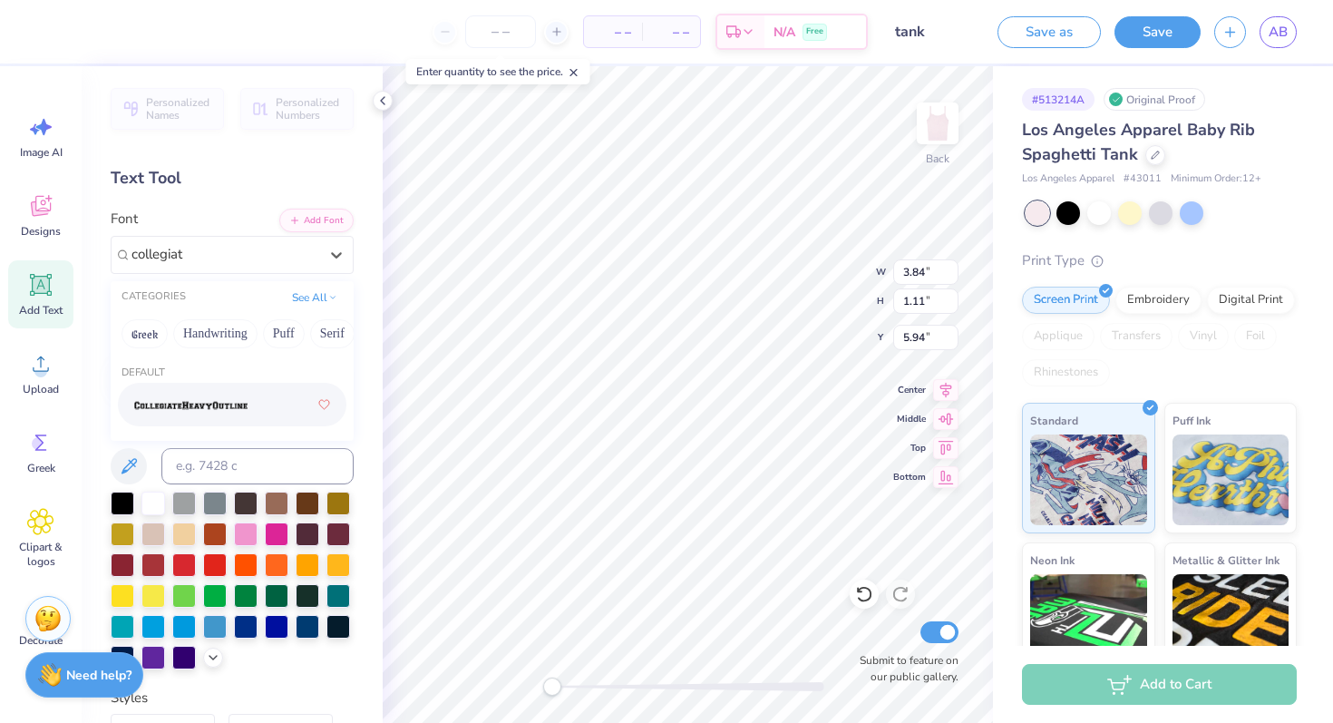
click at [241, 406] on img at bounding box center [190, 405] width 113 height 13
type input "collegiat"
click at [1059, 206] on div at bounding box center [1068, 212] width 24 height 24
type input "4.31"
type input "1.18"
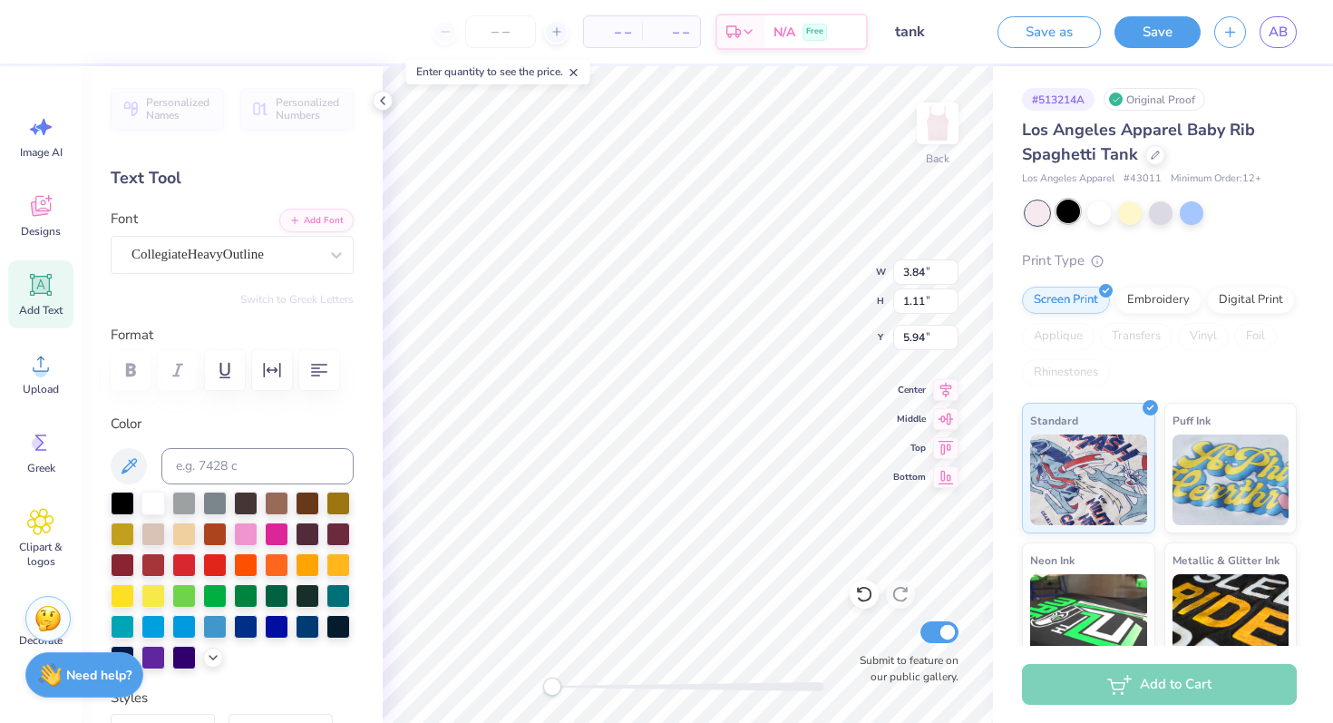
type input "5.91"
click at [245, 531] on div at bounding box center [246, 533] width 24 height 24
click at [272, 531] on div at bounding box center [277, 533] width 24 height 24
click at [238, 529] on div at bounding box center [246, 533] width 24 height 24
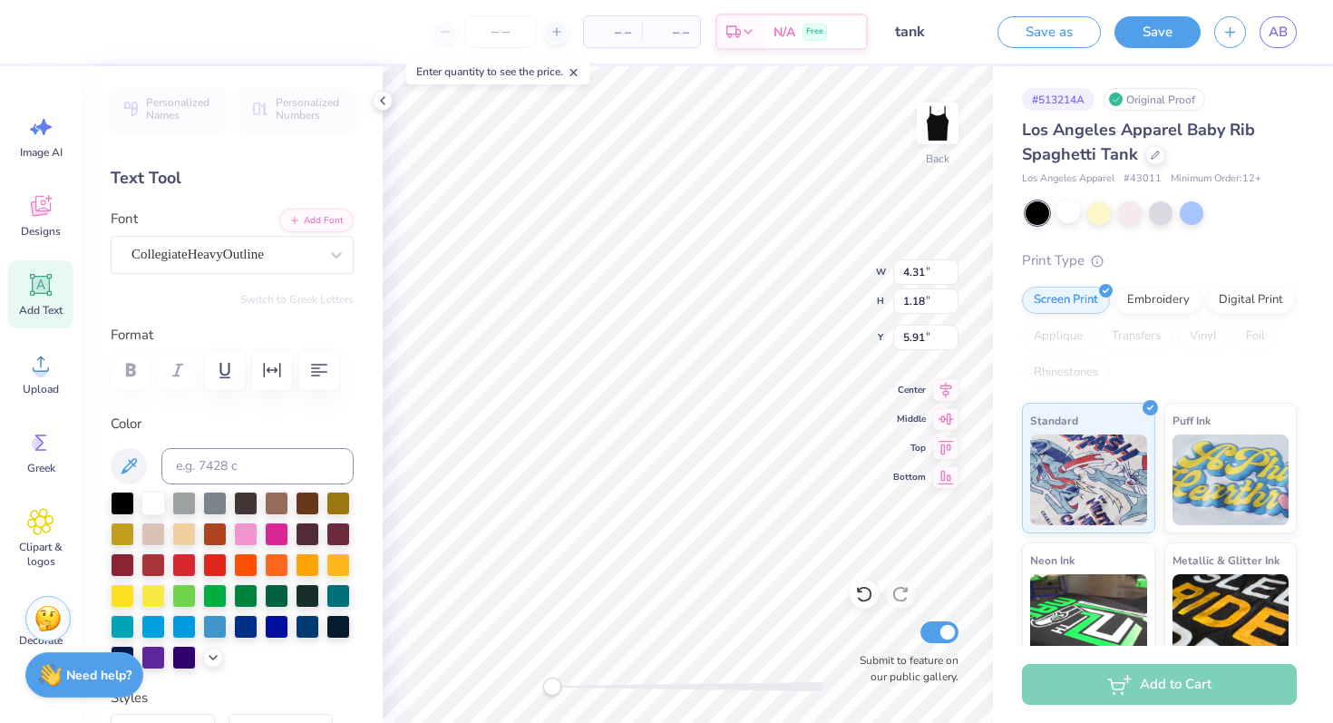
type textarea "Princeton Tigerlilies"
click at [314, 362] on icon "button" at bounding box center [319, 370] width 22 height 22
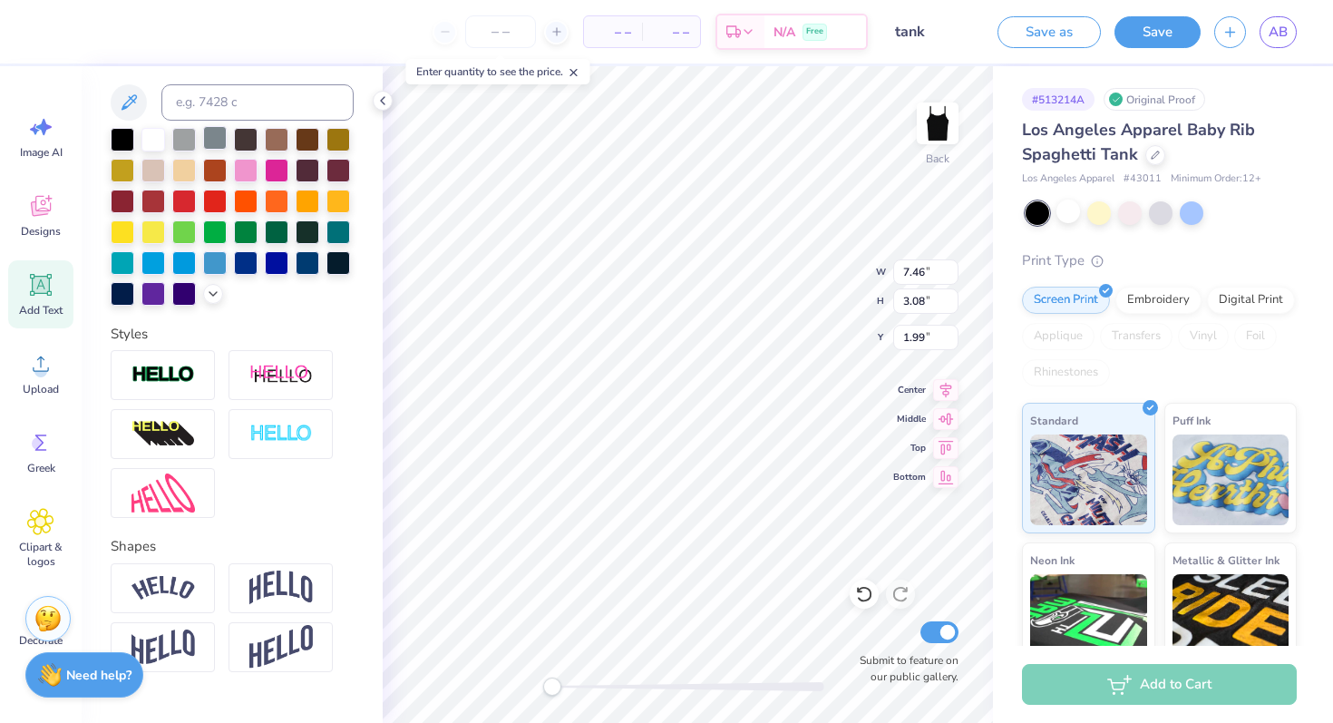
scroll to position [380, 0]
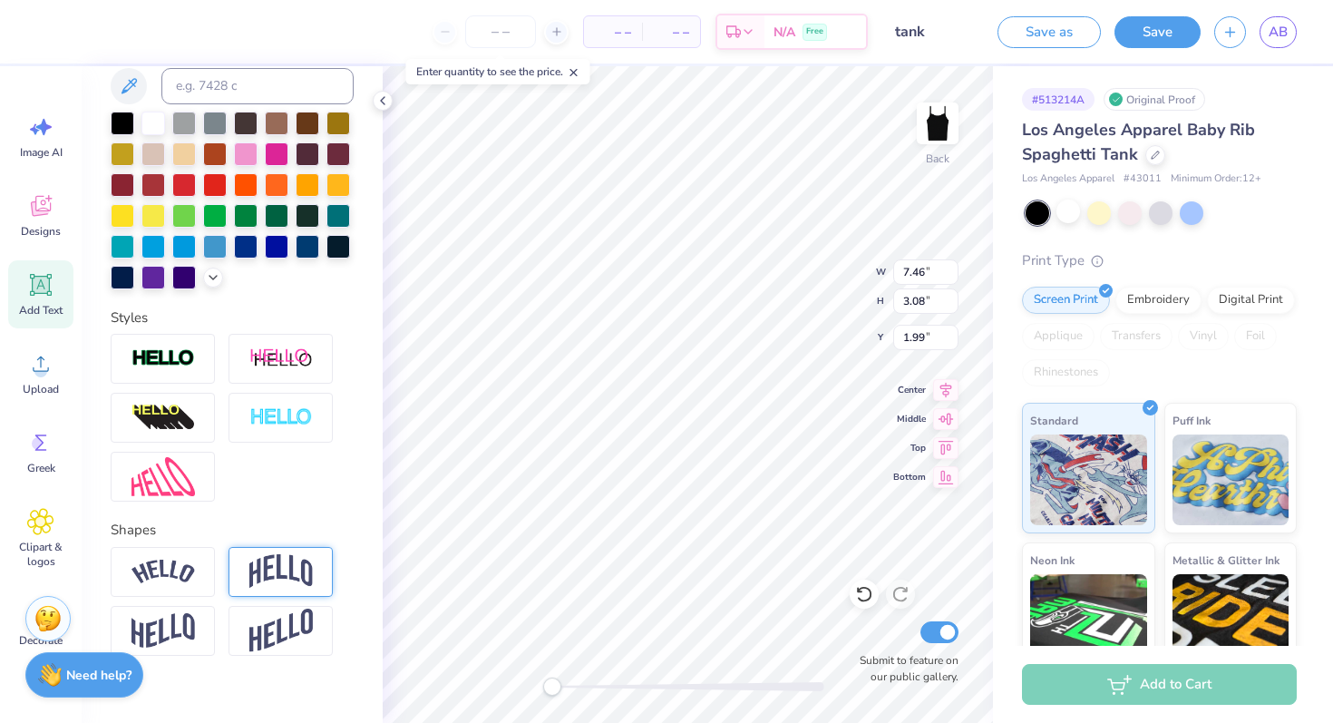
click at [287, 580] on img at bounding box center [280, 571] width 63 height 34
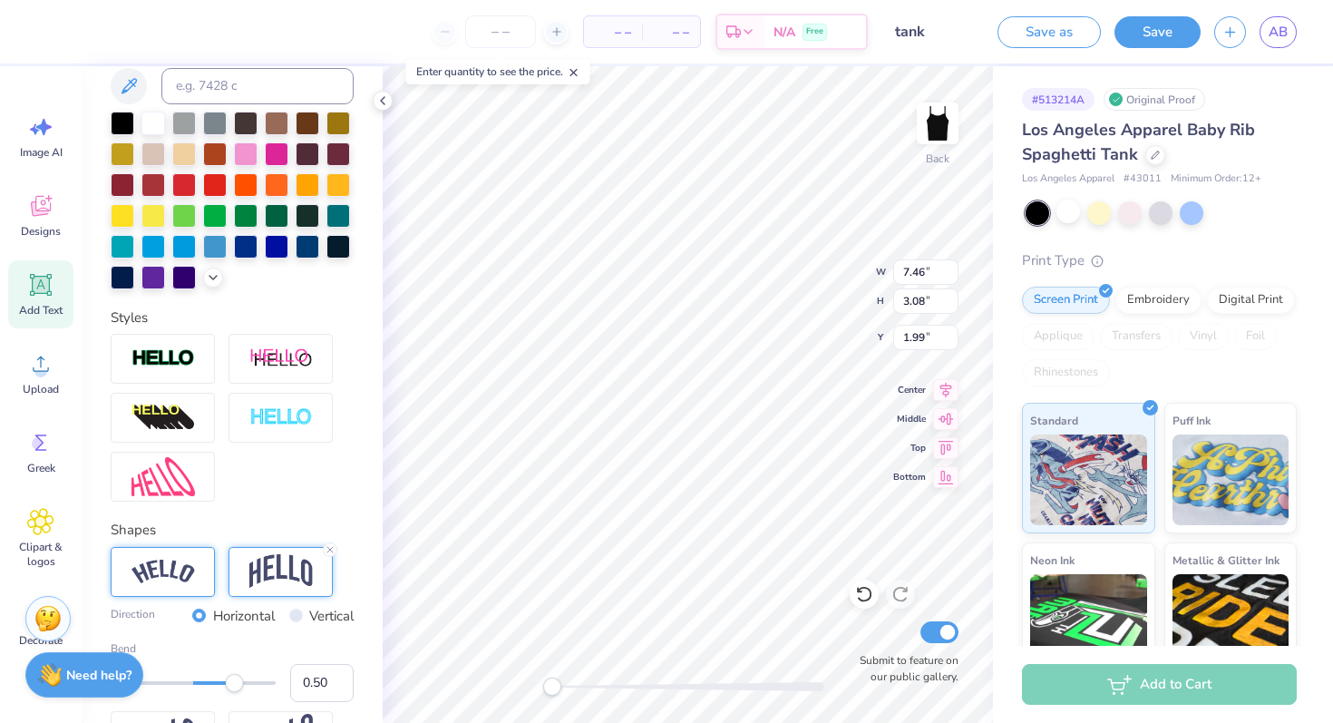
click at [176, 562] on img at bounding box center [162, 572] width 63 height 24
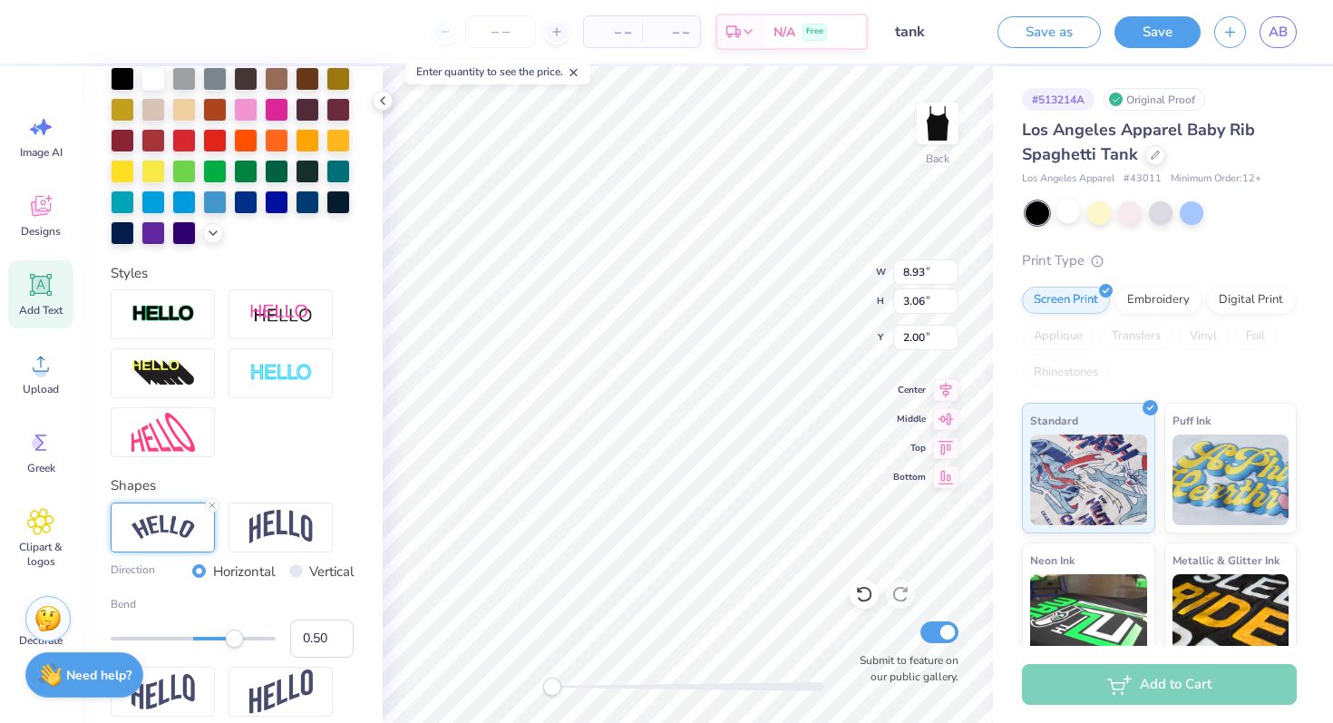
scroll to position [425, 0]
click at [1071, 207] on div at bounding box center [1068, 212] width 24 height 24
click at [1061, 214] on div at bounding box center [1068, 212] width 24 height 24
click at [152, 80] on div at bounding box center [153, 76] width 24 height 24
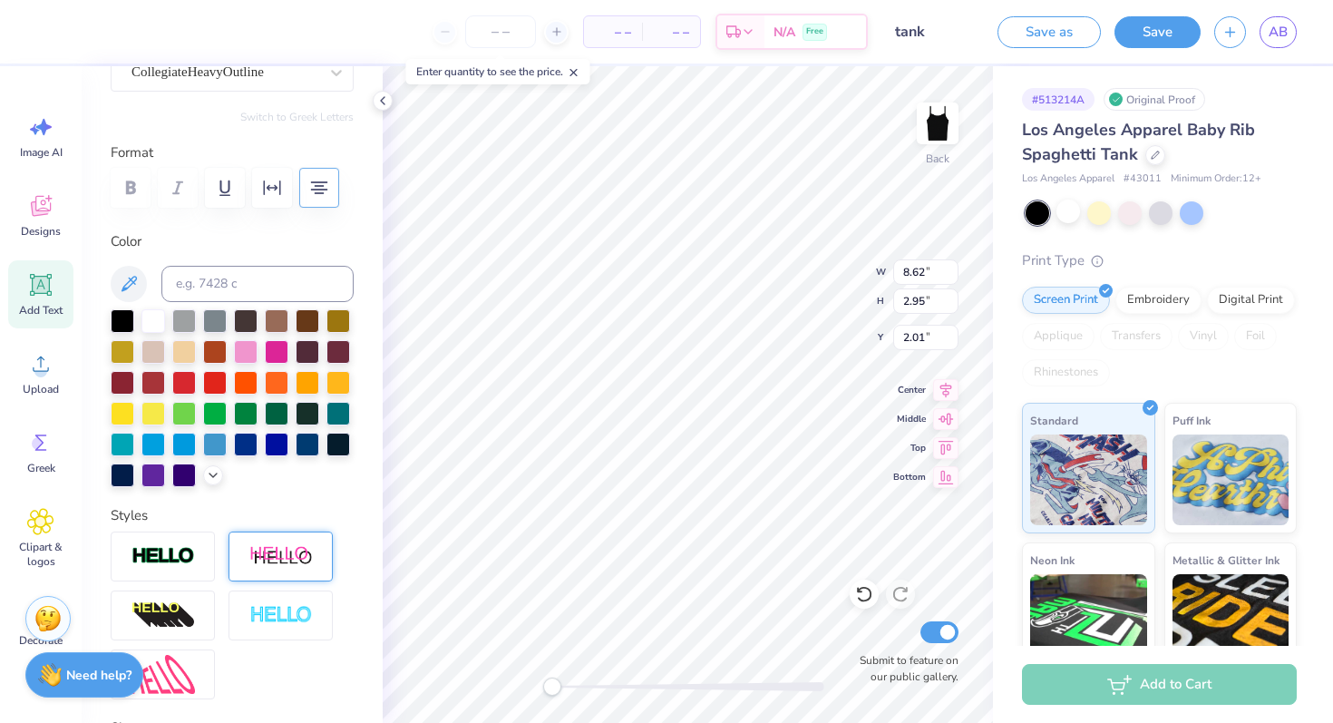
scroll to position [0, 0]
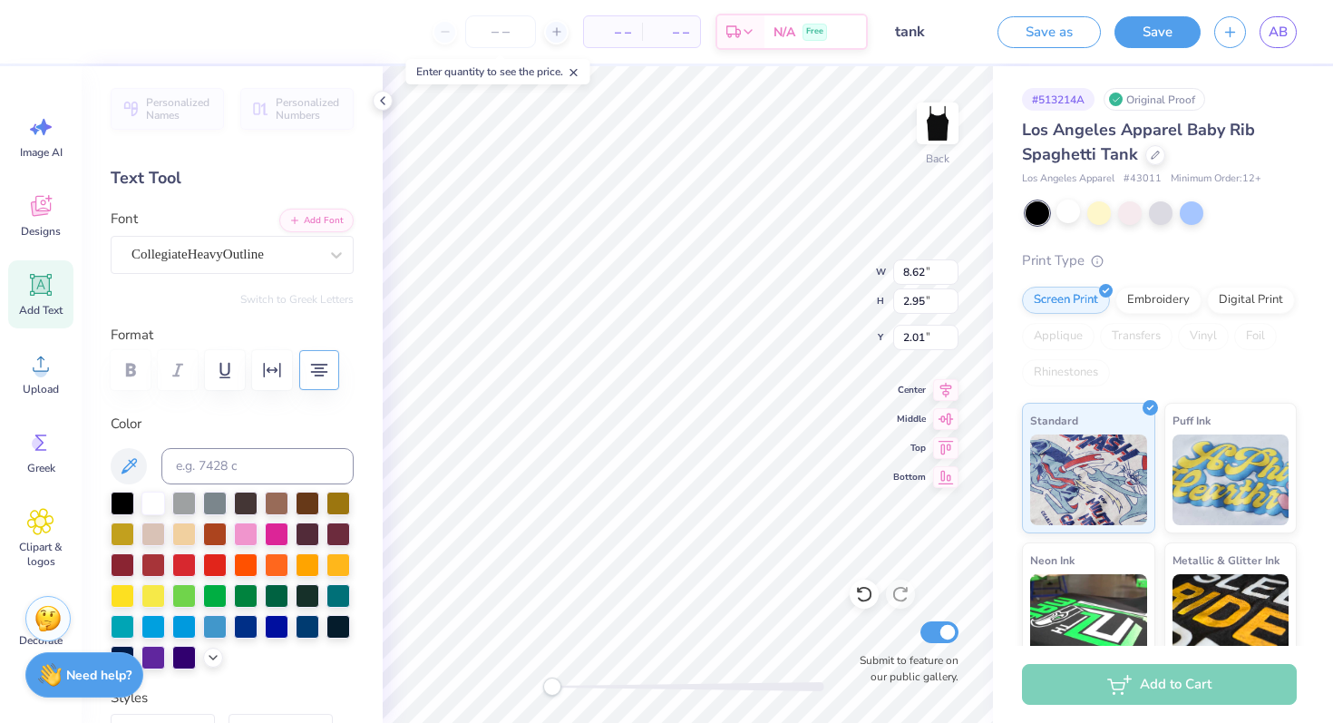
type textarea "Tigerlilies"
